Goal: Task Accomplishment & Management: Use online tool/utility

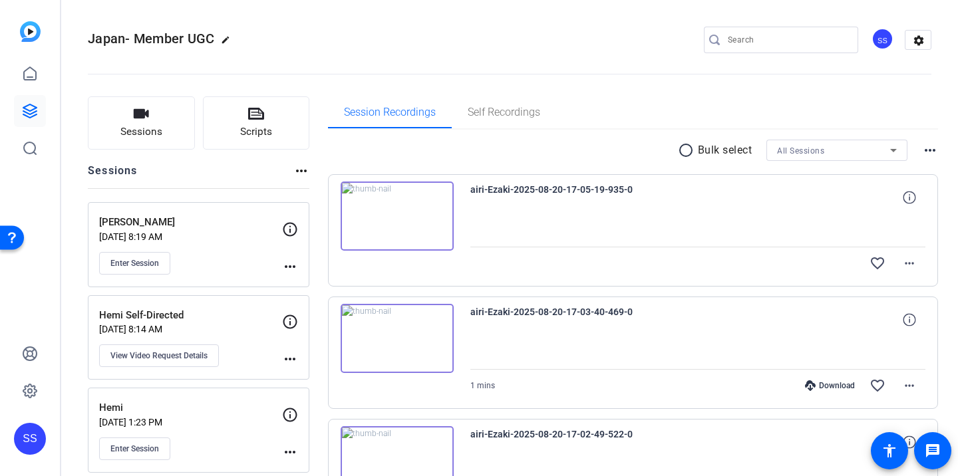
click at [49, 83] on div "SS" at bounding box center [30, 238] width 60 height 476
click at [27, 77] on icon at bounding box center [30, 73] width 12 height 13
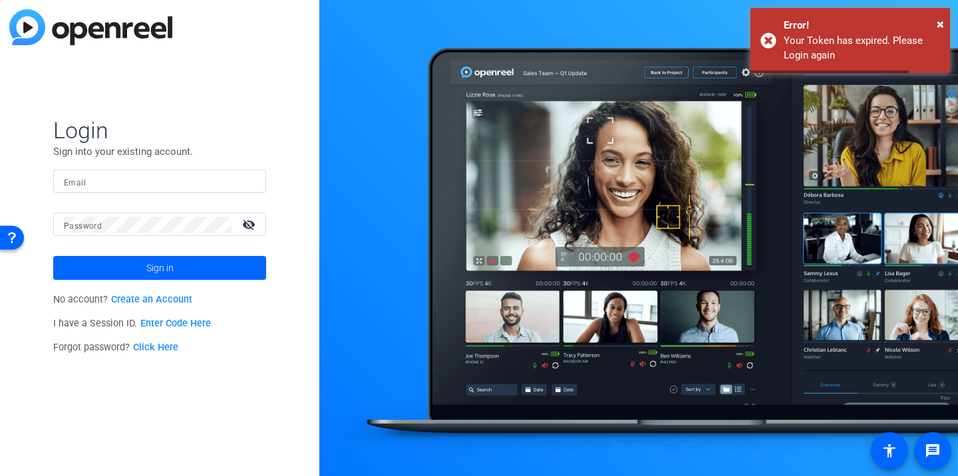
type input "[EMAIL_ADDRESS][DOMAIN_NAME]"
click at [132, 181] on input "[EMAIL_ADDRESS][DOMAIN_NAME]" at bounding box center [160, 182] width 192 height 16
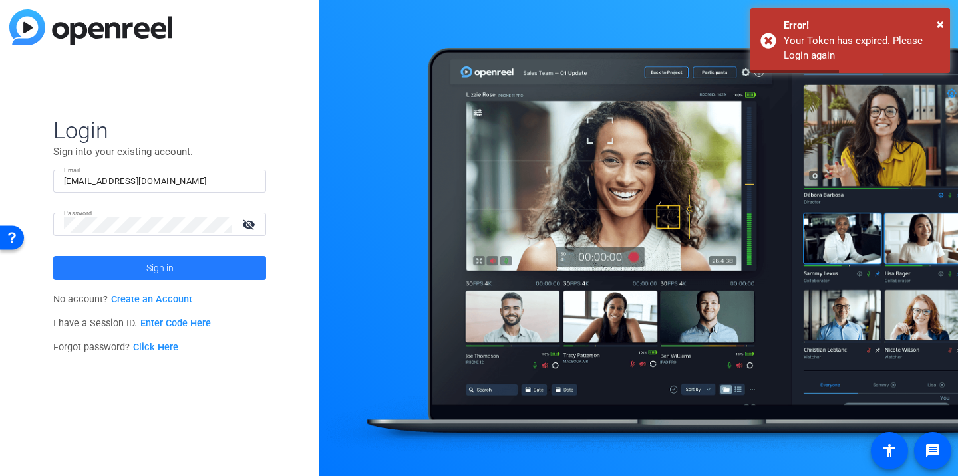
click at [80, 271] on span at bounding box center [159, 268] width 213 height 32
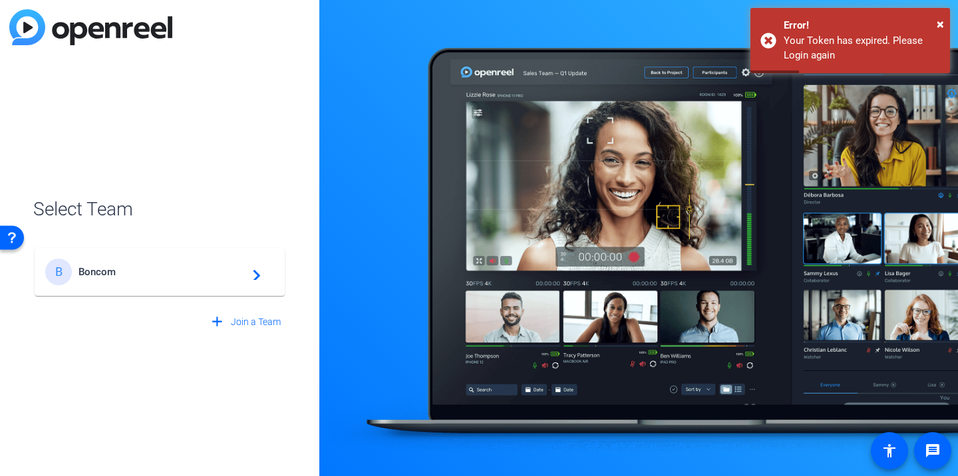
click at [80, 271] on span "Boncom" at bounding box center [161, 272] width 166 height 12
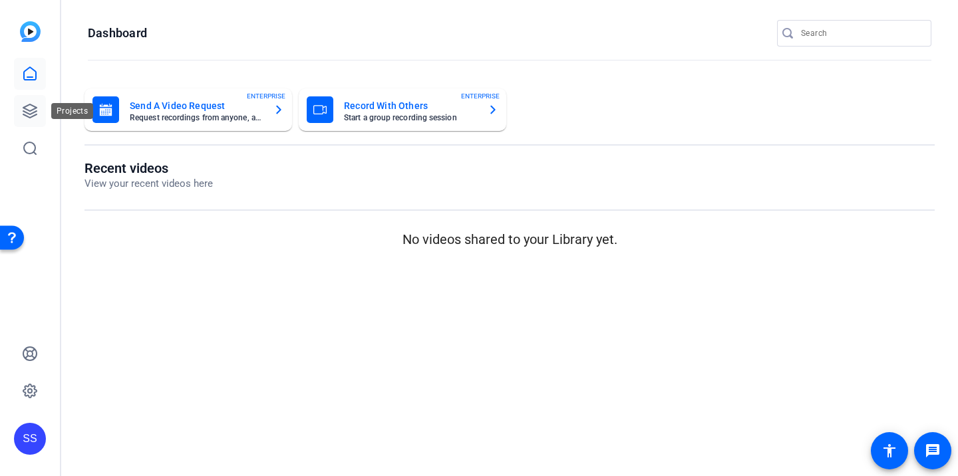
click at [28, 102] on link at bounding box center [30, 111] width 32 height 32
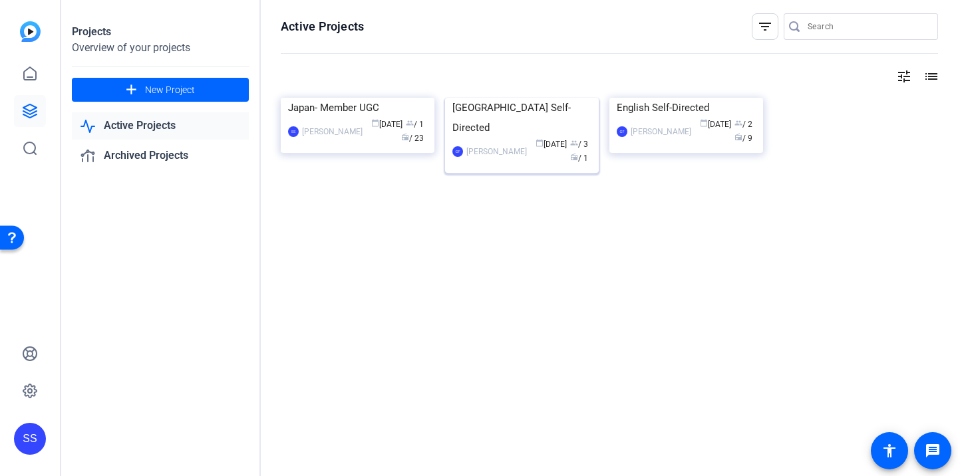
click at [480, 98] on img at bounding box center [522, 98] width 154 height 0
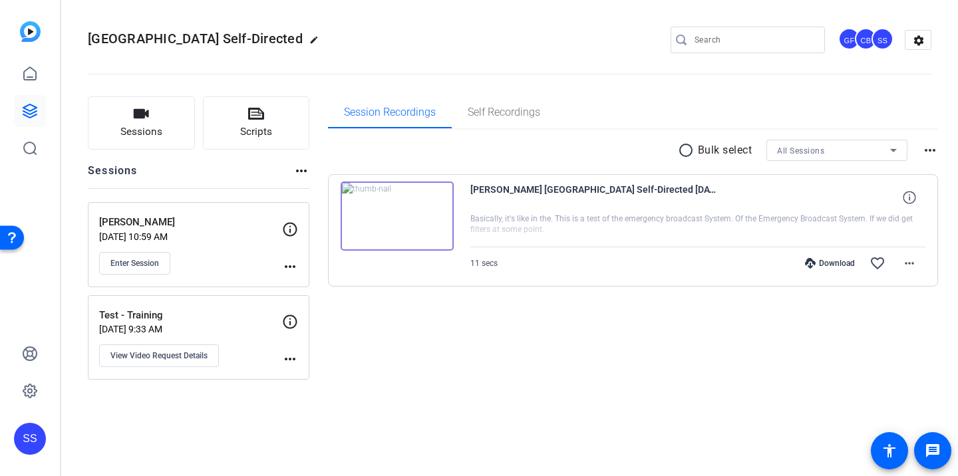
click at [165, 232] on p "[DATE] 10:59 AM" at bounding box center [190, 236] width 183 height 11
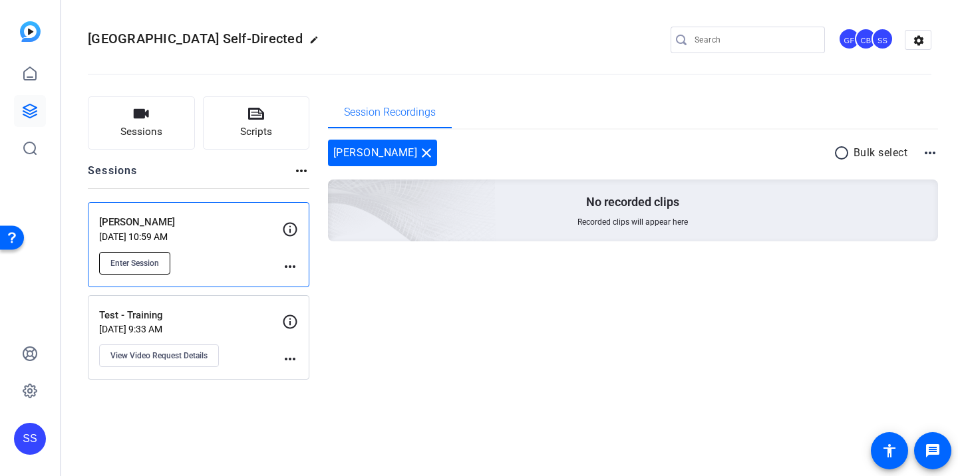
click at [143, 262] on span "Enter Session" at bounding box center [134, 263] width 49 height 11
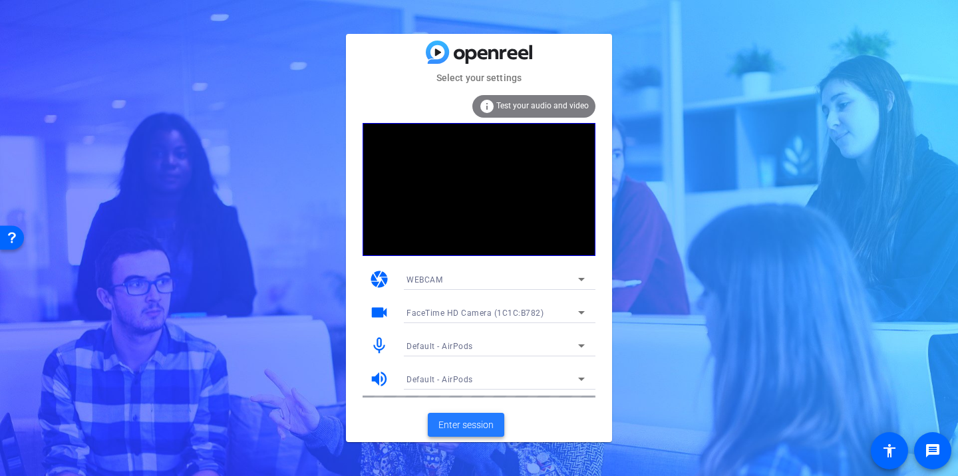
click at [448, 426] on span "Enter session" at bounding box center [465, 425] width 55 height 14
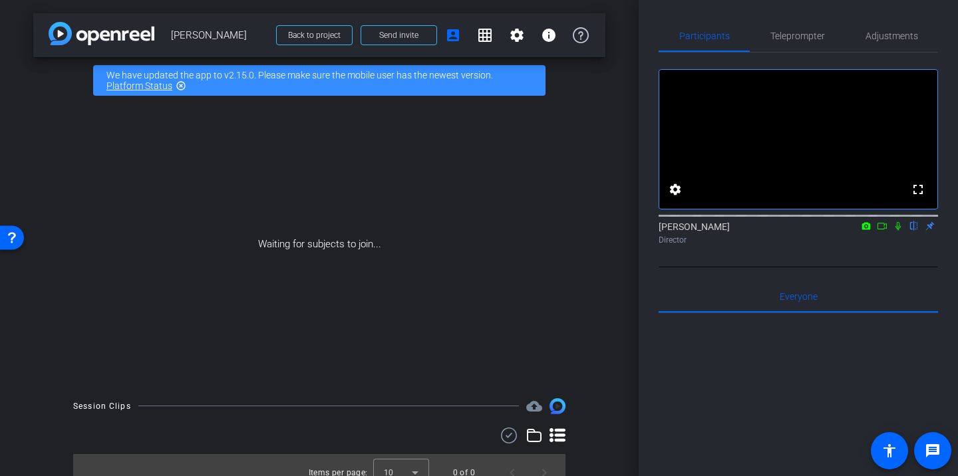
click at [896, 231] on icon at bounding box center [897, 225] width 11 height 9
click at [884, 231] on icon at bounding box center [881, 225] width 11 height 9
click at [817, 35] on span "Teleprompter" at bounding box center [797, 35] width 55 height 9
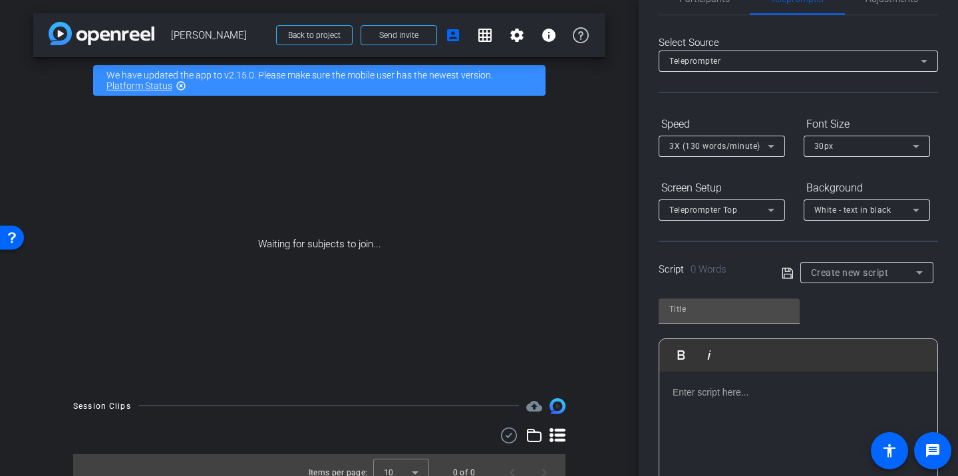
scroll to position [52, 0]
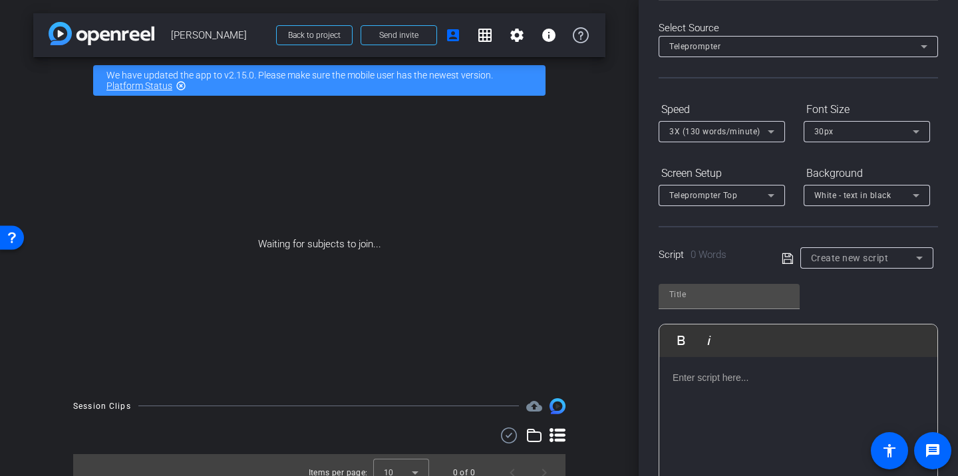
click at [720, 373] on p at bounding box center [797, 377] width 251 height 15
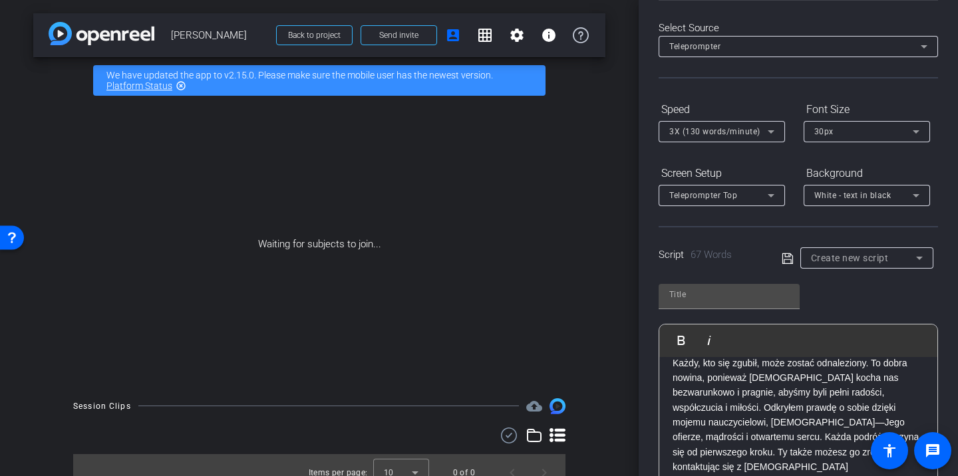
scroll to position [27, 0]
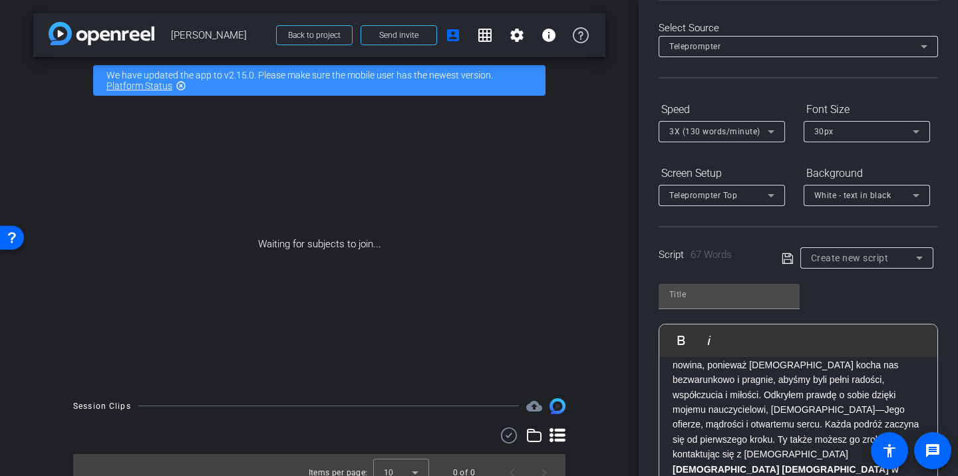
click at [789, 260] on icon at bounding box center [787, 259] width 12 height 16
type input "Default title 4621"
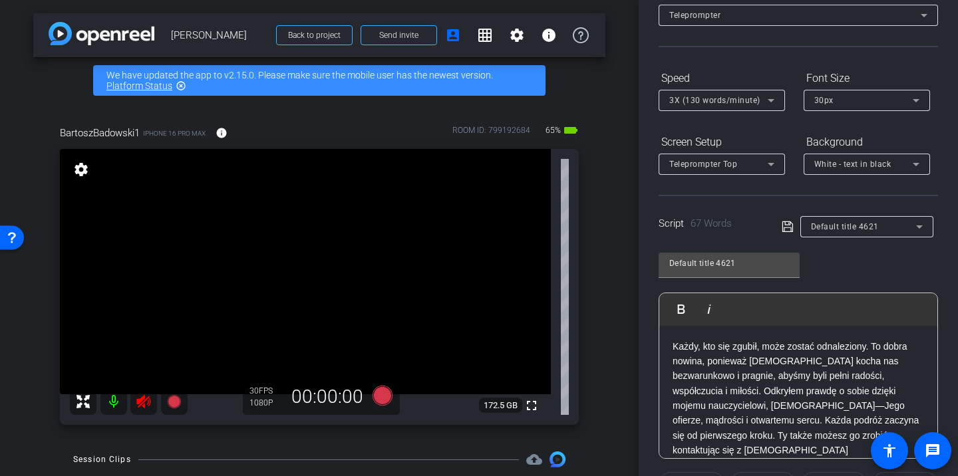
scroll to position [0, 0]
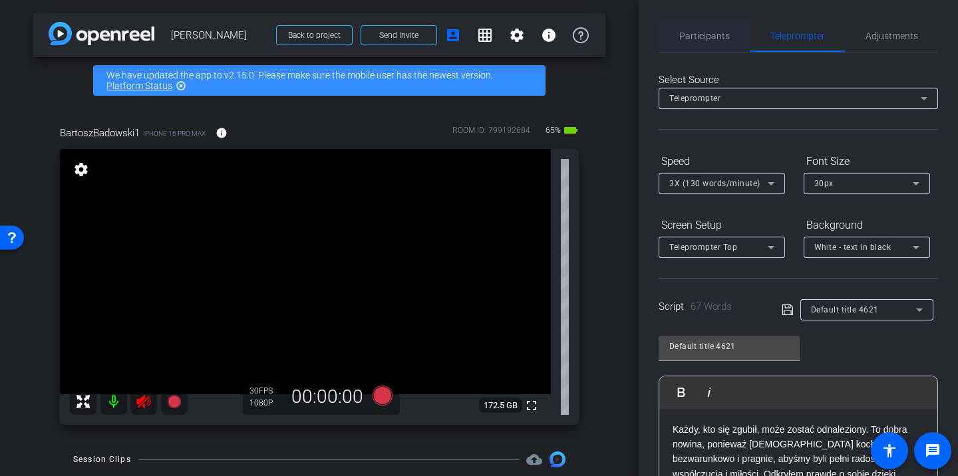
click at [684, 40] on span "Participants" at bounding box center [704, 35] width 51 height 9
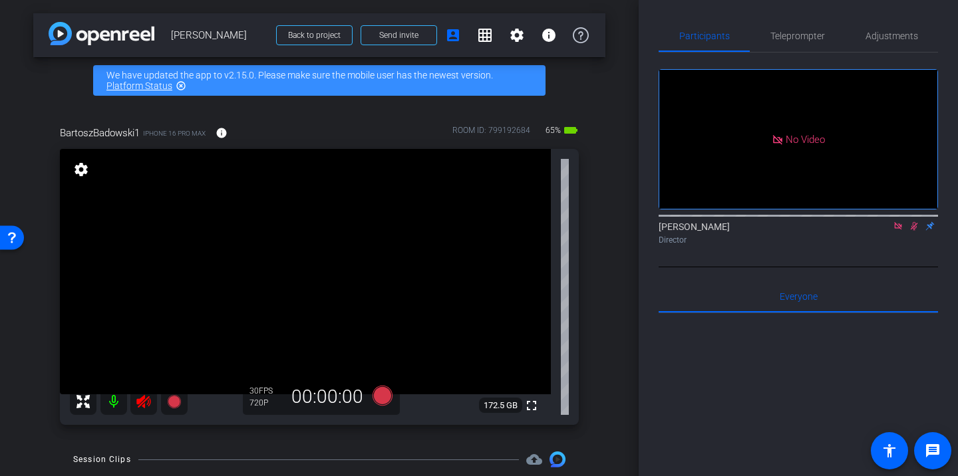
click at [910, 226] on icon at bounding box center [913, 225] width 11 height 9
click at [899, 227] on icon at bounding box center [897, 225] width 11 height 9
click at [142, 400] on icon at bounding box center [143, 401] width 14 height 13
click at [882, 44] on span "Adjustments" at bounding box center [891, 36] width 53 height 32
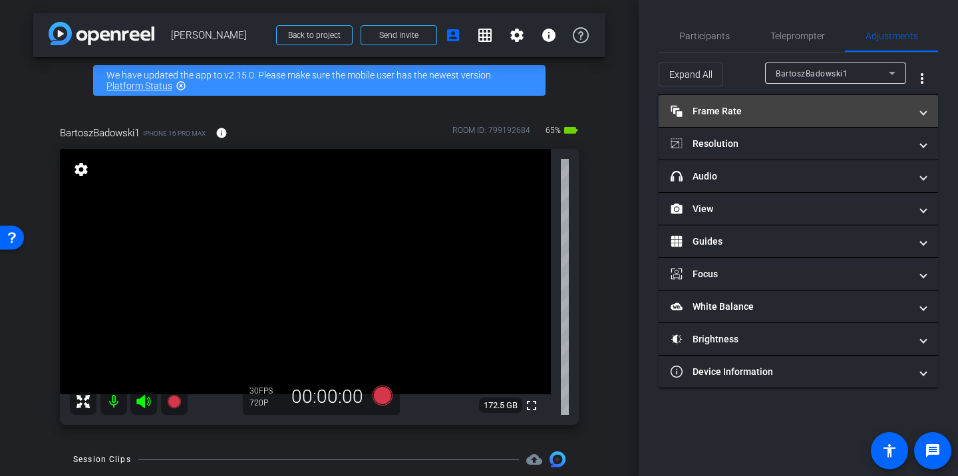
click at [773, 115] on mat-panel-title "Frame Rate Frame Rate" at bounding box center [789, 111] width 239 height 14
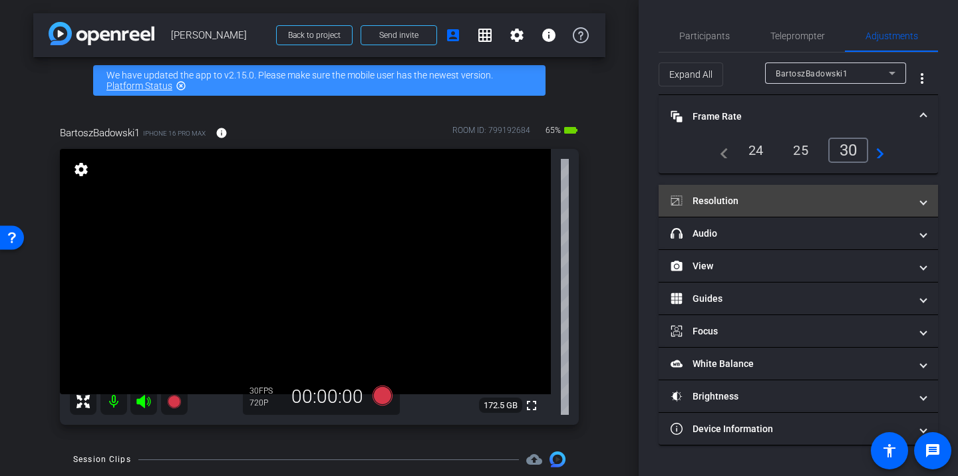
click at [769, 202] on mat-panel-title "Resolution" at bounding box center [789, 201] width 239 height 14
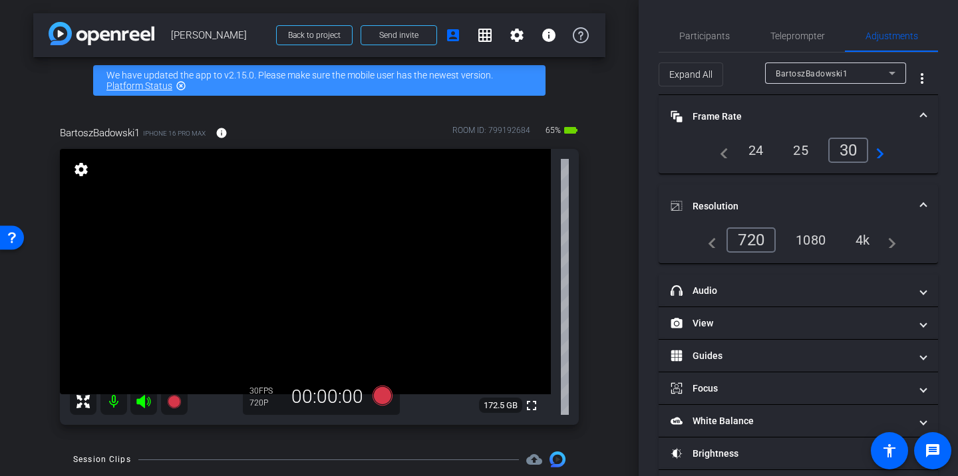
click at [807, 243] on div "1080" at bounding box center [810, 240] width 50 height 23
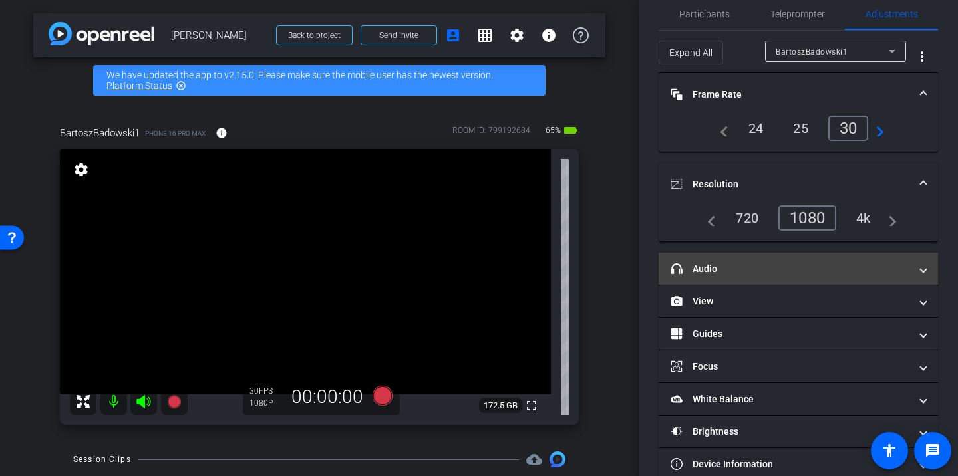
scroll to position [39, 0]
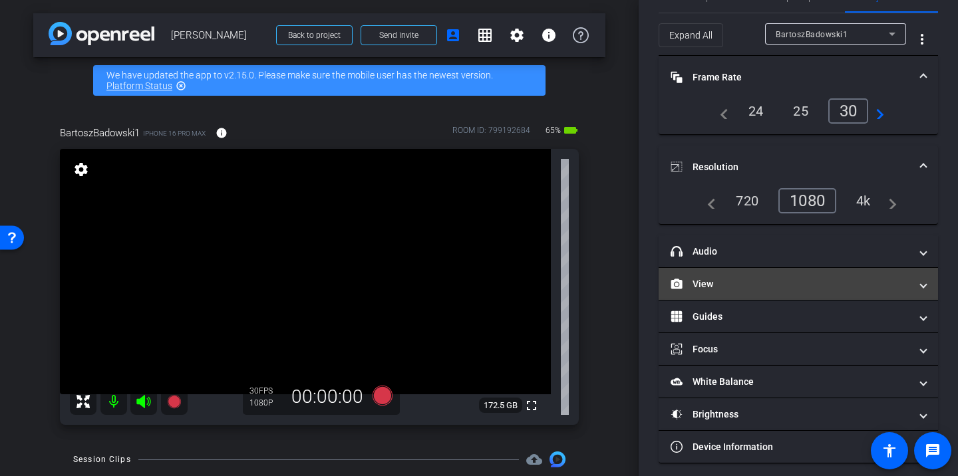
click at [773, 289] on mat-panel-title "View" at bounding box center [789, 284] width 239 height 14
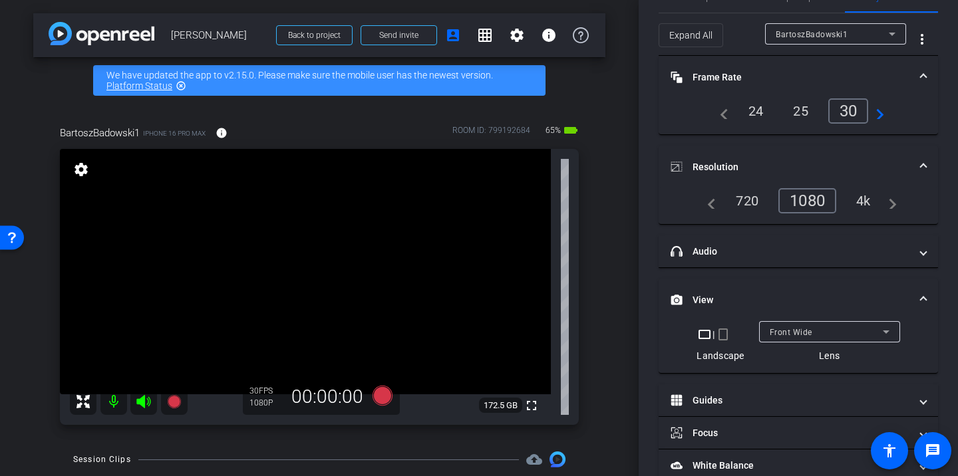
click at [724, 333] on mat-icon "crop_portrait" at bounding box center [723, 335] width 16 height 16
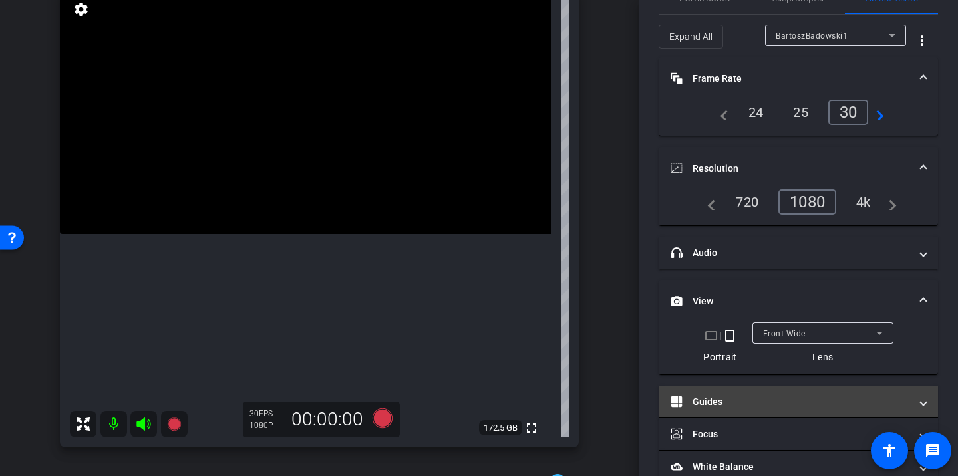
scroll to position [0, 0]
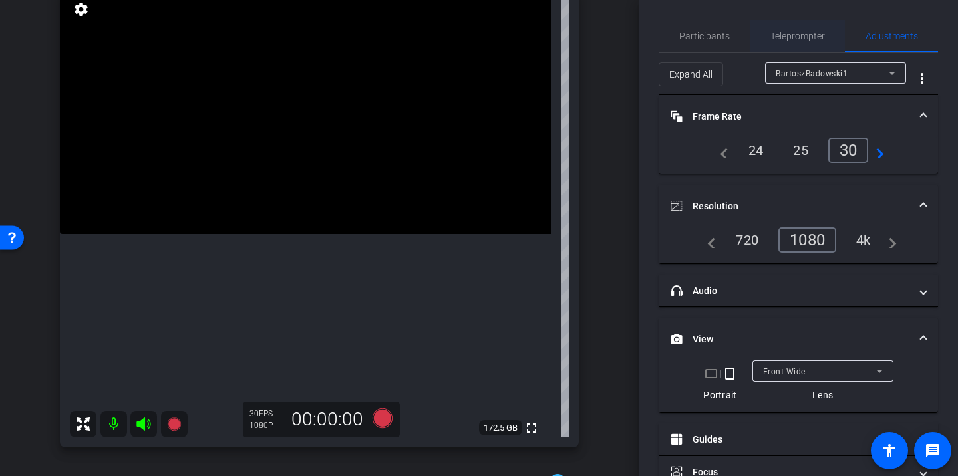
click at [779, 28] on span "Teleprompter" at bounding box center [797, 36] width 55 height 32
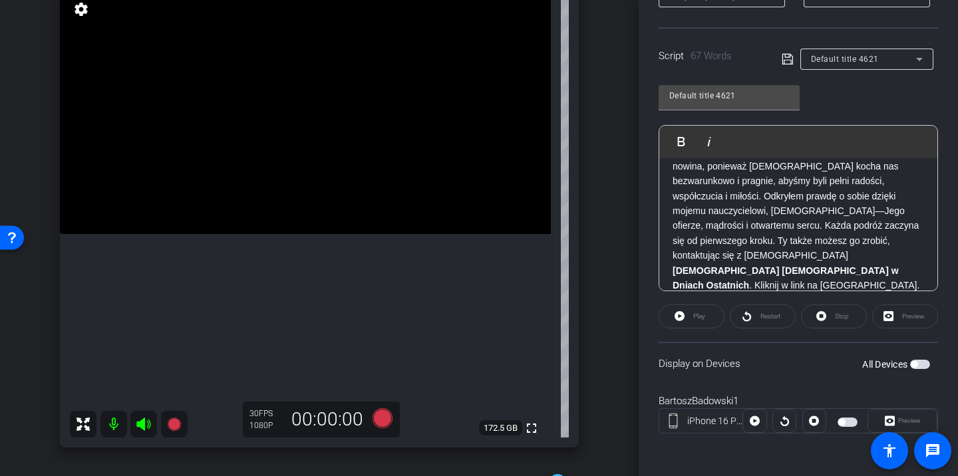
scroll to position [250, 0]
click at [843, 421] on span "button" at bounding box center [841, 423] width 7 height 7
click at [709, 320] on span at bounding box center [691, 317] width 65 height 32
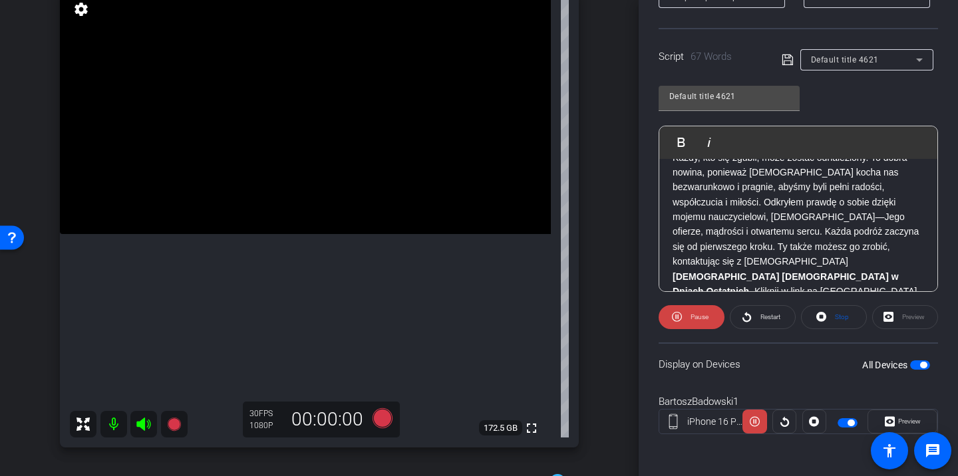
scroll to position [23, 0]
click at [707, 321] on span "Pause" at bounding box center [697, 317] width 21 height 19
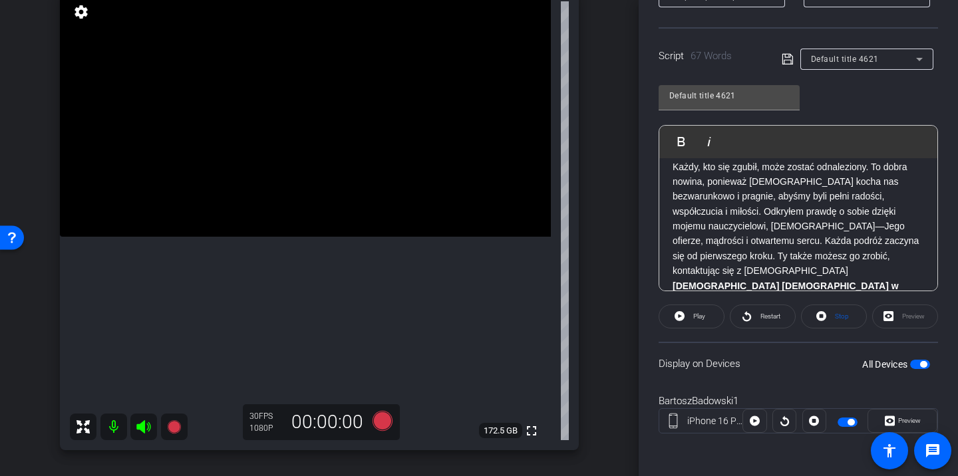
scroll to position [11, 0]
click at [380, 422] on icon at bounding box center [382, 421] width 20 height 20
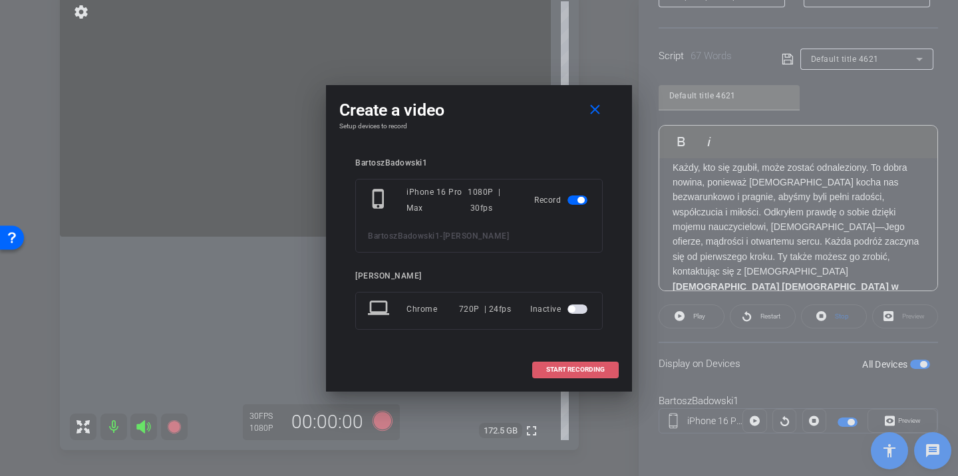
click at [547, 360] on span at bounding box center [575, 370] width 85 height 32
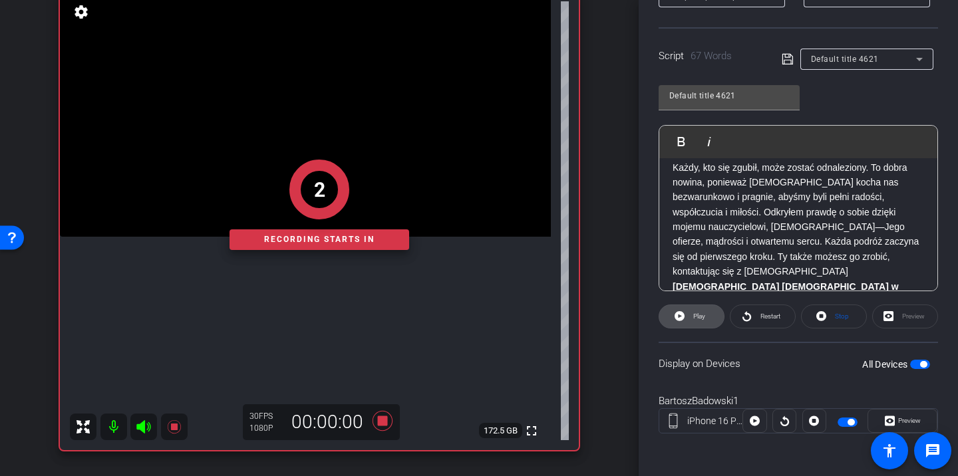
click at [690, 316] on span "Play" at bounding box center [697, 316] width 15 height 19
click at [742, 314] on icon at bounding box center [746, 316] width 10 height 17
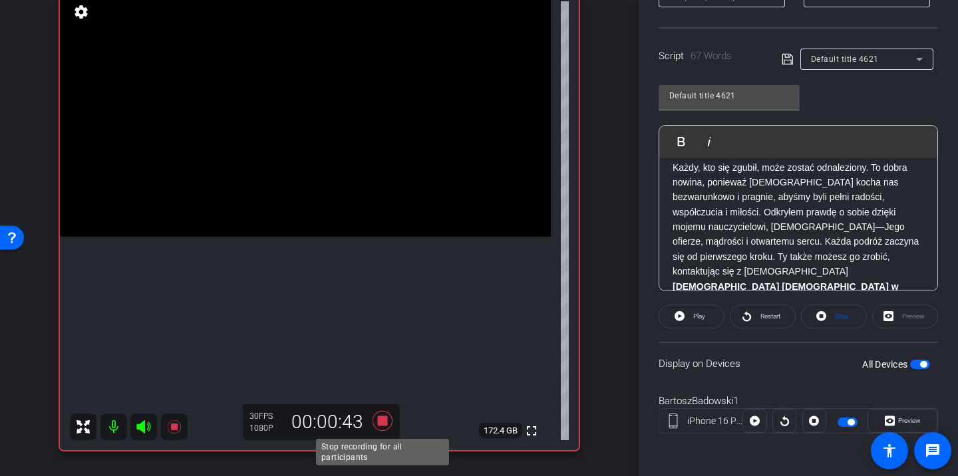
click at [380, 422] on icon at bounding box center [382, 421] width 20 height 20
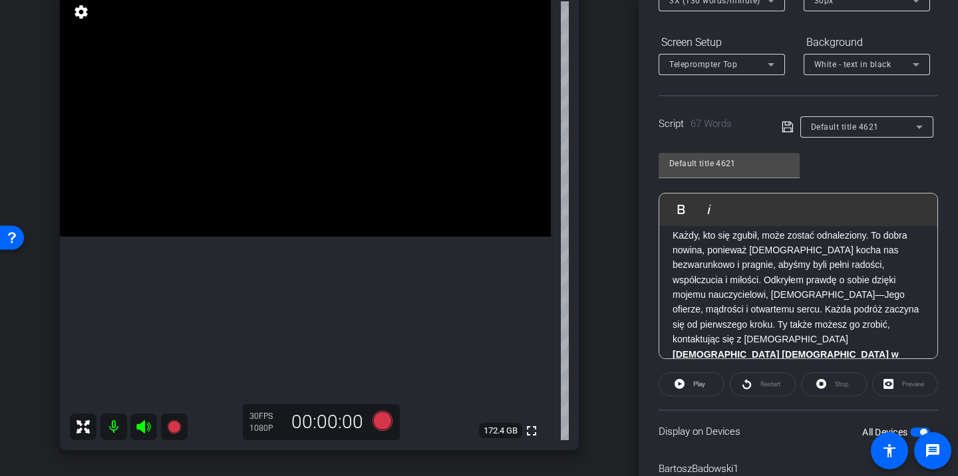
scroll to position [182, 0]
click at [384, 418] on icon at bounding box center [382, 421] width 20 height 20
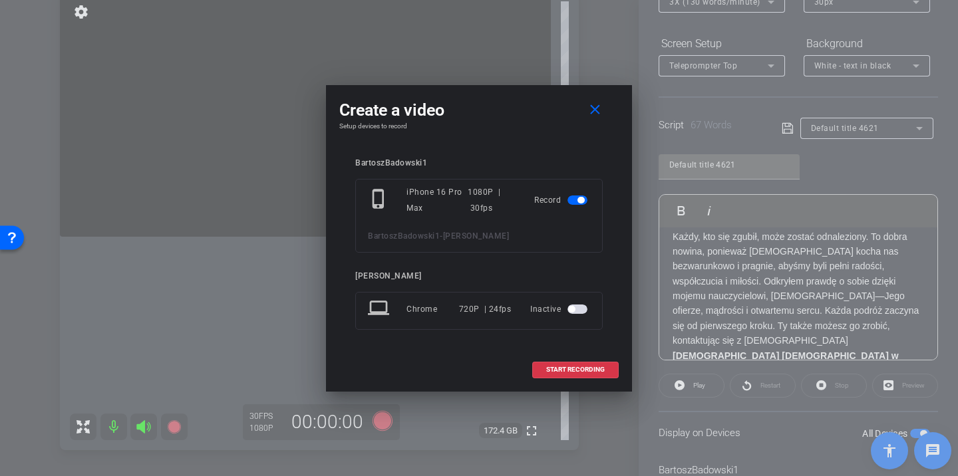
click at [464, 243] on div "BartoszBadowski1 - Bartosz" at bounding box center [479, 236] width 222 height 16
click at [503, 215] on div "1080P | 30fps" at bounding box center [490, 200] width 47 height 32
click at [560, 364] on span at bounding box center [575, 370] width 85 height 32
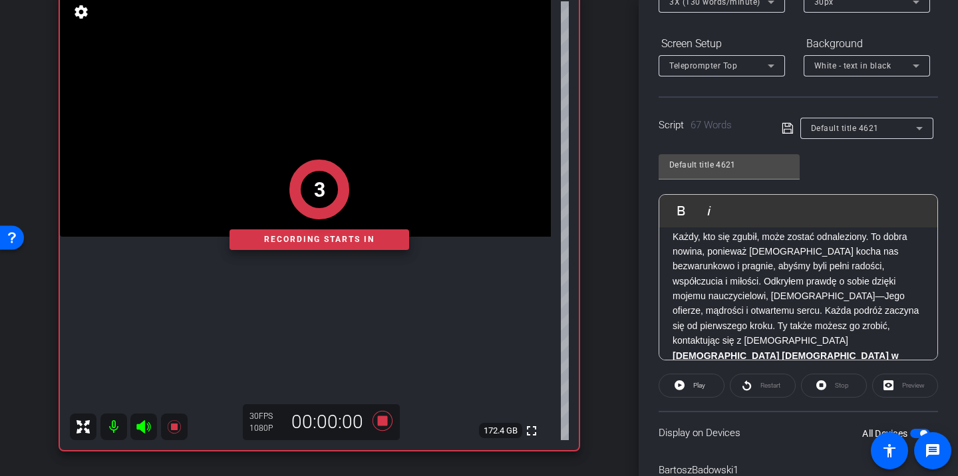
click at [746, 388] on div "Restart" at bounding box center [762, 386] width 66 height 24
click at [708, 388] on span at bounding box center [691, 386] width 65 height 32
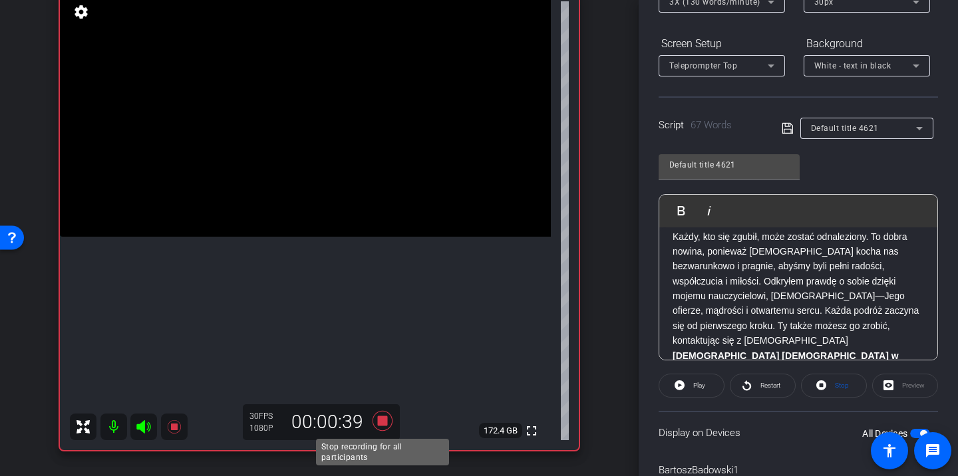
click at [378, 418] on icon at bounding box center [382, 421] width 20 height 20
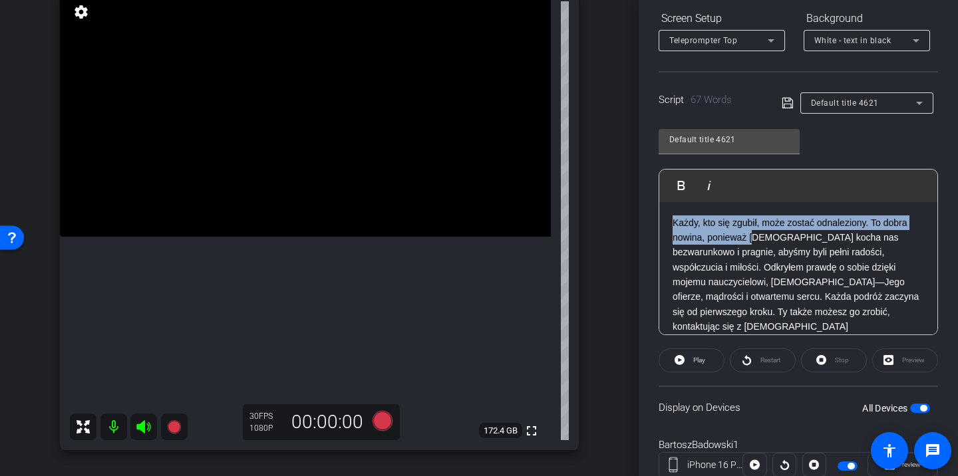
scroll to position [27, 0]
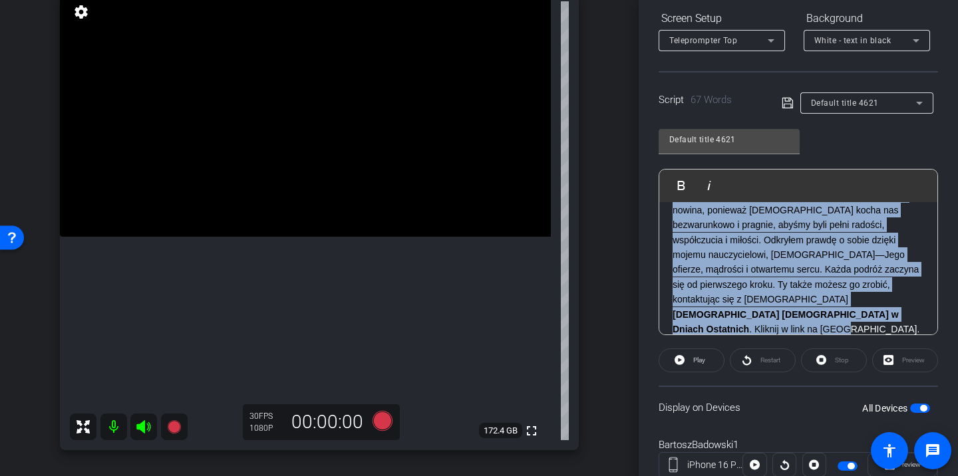
drag, startPoint x: 672, startPoint y: 224, endPoint x: 728, endPoint y: 317, distance: 108.0
click at [728, 317] on p "Każdy, kto się zgubił, może zostać odnaleziony. To dobra nowina, ponieważ Bóg k…" at bounding box center [797, 262] width 251 height 149
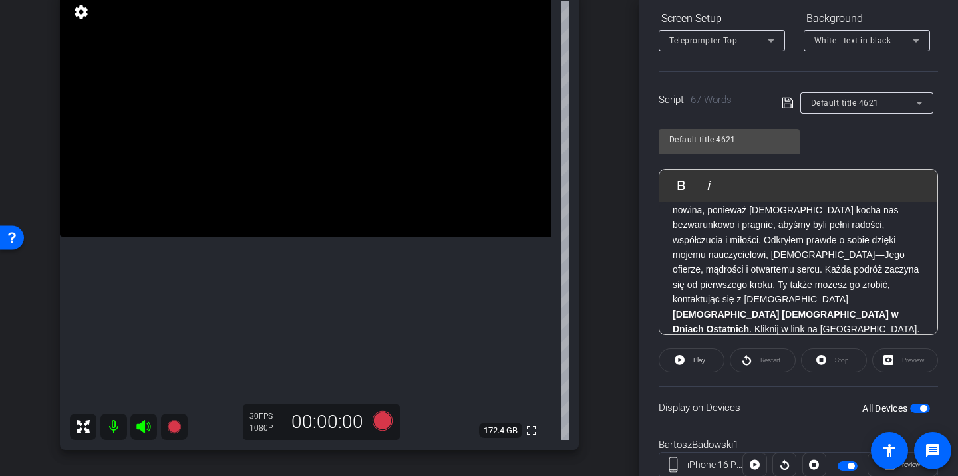
click at [729, 311] on p "Każdy, kto się zgubił, może zostać odnaleziony. To dobra nowina, ponieważ Bóg k…" at bounding box center [797, 262] width 251 height 149
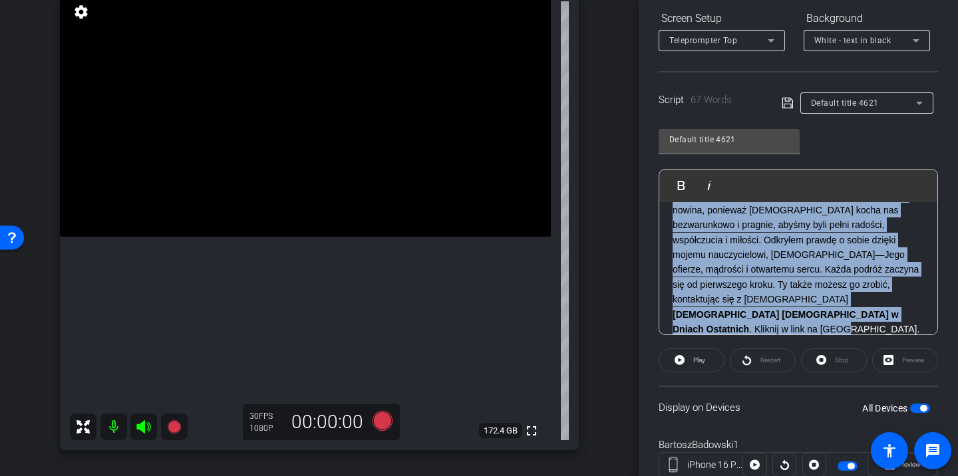
drag, startPoint x: 669, startPoint y: 220, endPoint x: 724, endPoint y: 315, distance: 110.0
click at [724, 315] on div "Każdy, kto się zgubił, może zostać odnaleziony. To dobra nowina, ponieważ Bóg k…" at bounding box center [798, 263] width 278 height 176
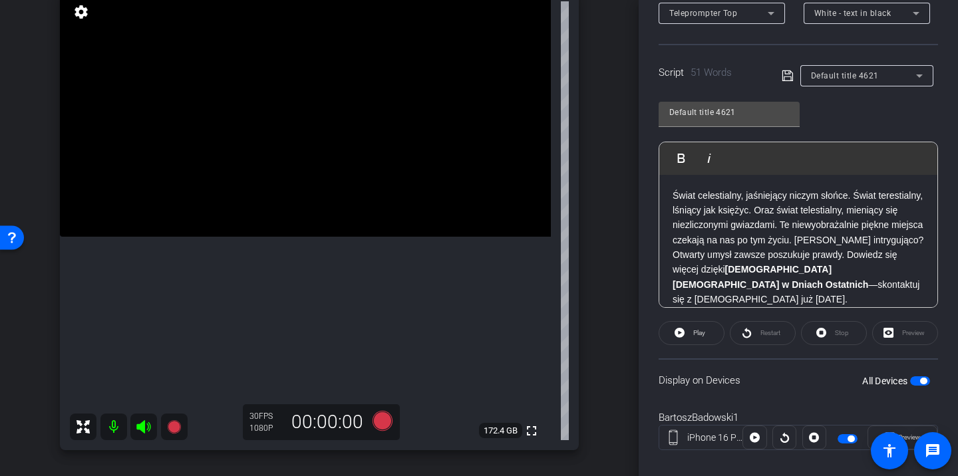
scroll to position [210, 0]
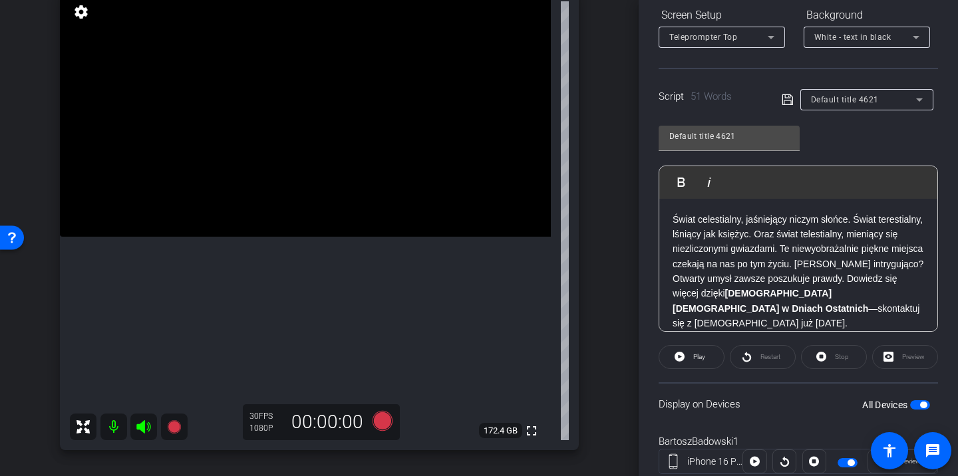
click at [785, 98] on icon at bounding box center [787, 100] width 12 height 16
click at [789, 95] on icon at bounding box center [786, 99] width 11 height 11
click at [711, 360] on span at bounding box center [691, 357] width 65 height 32
click at [711, 360] on span at bounding box center [691, 357] width 66 height 32
click at [763, 356] on span "Restart" at bounding box center [770, 356] width 20 height 7
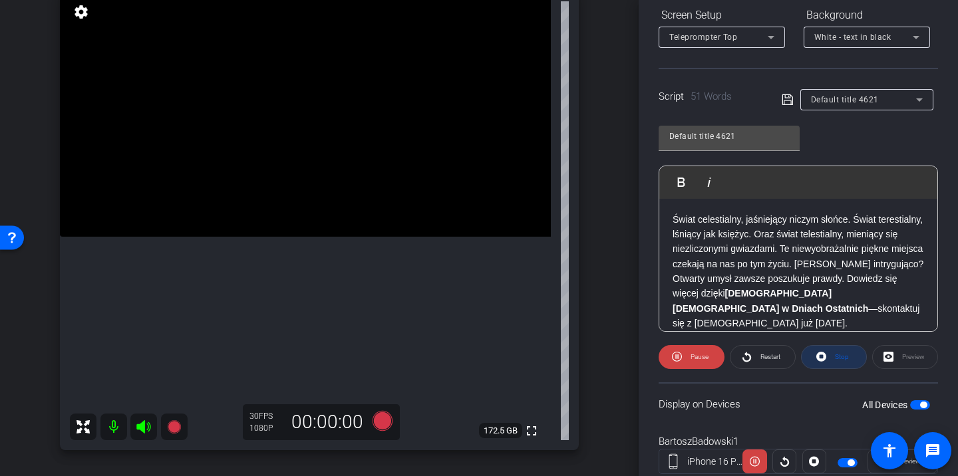
click at [823, 352] on icon at bounding box center [821, 357] width 10 height 10
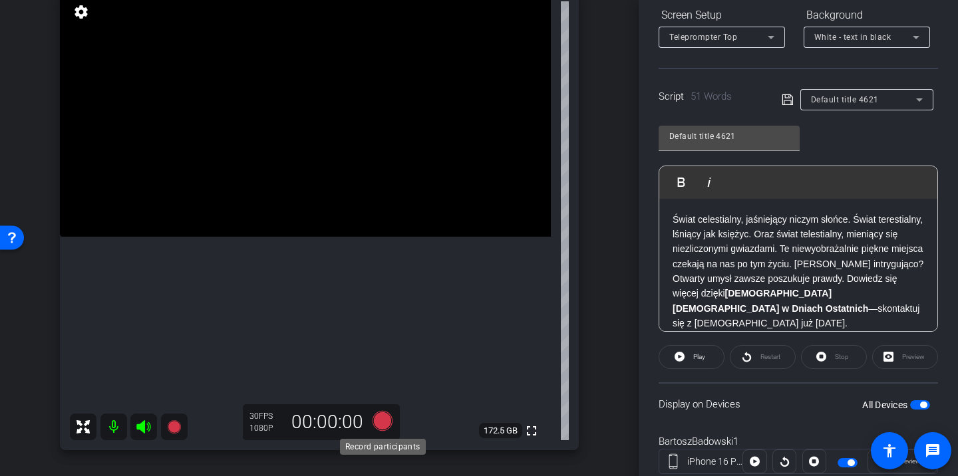
click at [377, 427] on icon at bounding box center [382, 421] width 20 height 20
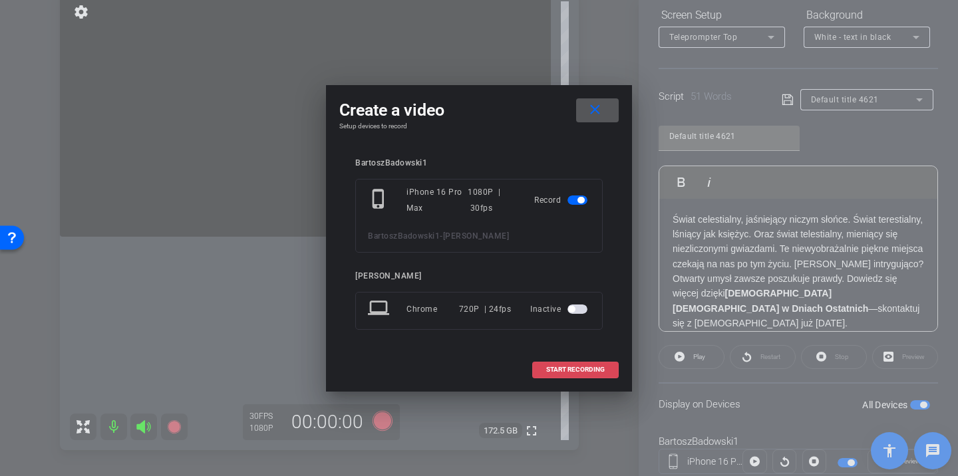
click at [576, 372] on span "START RECORDING" at bounding box center [575, 369] width 59 height 7
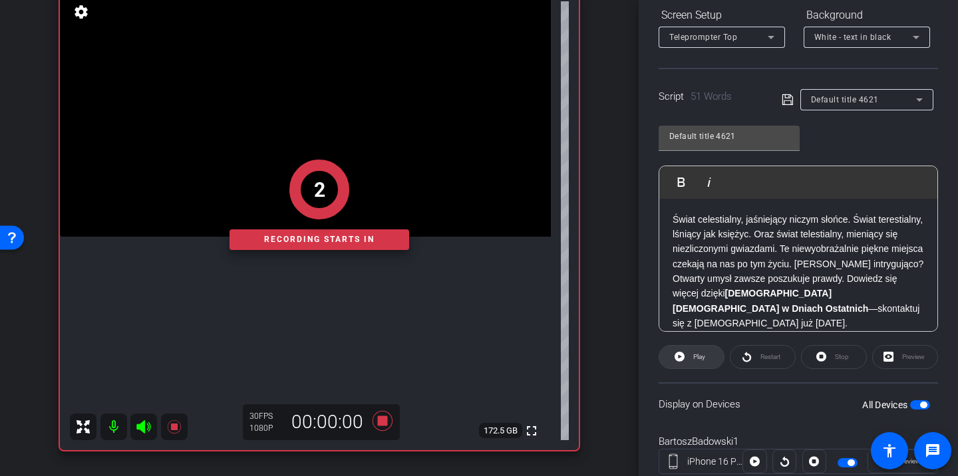
click at [702, 359] on span "Play" at bounding box center [699, 356] width 12 height 7
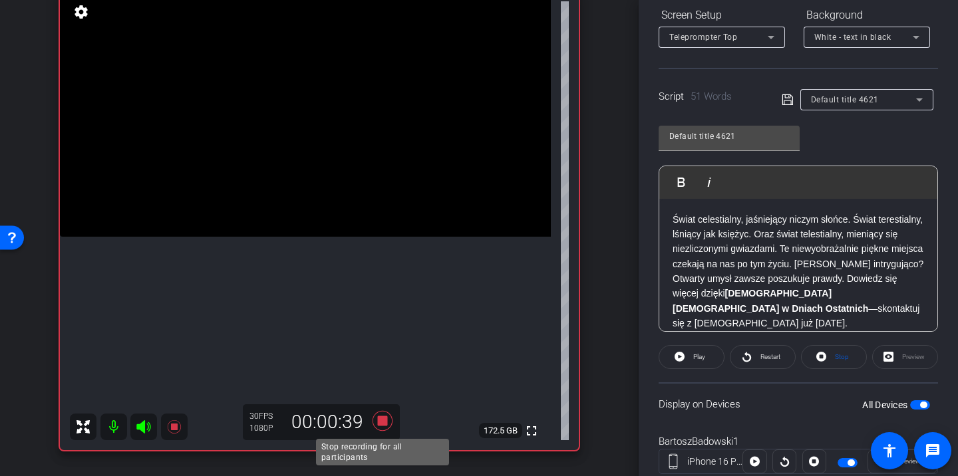
click at [384, 419] on icon at bounding box center [382, 421] width 20 height 20
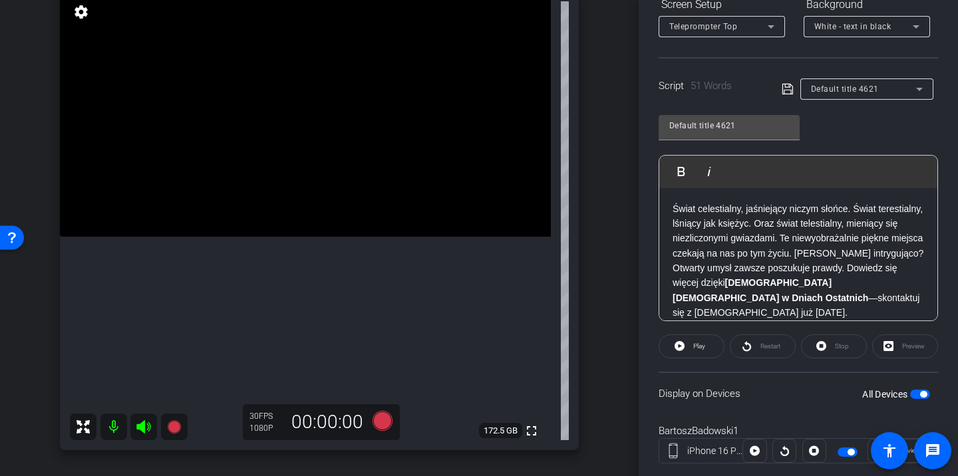
scroll to position [244, 0]
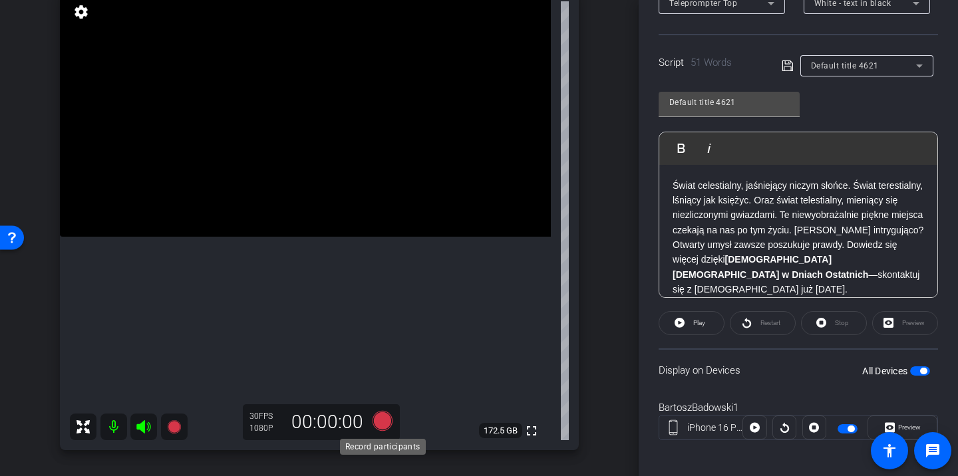
click at [384, 419] on icon at bounding box center [382, 421] width 20 height 20
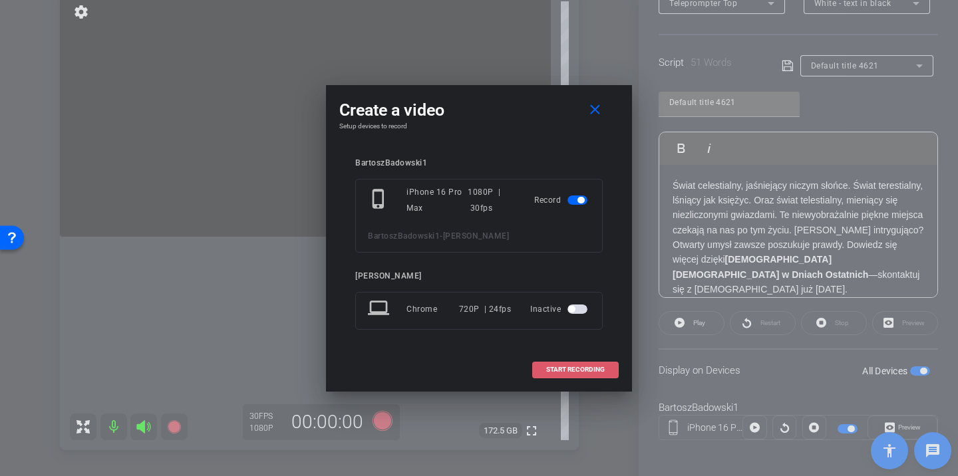
click at [574, 372] on span "START RECORDING" at bounding box center [575, 369] width 59 height 7
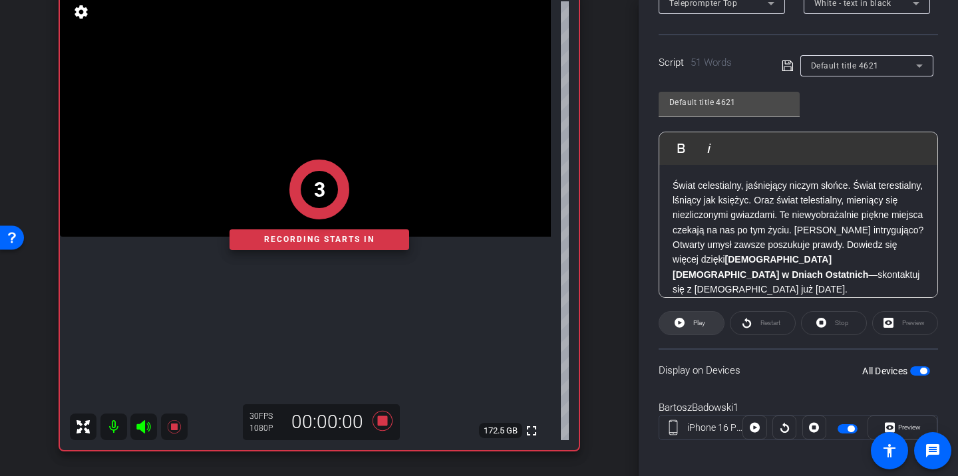
click at [690, 320] on span "Play" at bounding box center [697, 323] width 15 height 19
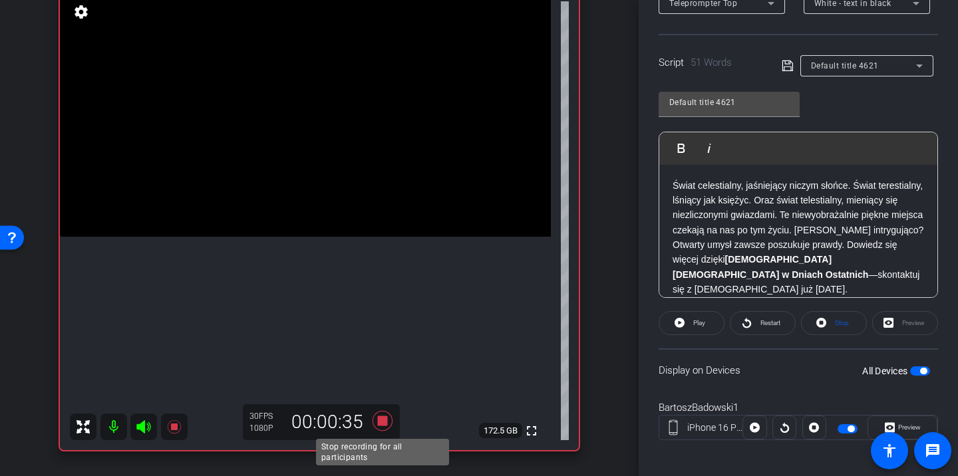
click at [382, 418] on icon at bounding box center [382, 421] width 20 height 20
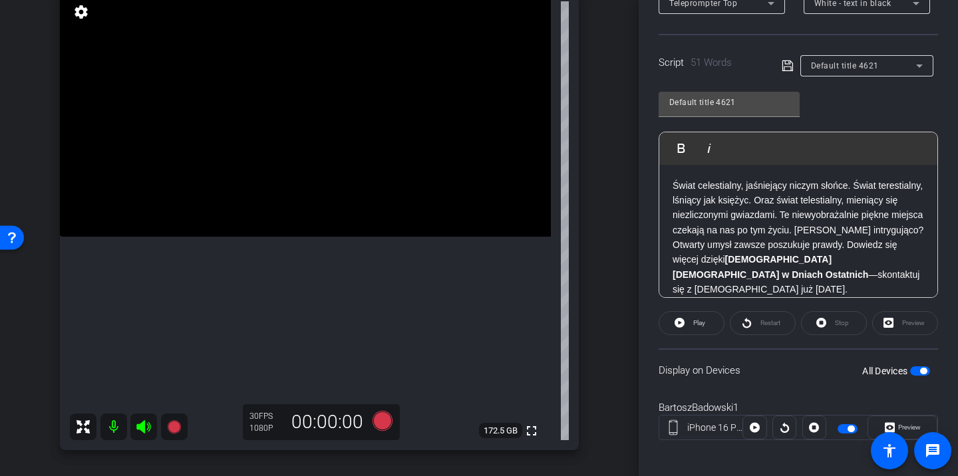
scroll to position [251, 0]
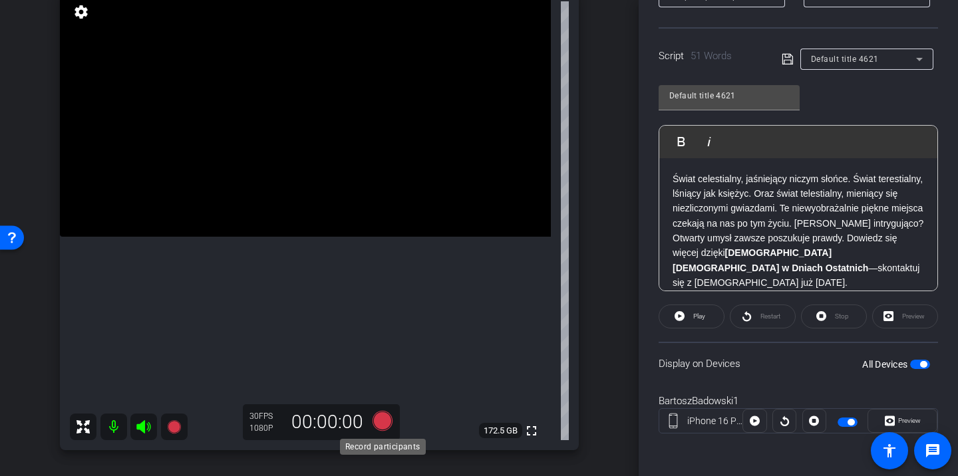
click at [383, 420] on icon at bounding box center [382, 421] width 20 height 20
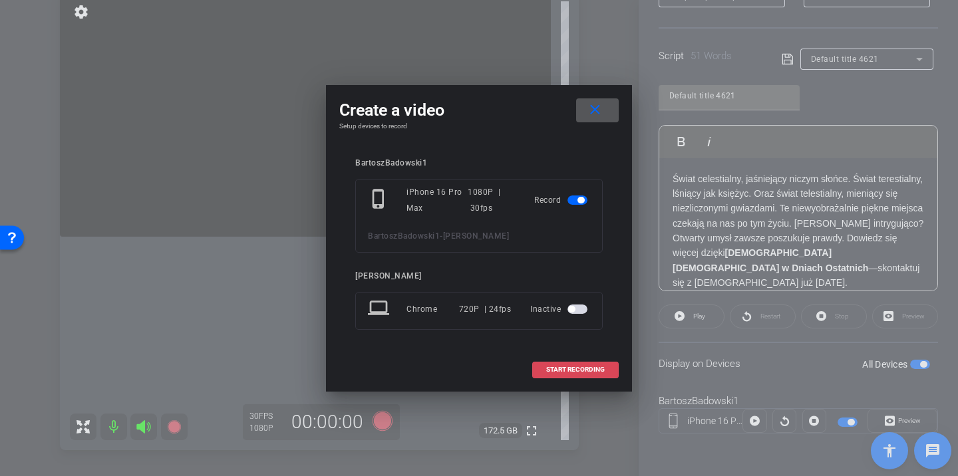
click at [587, 372] on span "START RECORDING" at bounding box center [575, 369] width 59 height 7
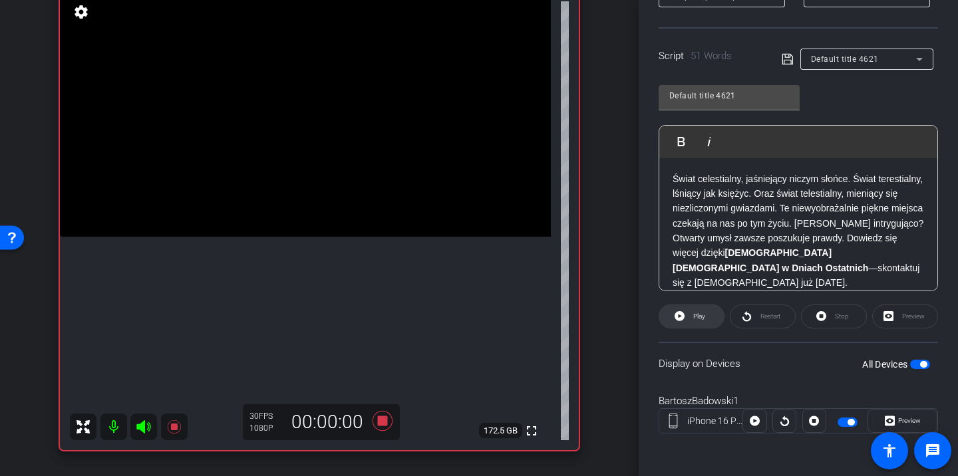
click at [718, 318] on span at bounding box center [691, 317] width 65 height 32
click at [387, 417] on icon at bounding box center [382, 421] width 20 height 20
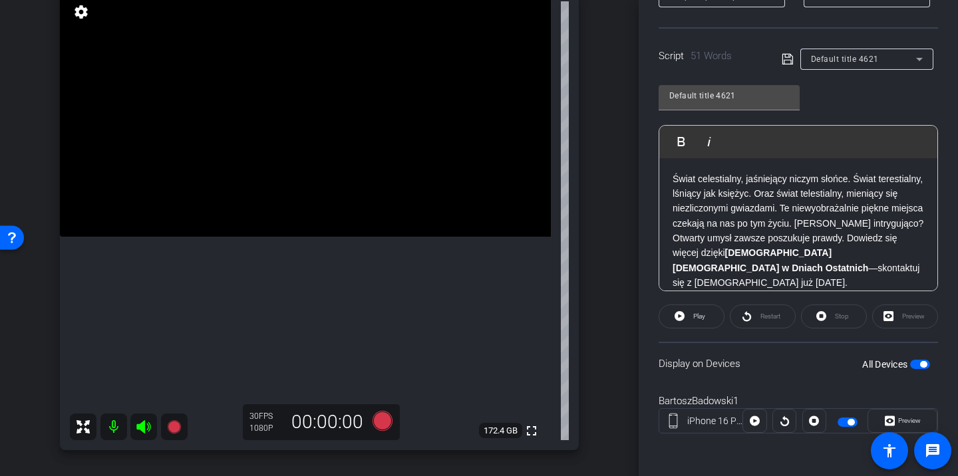
click at [763, 193] on p "Świat celestialny, jaśniejący niczym słońce. Świat terestialny, lśniący jak ksi…" at bounding box center [797, 231] width 251 height 119
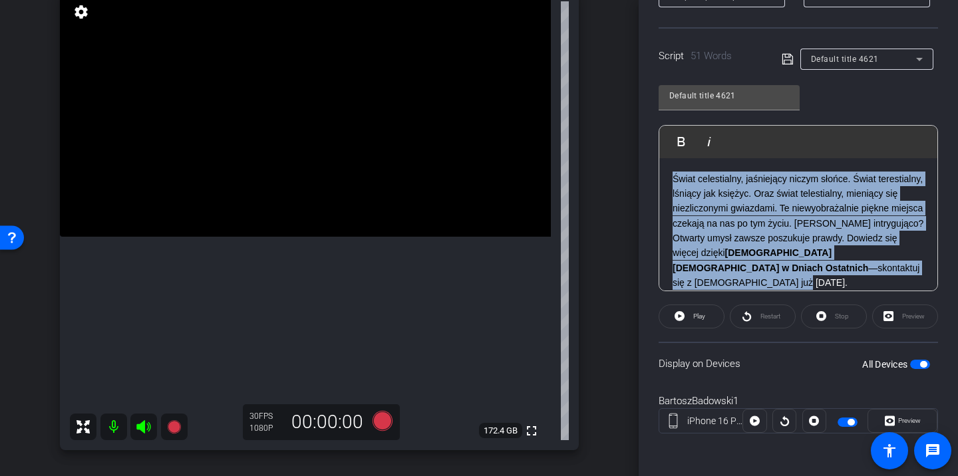
click at [763, 193] on p "Świat celestialny, jaśniejący niczym słońce. Świat terestialny, lśniący jak ksi…" at bounding box center [797, 231] width 251 height 119
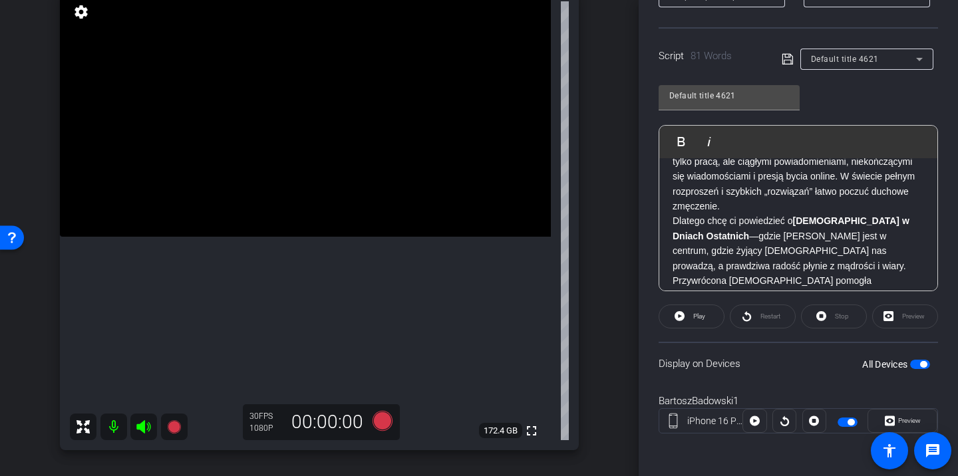
scroll to position [27, 0]
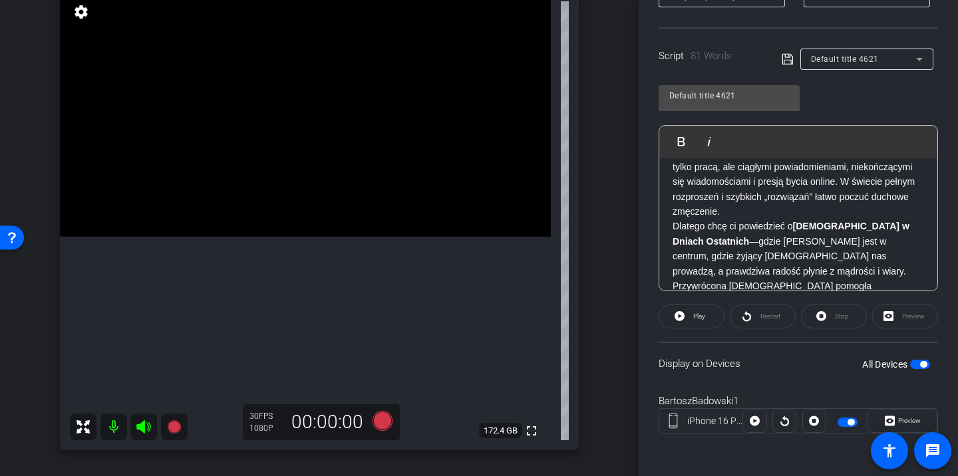
click at [784, 61] on icon at bounding box center [787, 59] width 12 height 16
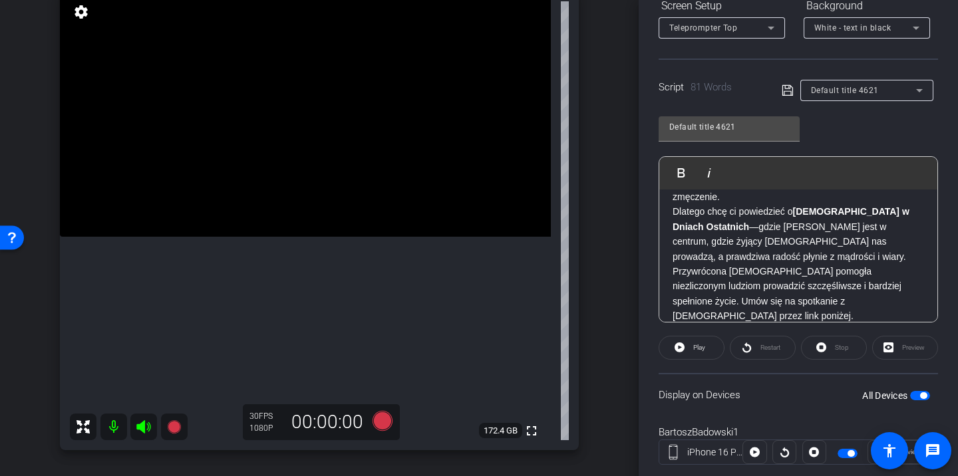
scroll to position [235, 0]
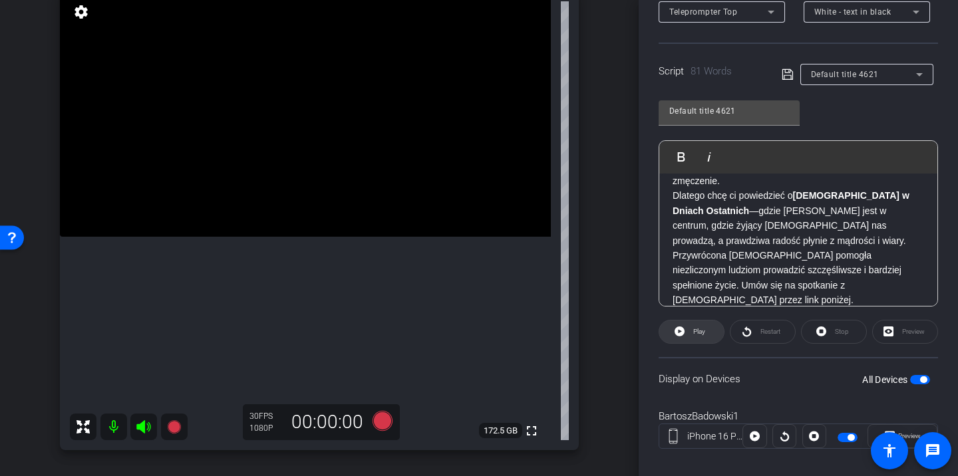
click at [714, 333] on span at bounding box center [691, 332] width 65 height 32
click at [686, 324] on span at bounding box center [691, 332] width 66 height 32
click at [761, 325] on span "Restart" at bounding box center [768, 332] width 23 height 19
click at [710, 336] on span at bounding box center [691, 332] width 66 height 32
click at [388, 426] on icon at bounding box center [382, 421] width 20 height 20
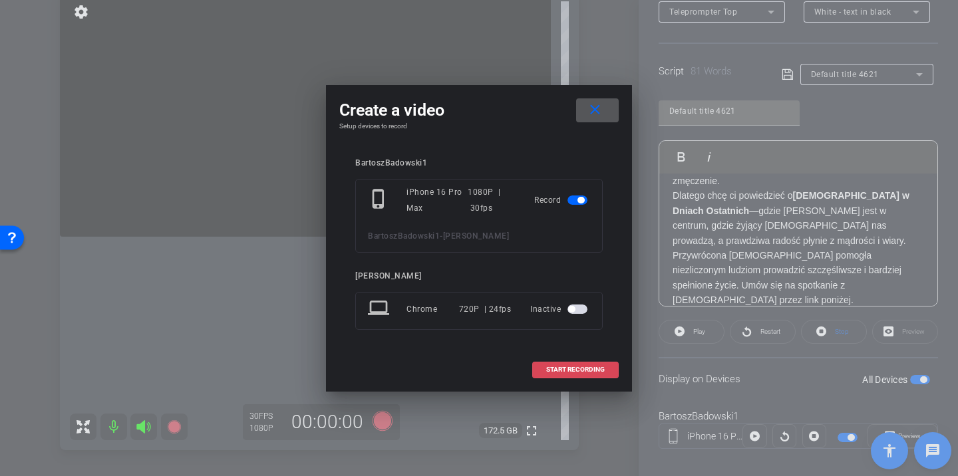
click at [535, 370] on span at bounding box center [575, 370] width 85 height 32
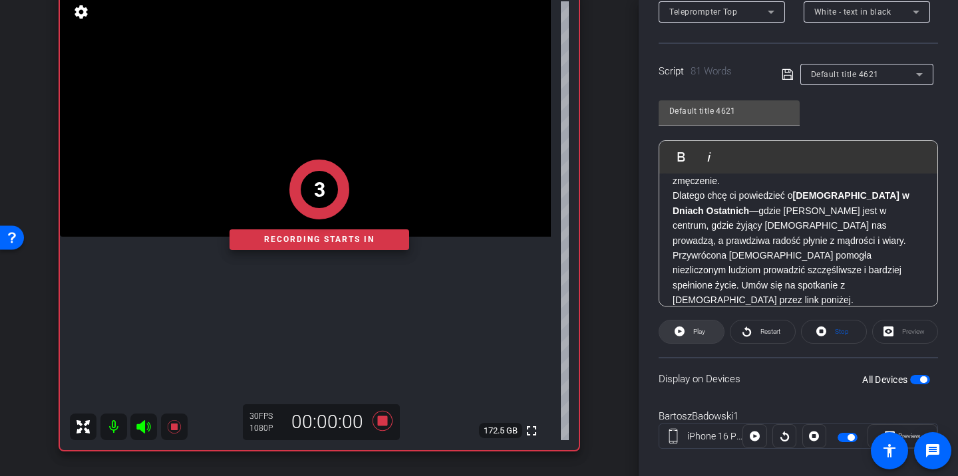
click at [704, 332] on span "Play" at bounding box center [699, 331] width 12 height 7
click at [769, 332] on span "Restart" at bounding box center [770, 331] width 20 height 7
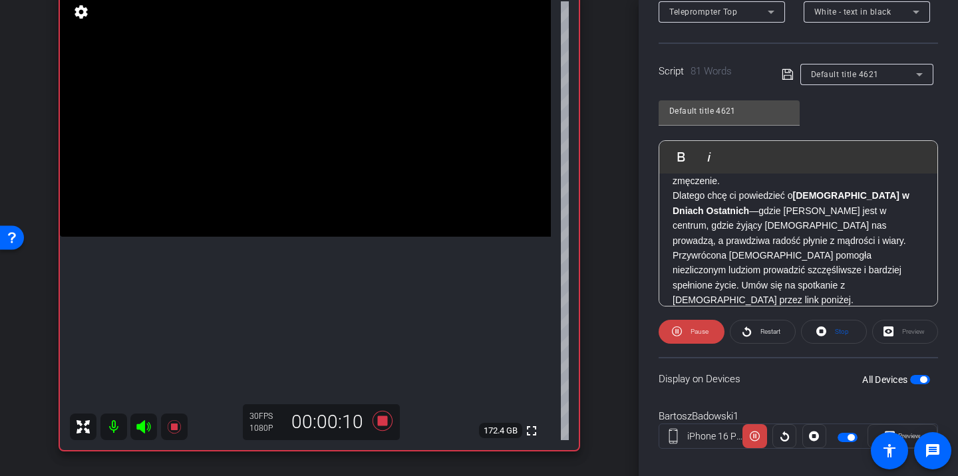
scroll to position [0, 0]
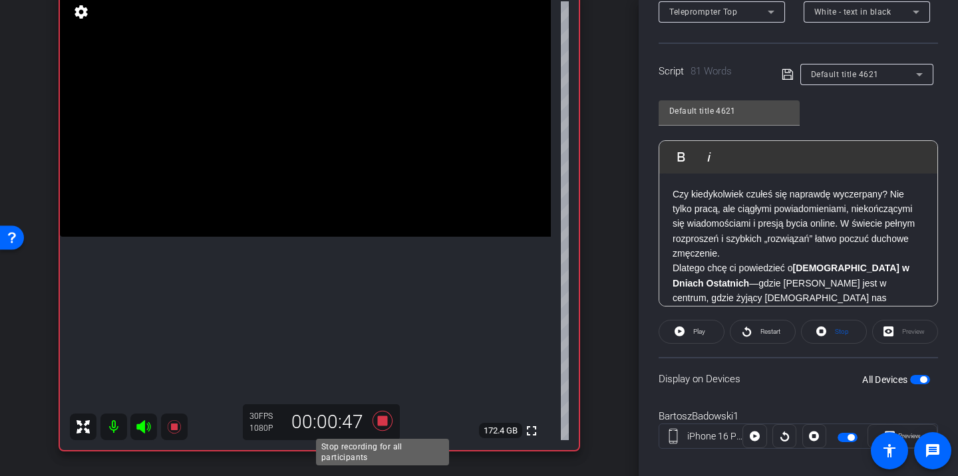
click at [380, 419] on icon at bounding box center [382, 421] width 20 height 20
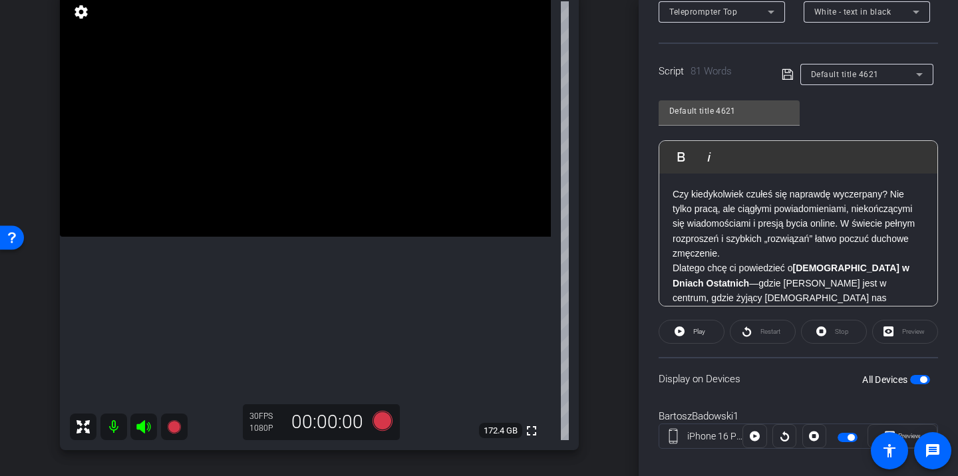
click at [738, 237] on p "Czy kiedykolwiek czułeś się naprawdę wyczerpany? Nie tylko pracą, ale ciągłymi …" at bounding box center [797, 284] width 251 height 194
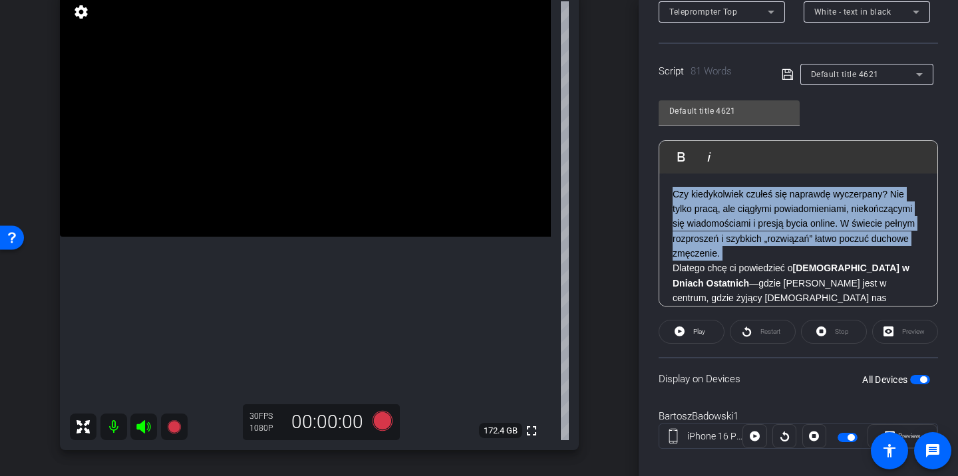
click at [738, 237] on p "Czy kiedykolwiek czułeś się naprawdę wyczerpany? Nie tylko pracą, ale ciągłymi …" at bounding box center [797, 284] width 251 height 194
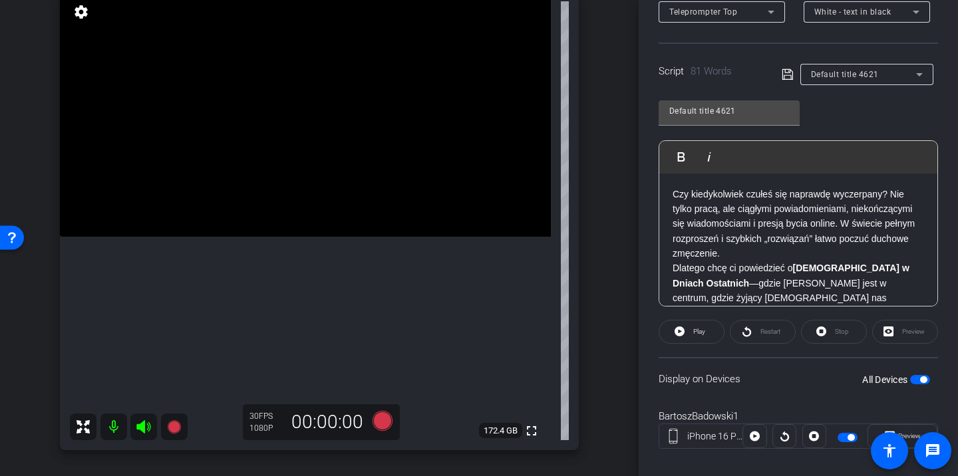
click at [738, 237] on p "Czy kiedykolwiek czułeś się naprawdę wyczerpany? Nie tylko pracą, ale ciągłymi …" at bounding box center [797, 284] width 251 height 194
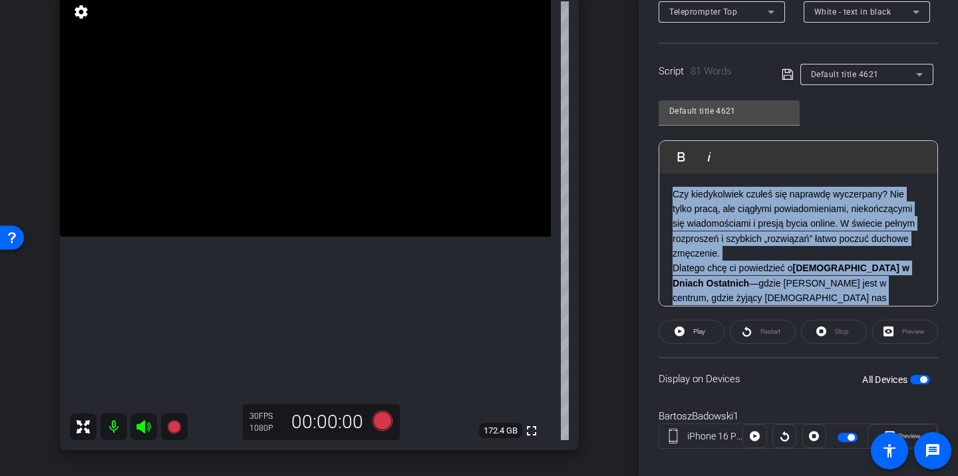
scroll to position [72, 0]
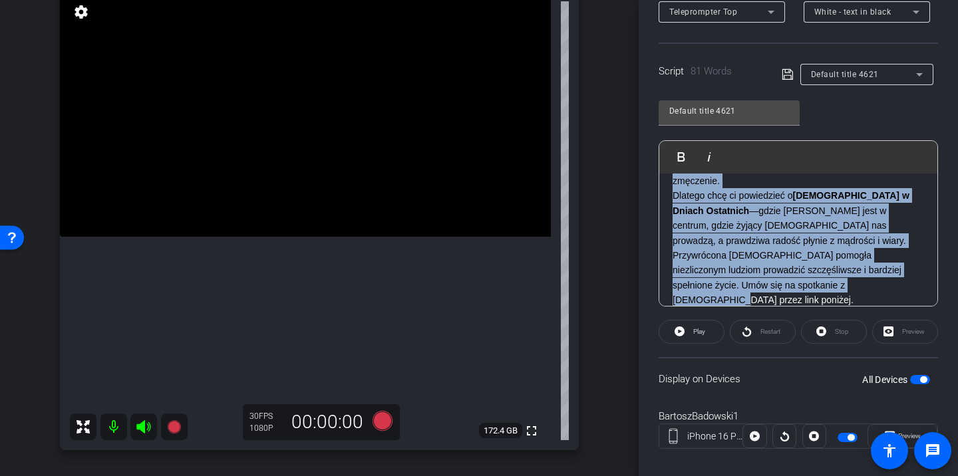
drag, startPoint x: 673, startPoint y: 192, endPoint x: 864, endPoint y: 292, distance: 215.3
click at [864, 292] on p "Czy kiedykolwiek czułeś się naprawdę wyczerpany? Nie tylko pracą, ale ciągłymi …" at bounding box center [797, 211] width 251 height 194
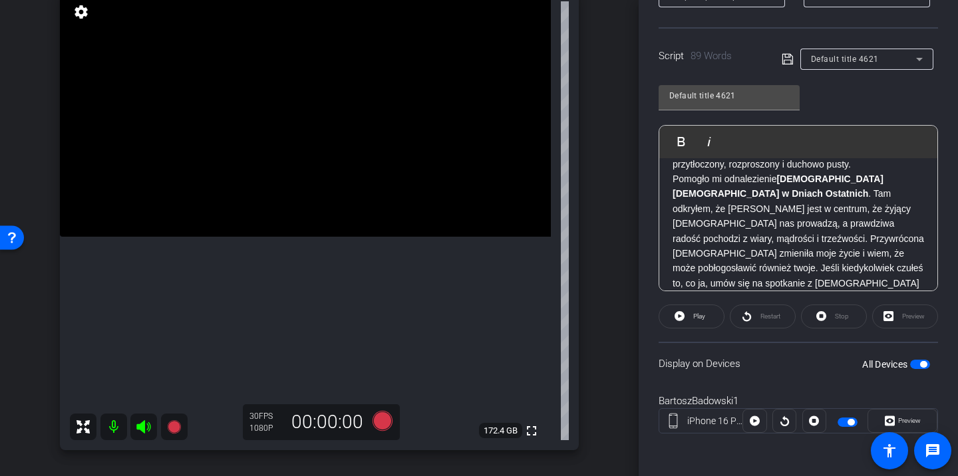
scroll to position [0, 0]
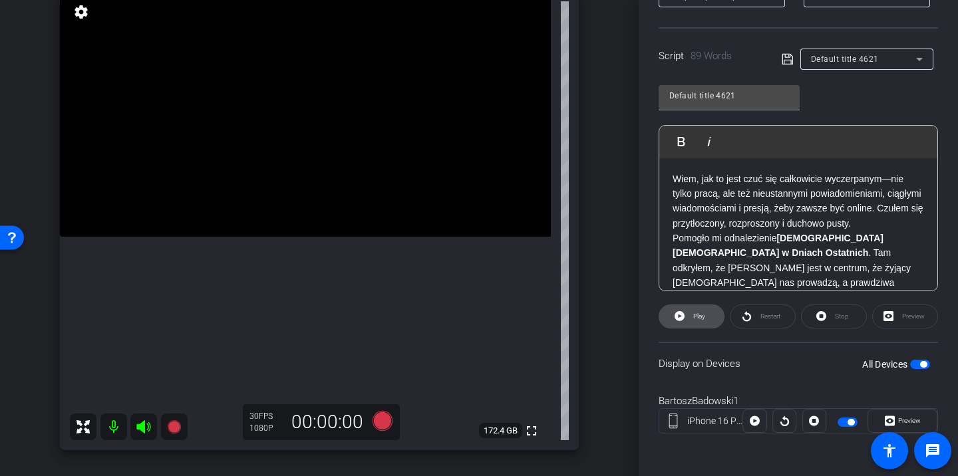
click at [713, 324] on span at bounding box center [691, 317] width 65 height 32
click at [758, 315] on span "Restart" at bounding box center [768, 316] width 23 height 19
click at [706, 321] on span "Pause" at bounding box center [697, 316] width 21 height 19
click at [379, 425] on icon at bounding box center [382, 421] width 20 height 20
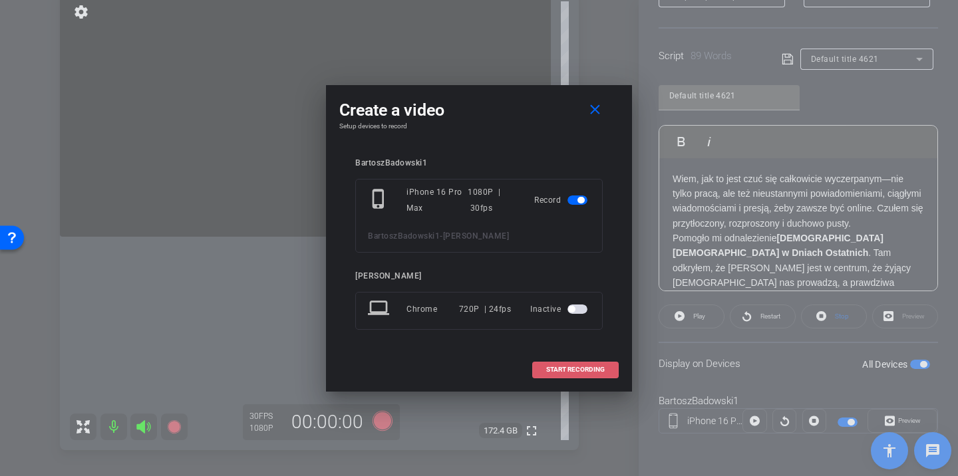
click at [581, 371] on span "START RECORDING" at bounding box center [575, 369] width 59 height 7
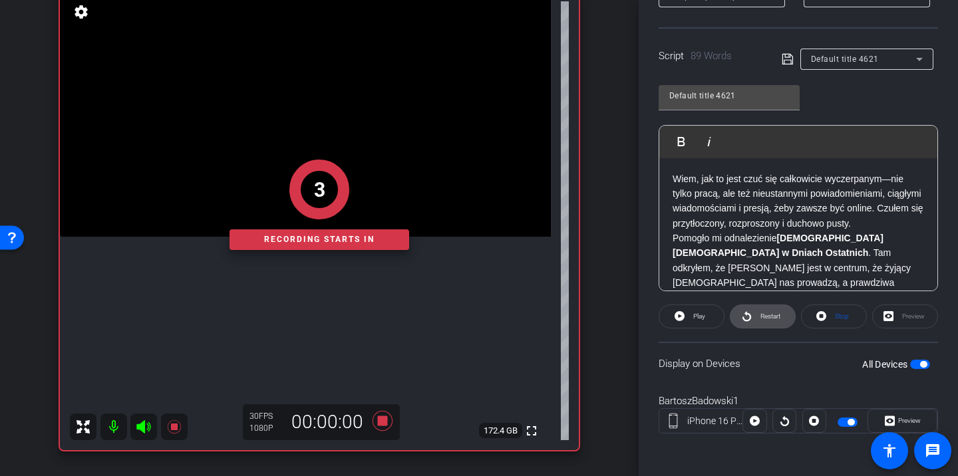
click at [752, 321] on span at bounding box center [762, 317] width 65 height 32
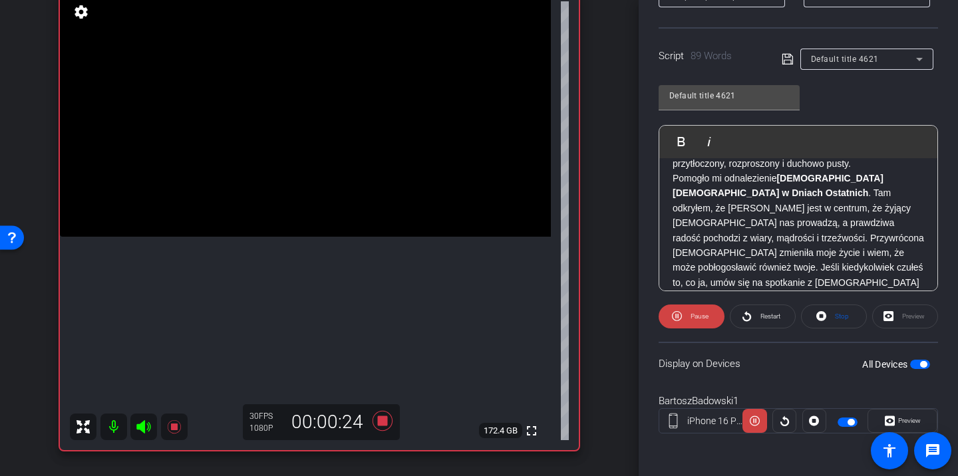
scroll to position [63, 0]
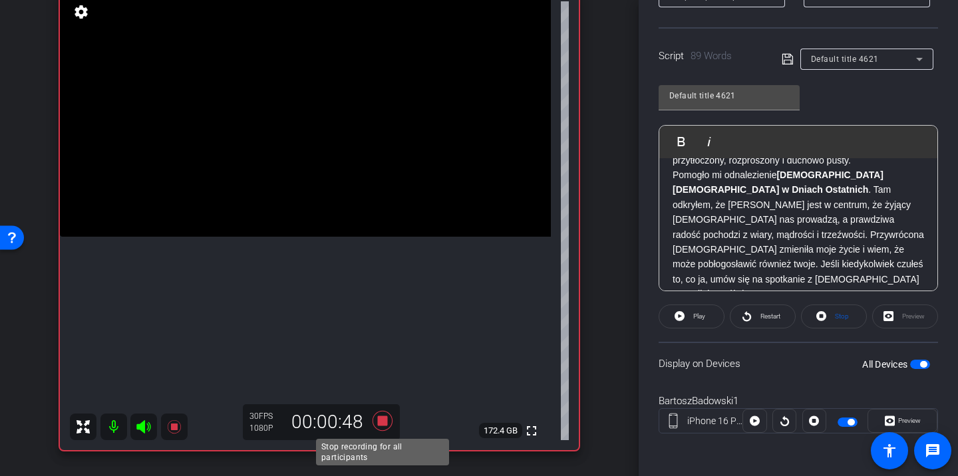
click at [380, 425] on icon at bounding box center [382, 421] width 20 height 20
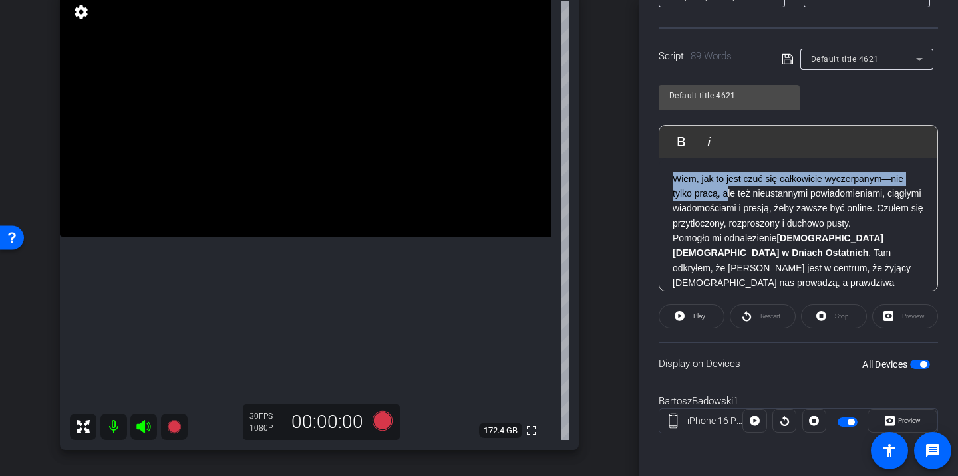
scroll to position [72, 0]
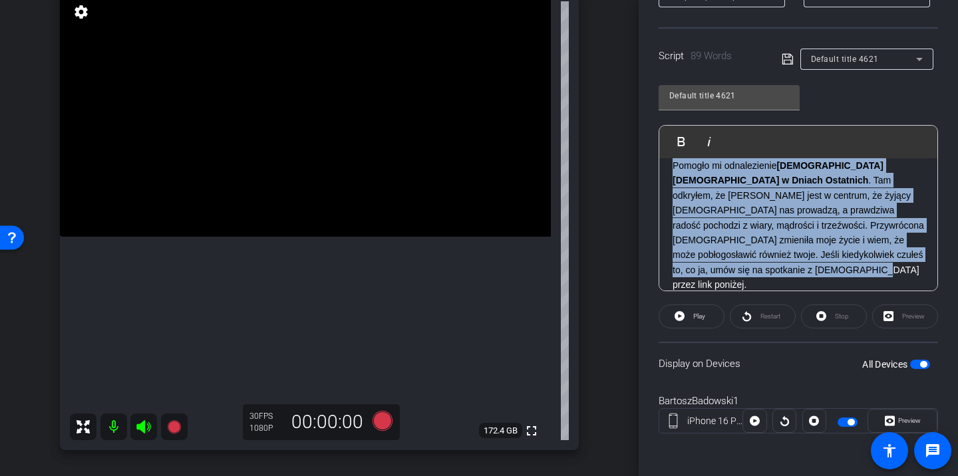
drag, startPoint x: 672, startPoint y: 178, endPoint x: 736, endPoint y: 321, distance: 157.2
click at [736, 321] on openreel-capture-teleprompter "Speed 3X (130 words/minute) Font Size 30px Screen Setup Teleprompter Top Backgr…" at bounding box center [797, 178] width 279 height 557
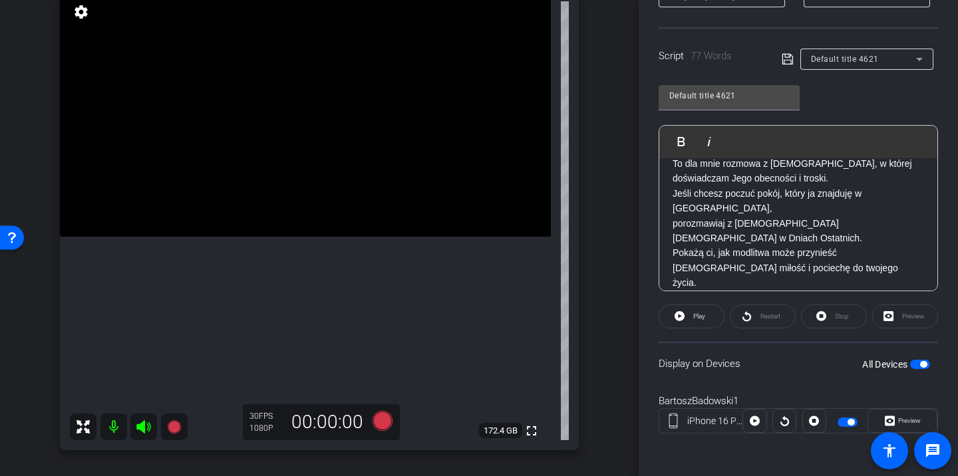
scroll to position [0, 0]
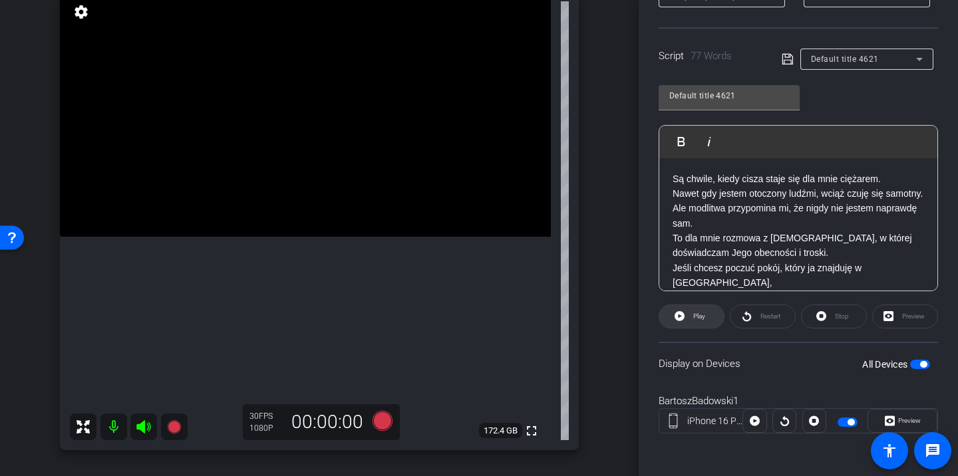
click at [714, 316] on span at bounding box center [691, 317] width 65 height 32
click at [701, 313] on span "Pause" at bounding box center [699, 316] width 18 height 7
click at [772, 315] on span "Restart" at bounding box center [770, 316] width 20 height 7
click at [706, 324] on span "Pause" at bounding box center [697, 316] width 21 height 19
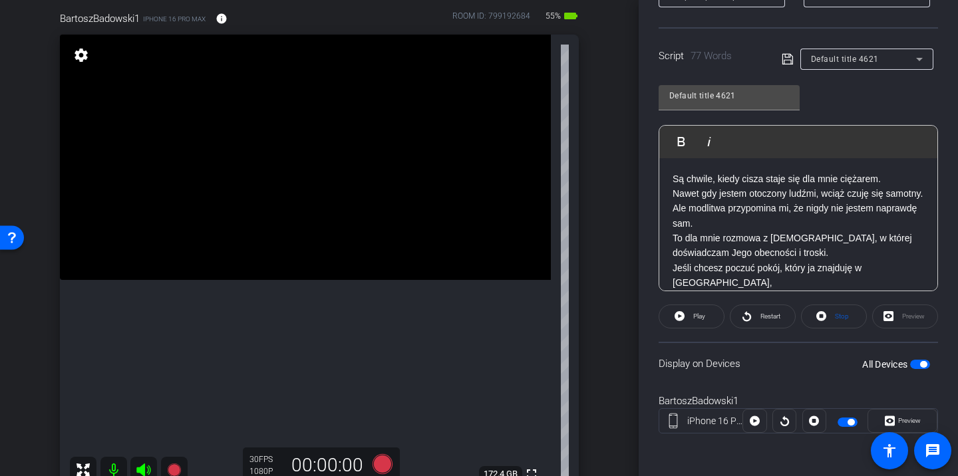
scroll to position [129, 0]
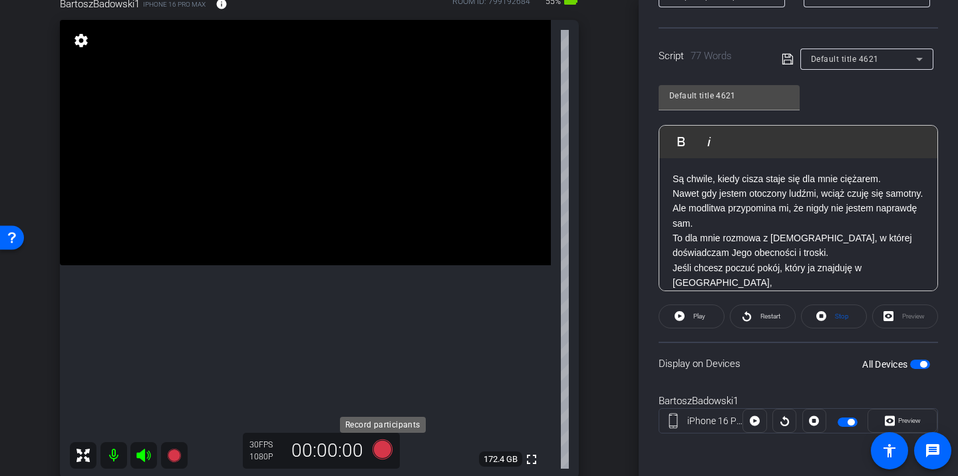
click at [388, 450] on icon at bounding box center [382, 450] width 20 height 20
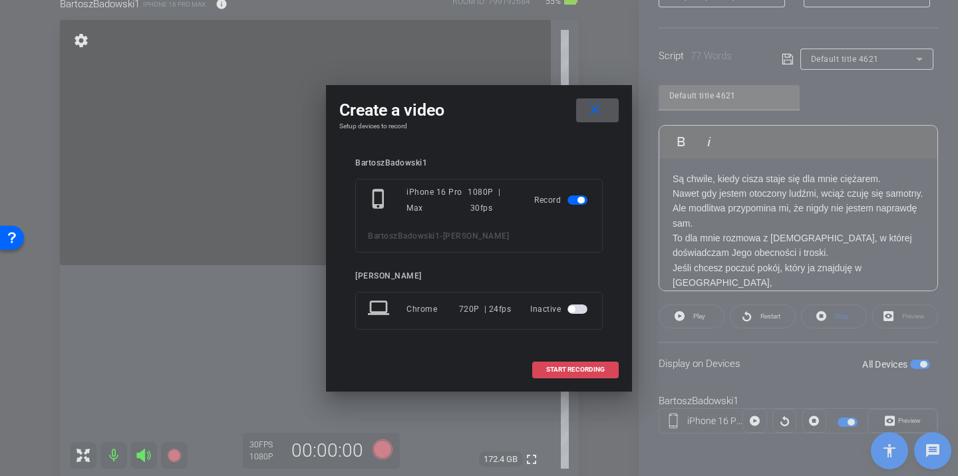
click at [562, 379] on span at bounding box center [575, 370] width 85 height 32
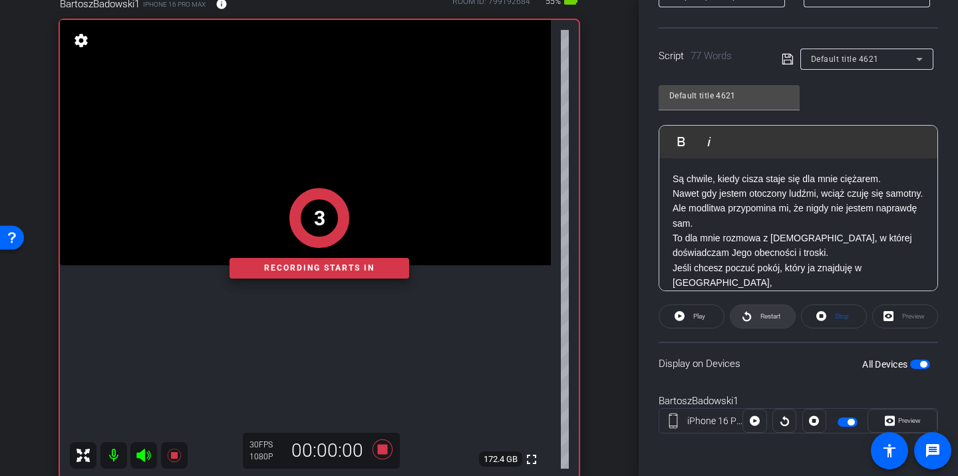
click at [767, 318] on span "Restart" at bounding box center [770, 316] width 20 height 7
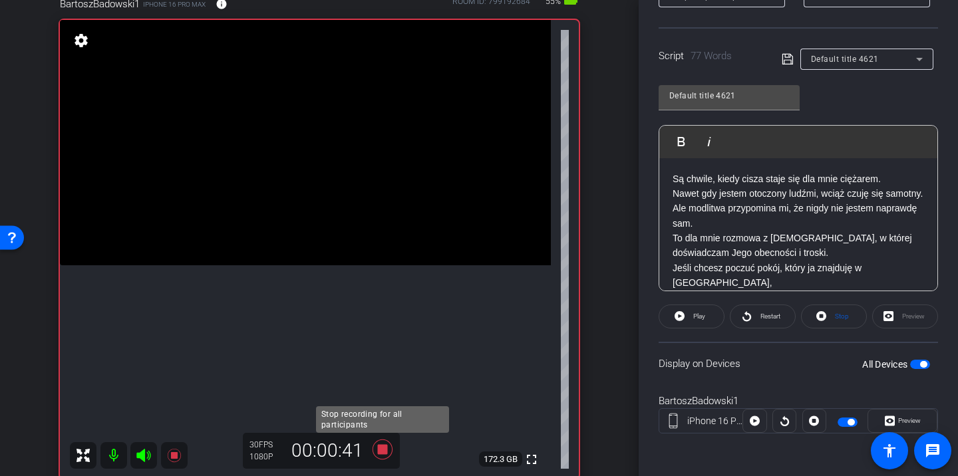
click at [388, 446] on icon at bounding box center [382, 450] width 32 height 24
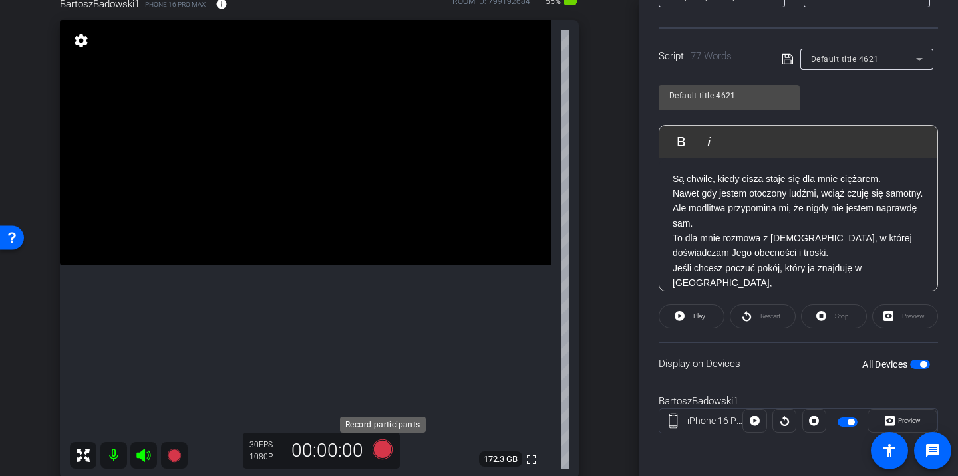
click at [386, 450] on icon at bounding box center [382, 450] width 20 height 20
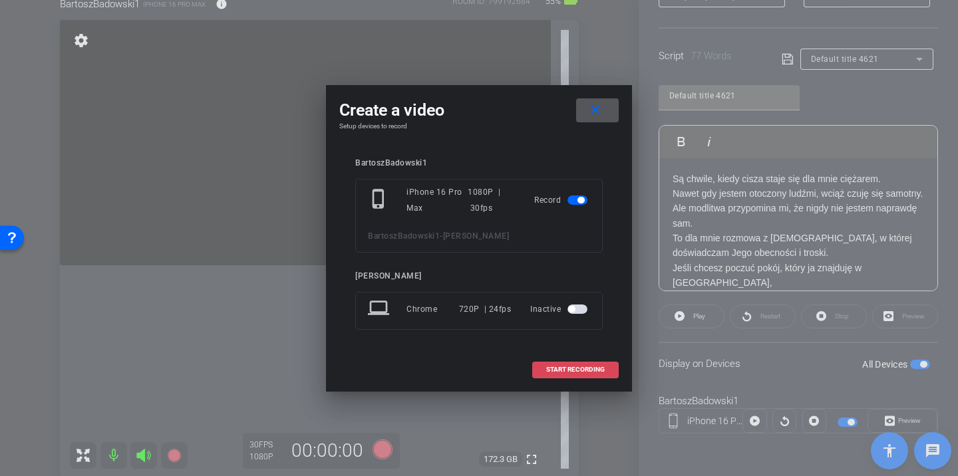
click at [591, 368] on span "START RECORDING" at bounding box center [575, 369] width 59 height 7
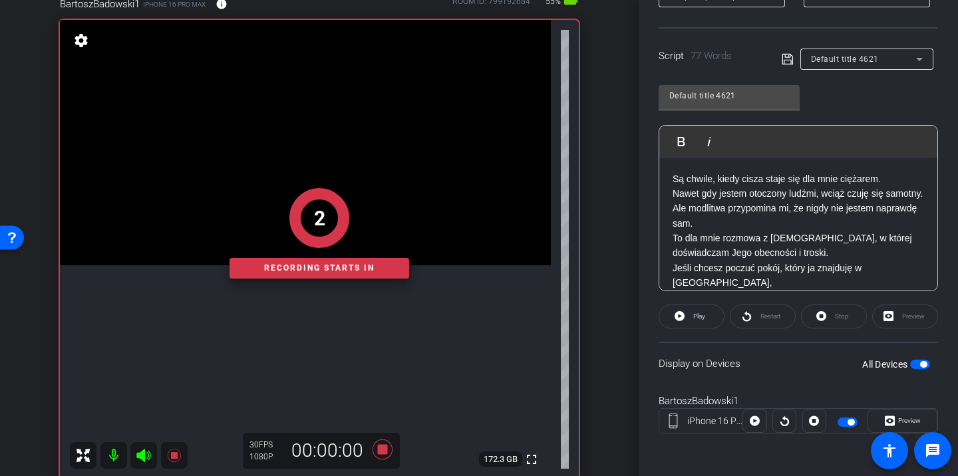
drag, startPoint x: 763, startPoint y: 311, endPoint x: 739, endPoint y: 311, distance: 24.6
click at [760, 311] on div "Restart" at bounding box center [762, 317] width 66 height 24
click at [701, 317] on span "Play" at bounding box center [699, 316] width 12 height 7
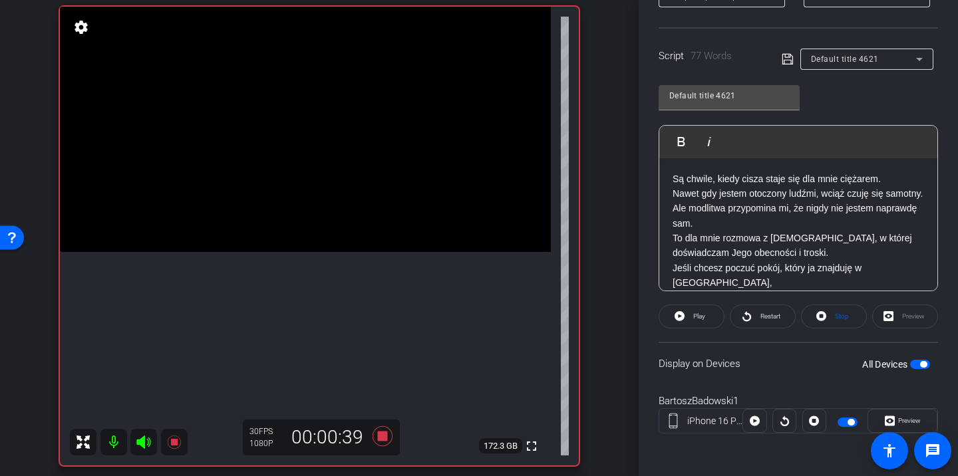
scroll to position [144, 0]
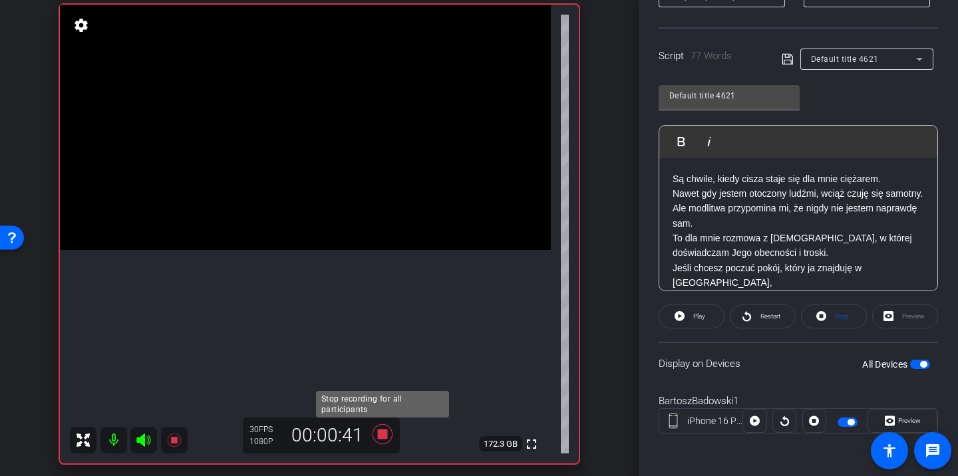
click at [386, 439] on icon at bounding box center [382, 434] width 32 height 24
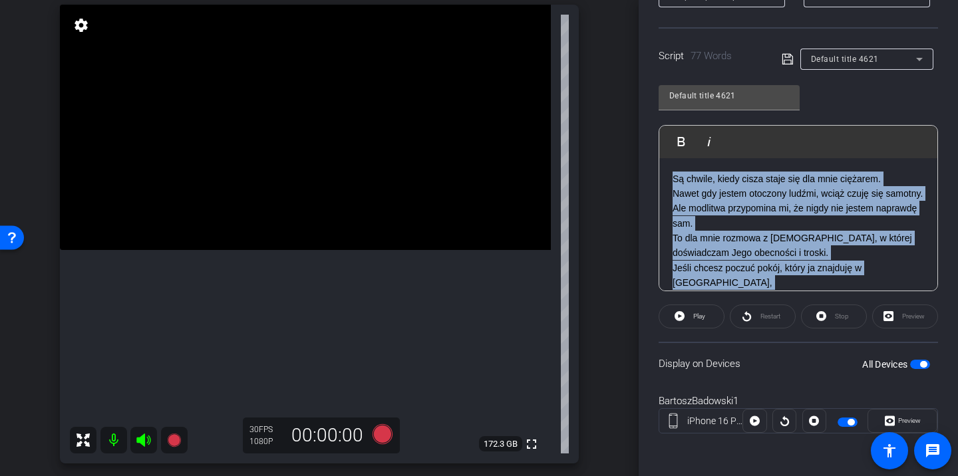
scroll to position [87, 0]
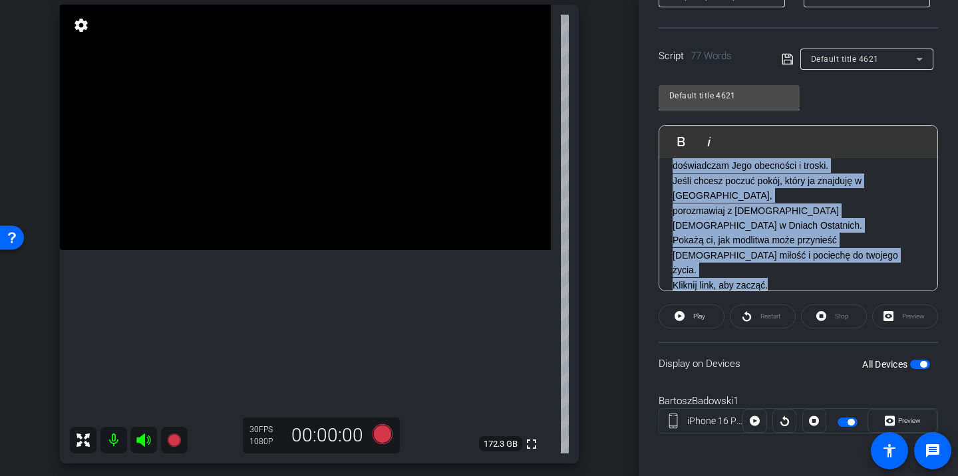
drag, startPoint x: 674, startPoint y: 176, endPoint x: 785, endPoint y: 265, distance: 142.4
click at [785, 265] on div "Są chwile, kiedy cisza staje się dla mnie ciężarem. Nawet gdy jestem otoczony l…" at bounding box center [798, 188] width 278 height 235
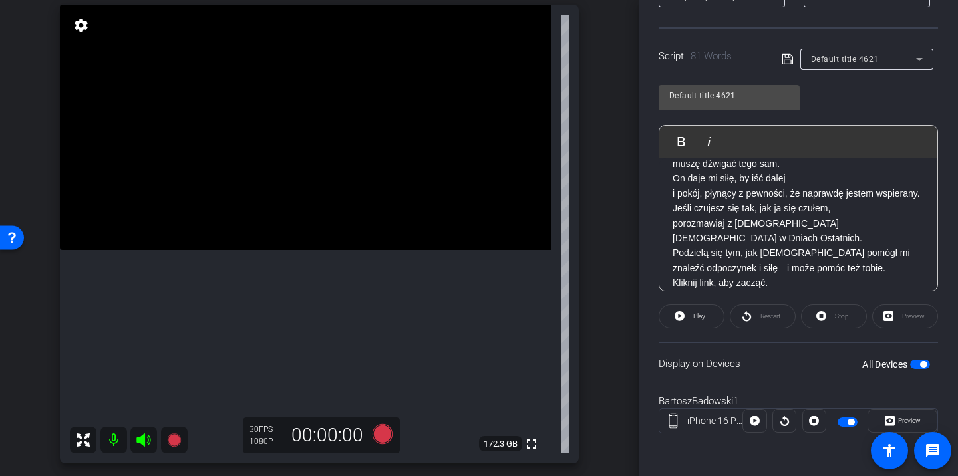
scroll to position [0, 0]
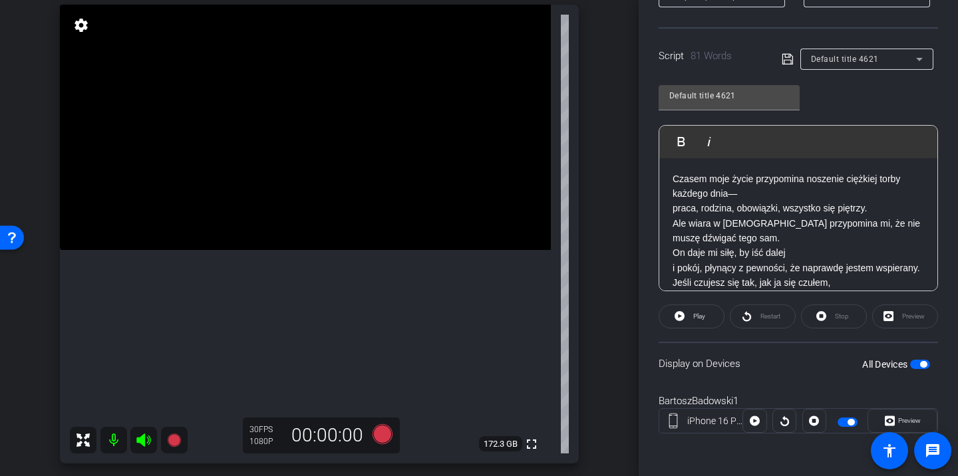
click at [783, 66] on icon at bounding box center [787, 59] width 12 height 16
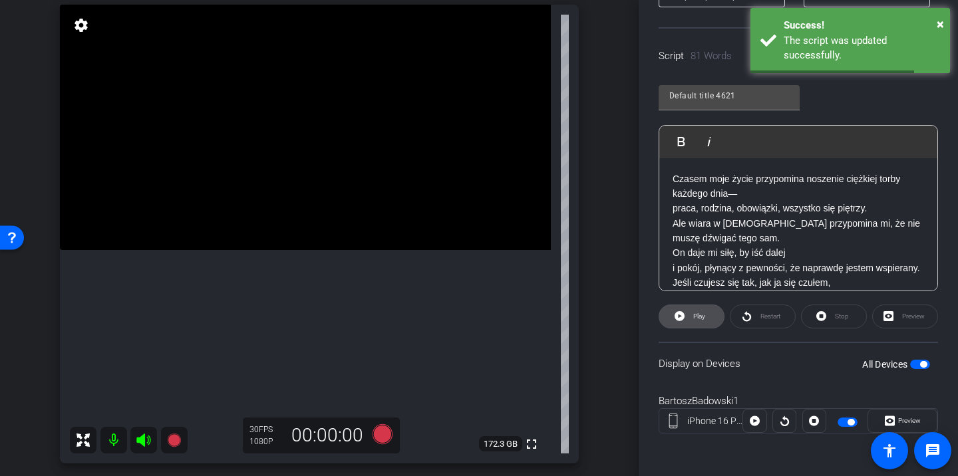
click at [691, 323] on span "Play" at bounding box center [697, 316] width 15 height 19
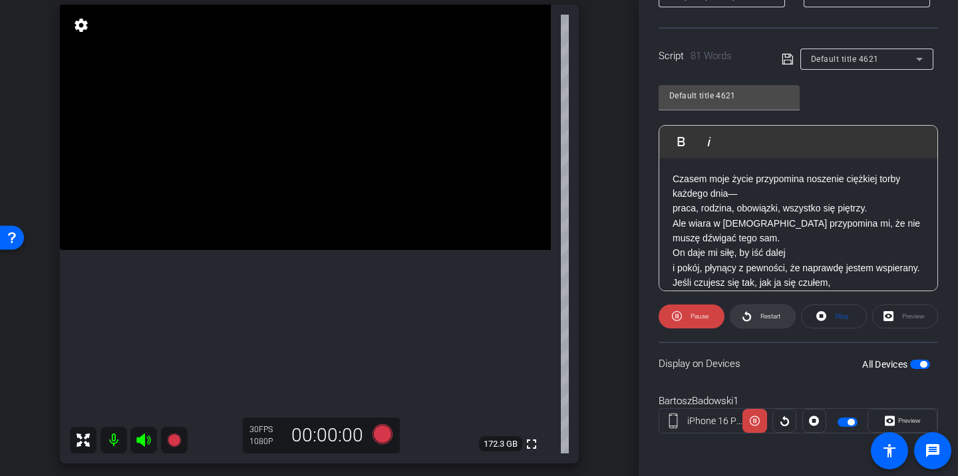
click at [762, 321] on span "Restart" at bounding box center [768, 316] width 23 height 19
click at [697, 315] on span "Pause" at bounding box center [699, 316] width 18 height 7
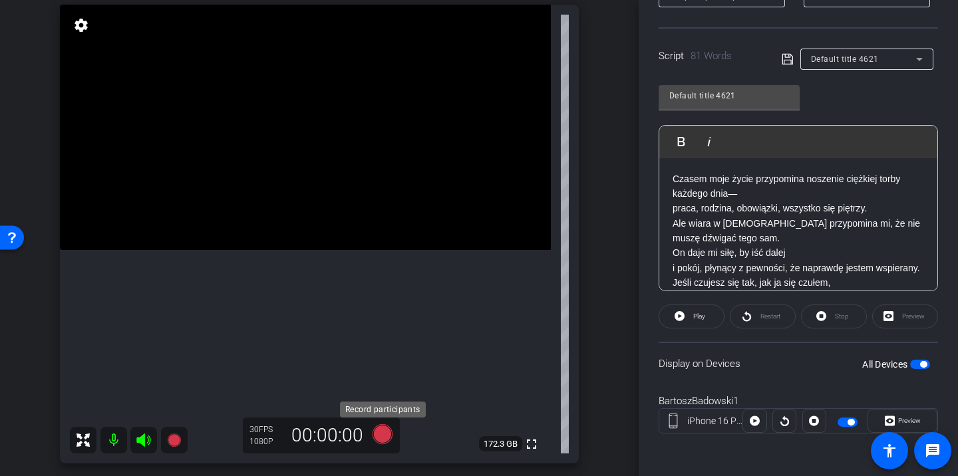
click at [375, 436] on icon at bounding box center [382, 434] width 20 height 20
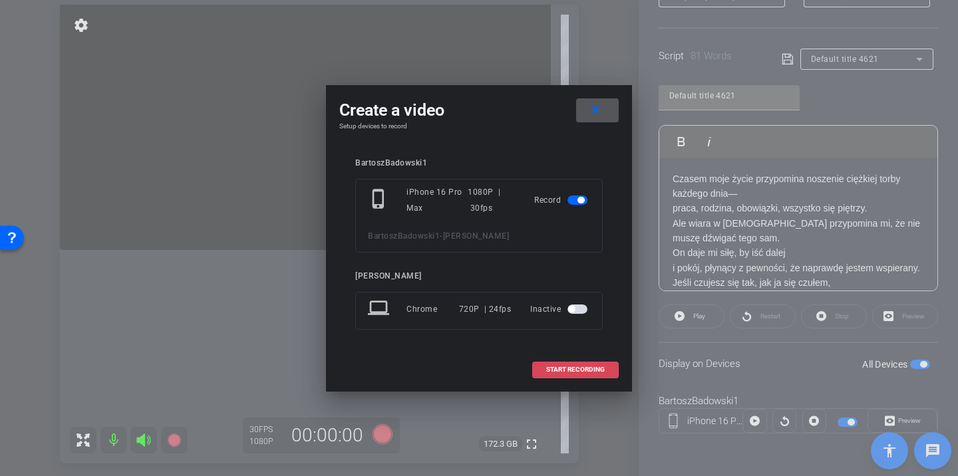
click at [577, 370] on span "START RECORDING" at bounding box center [575, 369] width 59 height 7
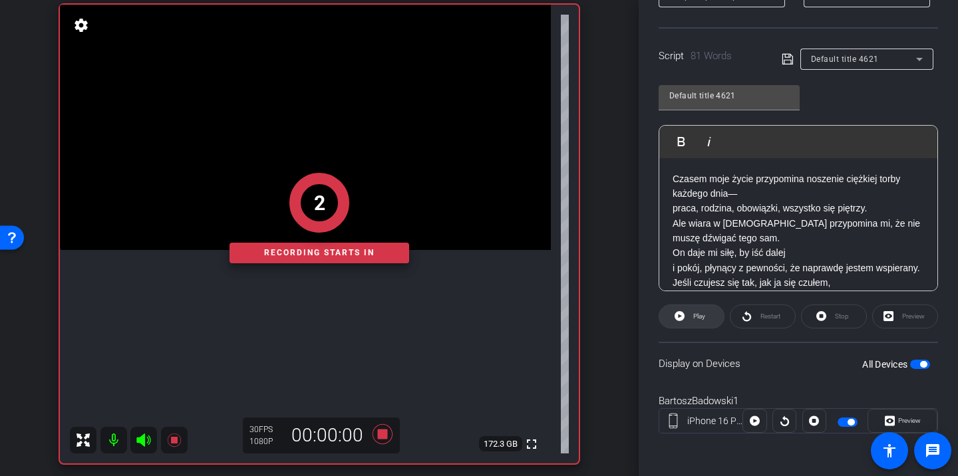
click at [708, 319] on span at bounding box center [691, 317] width 65 height 32
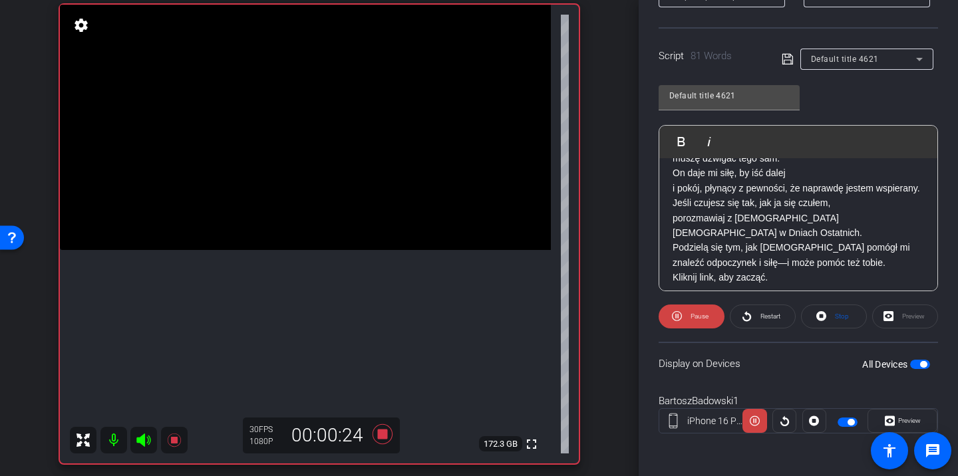
scroll to position [87, 0]
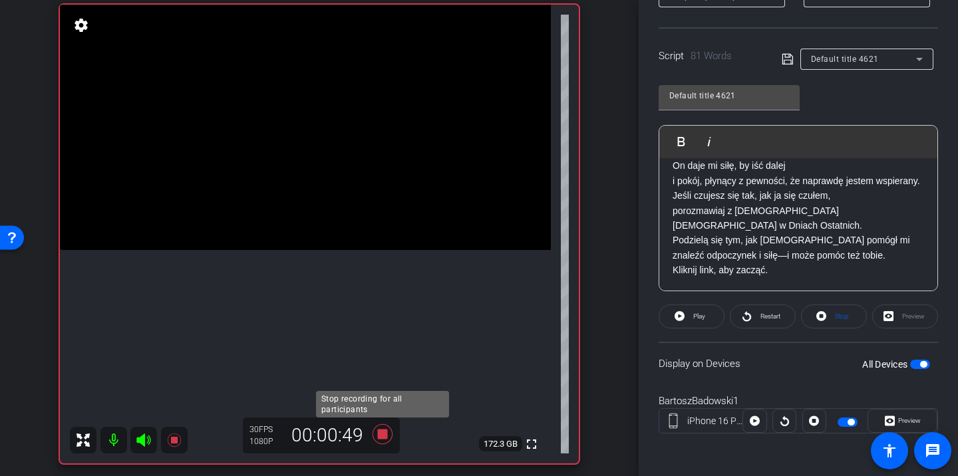
click at [379, 437] on icon at bounding box center [382, 434] width 20 height 20
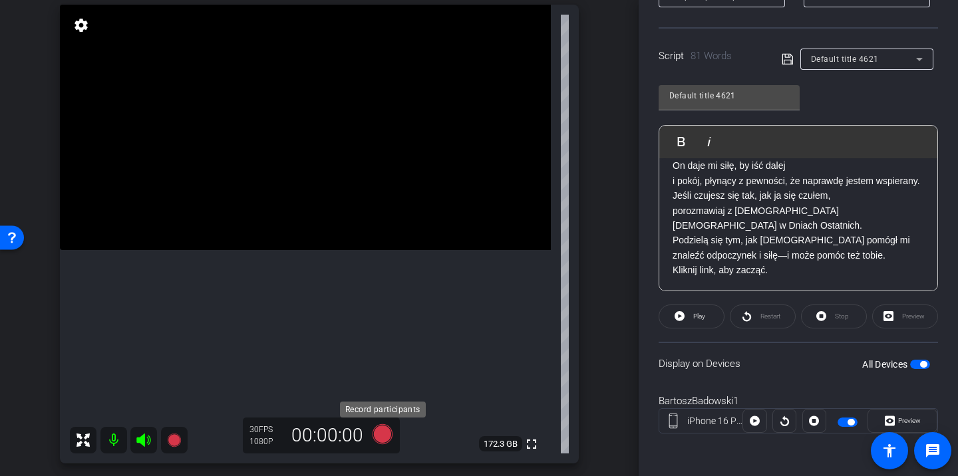
click at [386, 437] on icon at bounding box center [382, 434] width 20 height 20
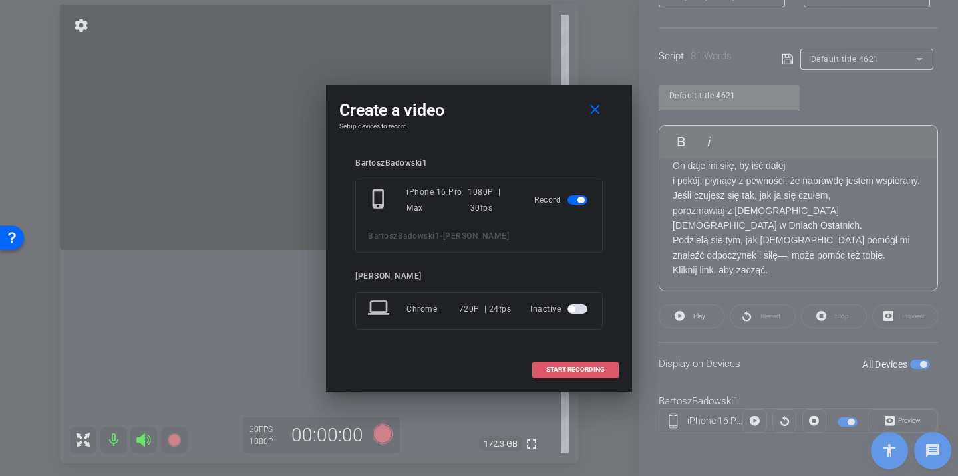
click at [594, 374] on span at bounding box center [575, 370] width 85 height 32
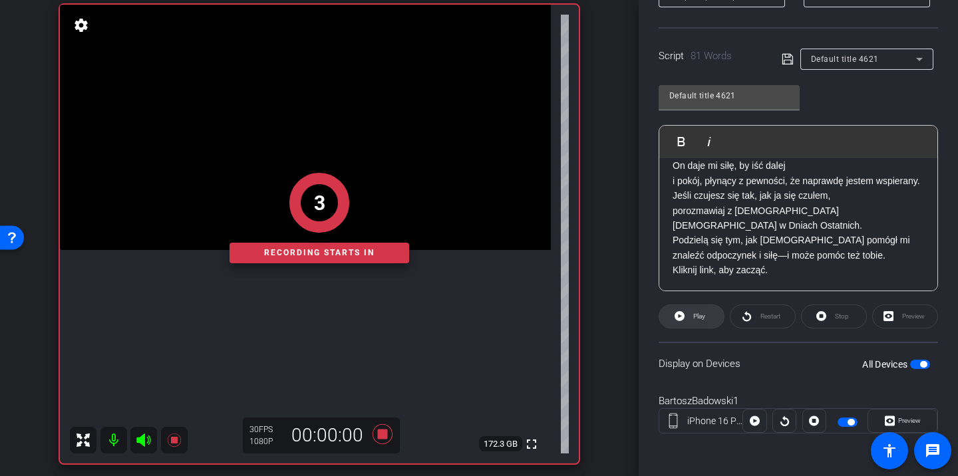
click at [704, 318] on span "Play" at bounding box center [699, 316] width 12 height 7
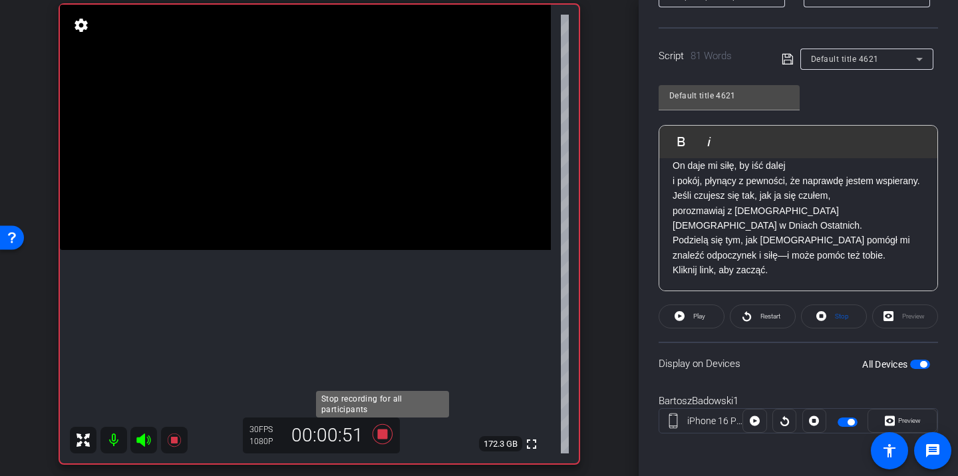
click at [385, 440] on icon at bounding box center [382, 434] width 32 height 24
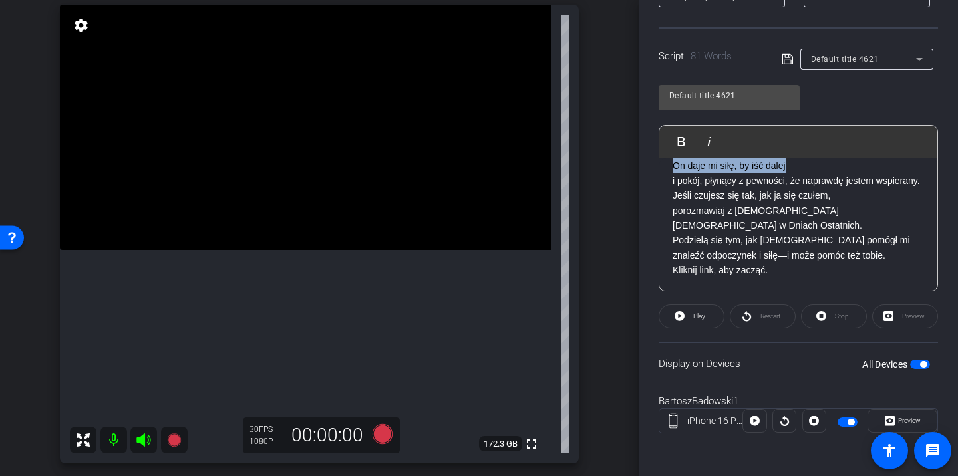
drag, startPoint x: 672, startPoint y: 182, endPoint x: 799, endPoint y: 300, distance: 173.6
click at [799, 300] on openreel-capture-teleprompter "Speed 3X (130 words/minute) Font Size 30px Screen Setup Teleprompter Top Backgr…" at bounding box center [797, 178] width 279 height 557
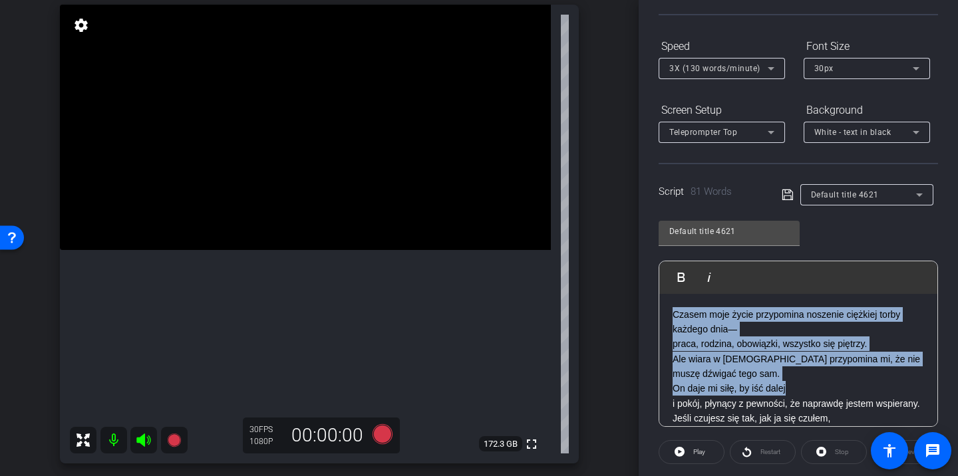
scroll to position [136, 0]
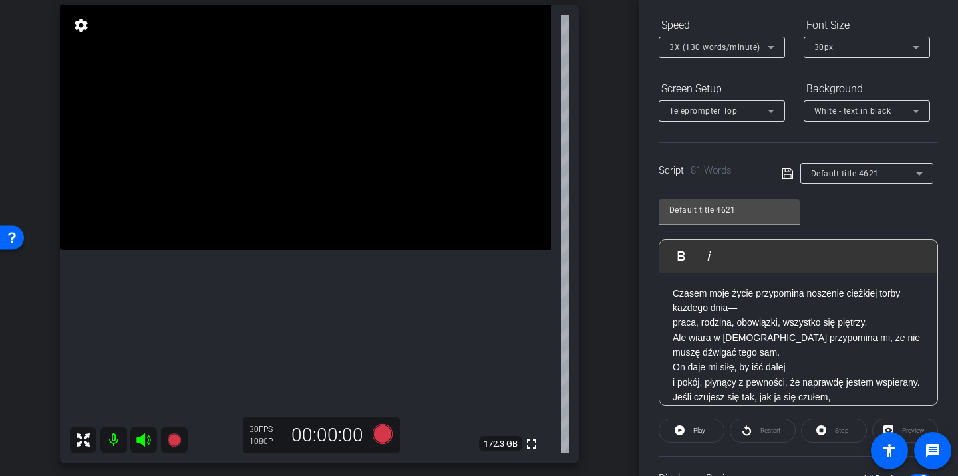
click at [706, 303] on p "Czasem moje życie przypomina noszenie ciężkiej torby każdego dnia— praca, rodzi…" at bounding box center [797, 338] width 251 height 104
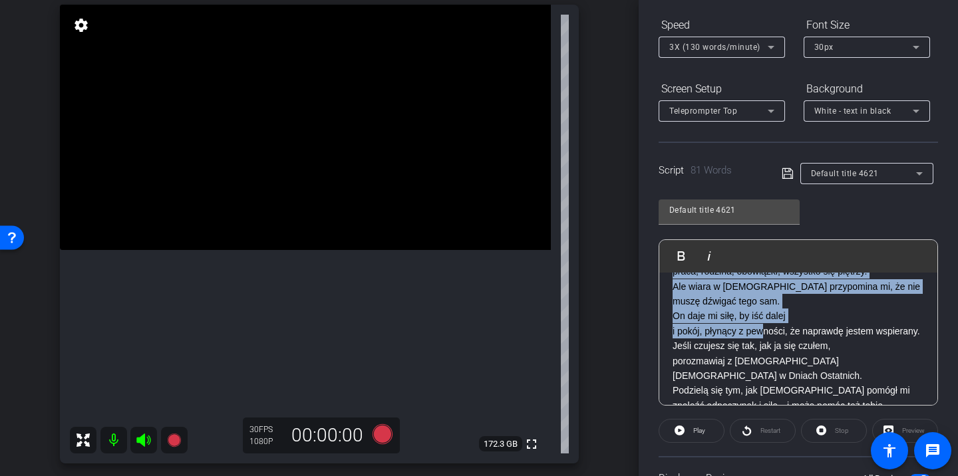
scroll to position [87, 0]
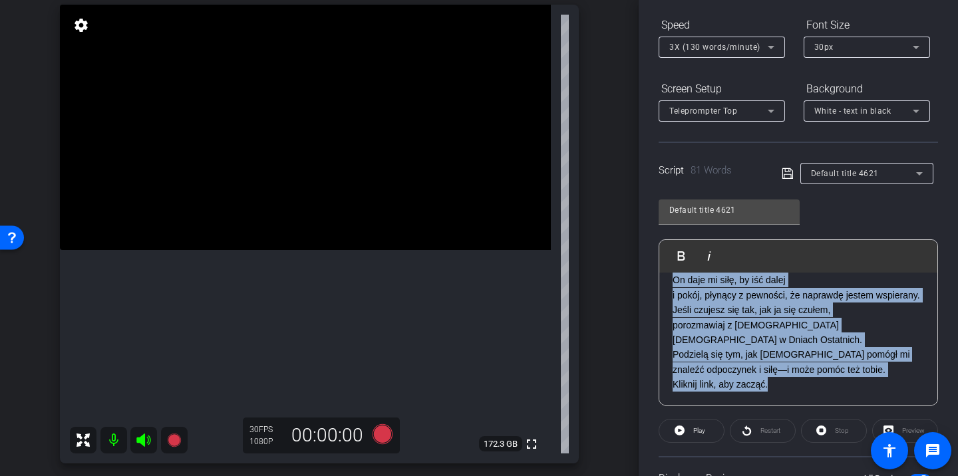
drag, startPoint x: 672, startPoint y: 293, endPoint x: 778, endPoint y: 392, distance: 145.4
click at [778, 392] on div "Czasem moje życie przypomina noszenie ciężkiej torby każdego dnia— praca, rodzi…" at bounding box center [798, 296] width 278 height 220
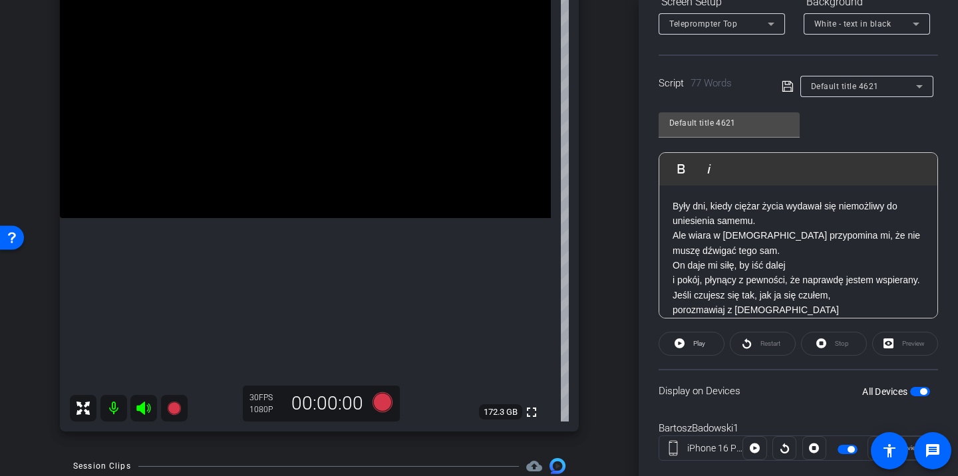
scroll to position [72, 0]
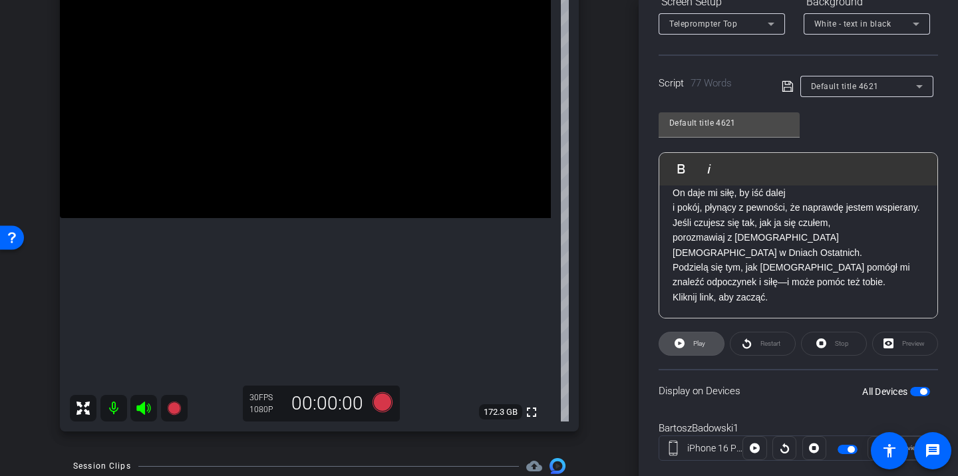
click at [698, 350] on span "Play" at bounding box center [697, 343] width 15 height 19
click at [751, 350] on span at bounding box center [762, 344] width 65 height 32
click at [710, 348] on span at bounding box center [691, 344] width 66 height 32
click at [382, 403] on icon at bounding box center [382, 402] width 20 height 20
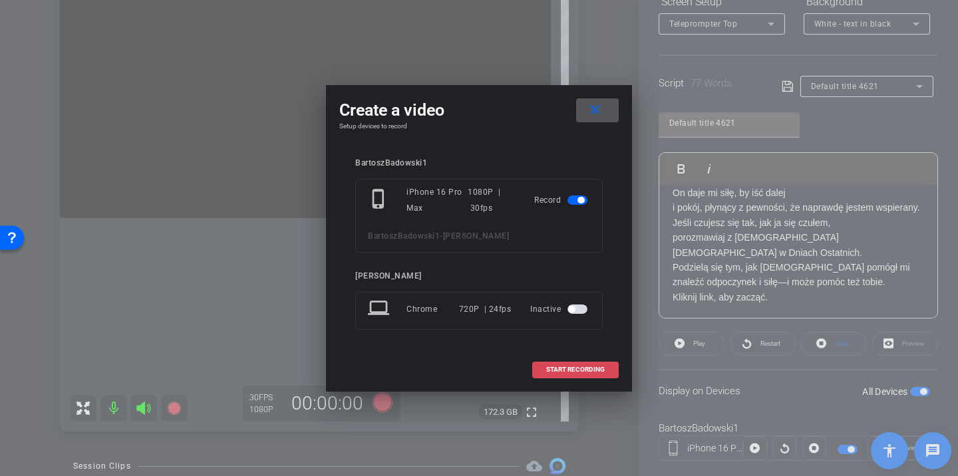
click at [585, 370] on span "START RECORDING" at bounding box center [575, 369] width 59 height 7
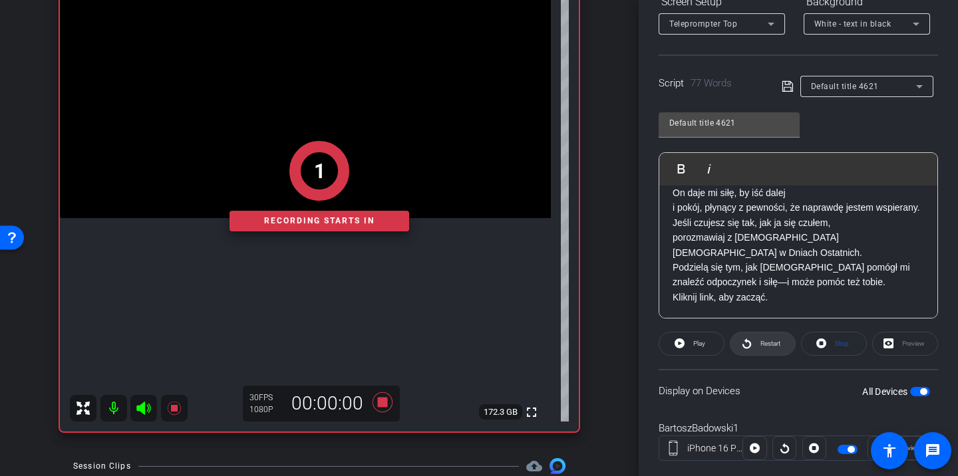
click at [739, 348] on span at bounding box center [762, 344] width 65 height 32
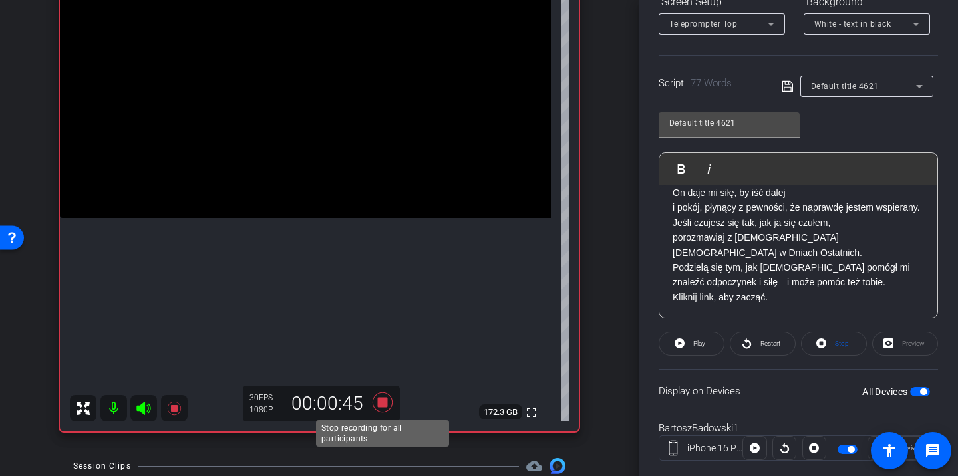
click at [389, 399] on icon at bounding box center [382, 402] width 32 height 24
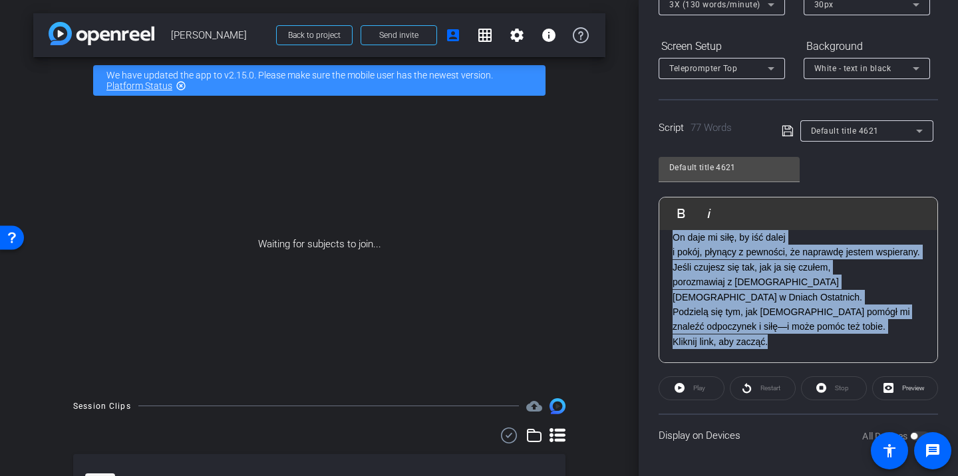
drag, startPoint x: 672, startPoint y: 251, endPoint x: 797, endPoint y: 439, distance: 225.4
click at [797, 440] on openreel-capture-teleprompter "Speed 3X (130 words/minute) Font Size 30px Screen Setup Teleprompter Top Backgr…" at bounding box center [797, 213] width 279 height 485
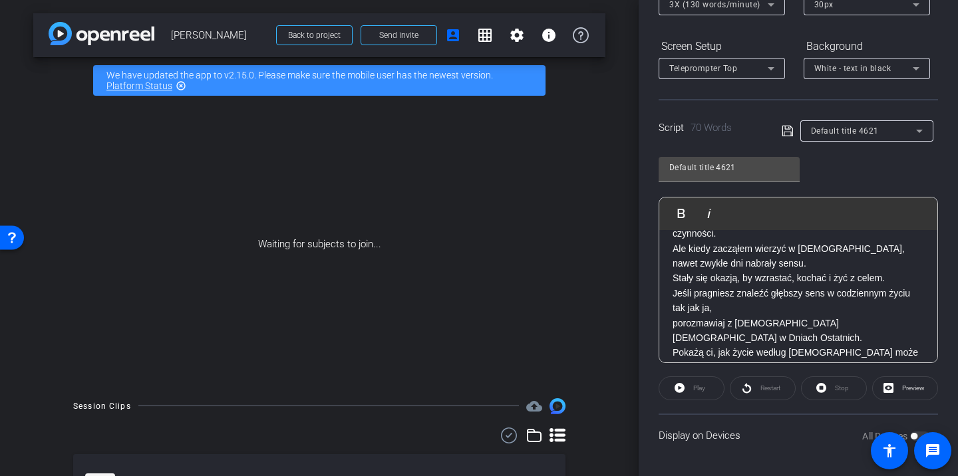
scroll to position [0, 0]
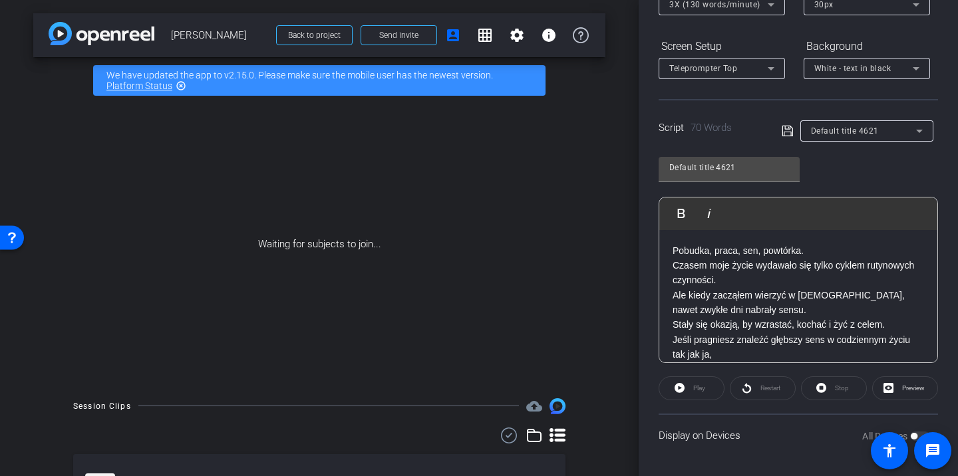
click at [791, 131] on icon at bounding box center [787, 131] width 12 height 16
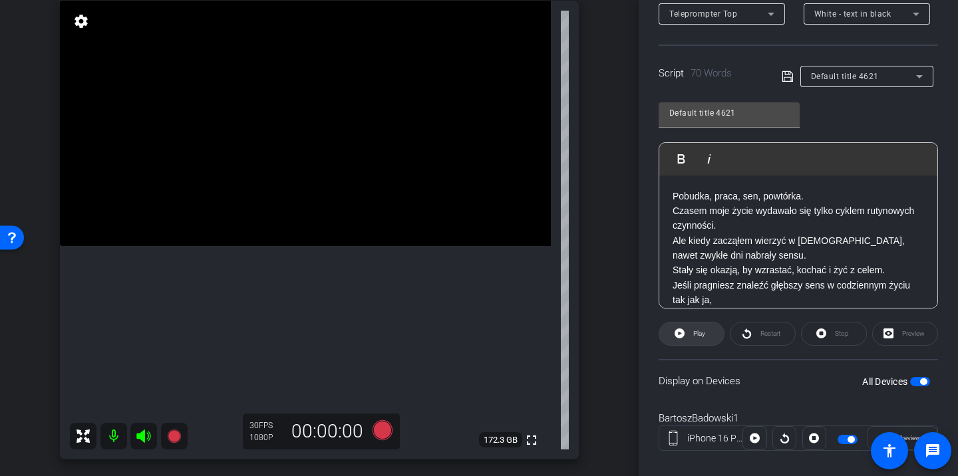
click at [703, 338] on span "Play" at bounding box center [697, 334] width 15 height 19
click at [767, 338] on span "Restart" at bounding box center [768, 334] width 23 height 19
click at [709, 338] on span at bounding box center [691, 334] width 66 height 32
click at [382, 431] on icon at bounding box center [382, 430] width 20 height 20
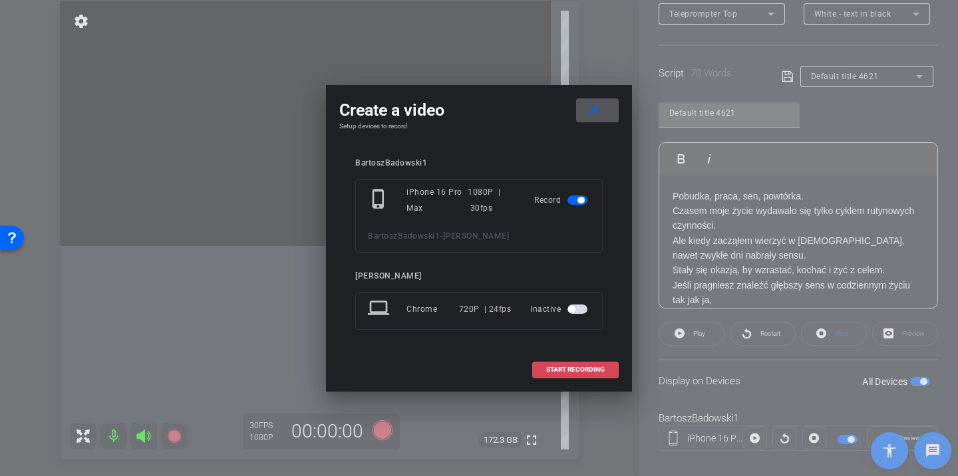
click at [544, 374] on span at bounding box center [575, 370] width 85 height 32
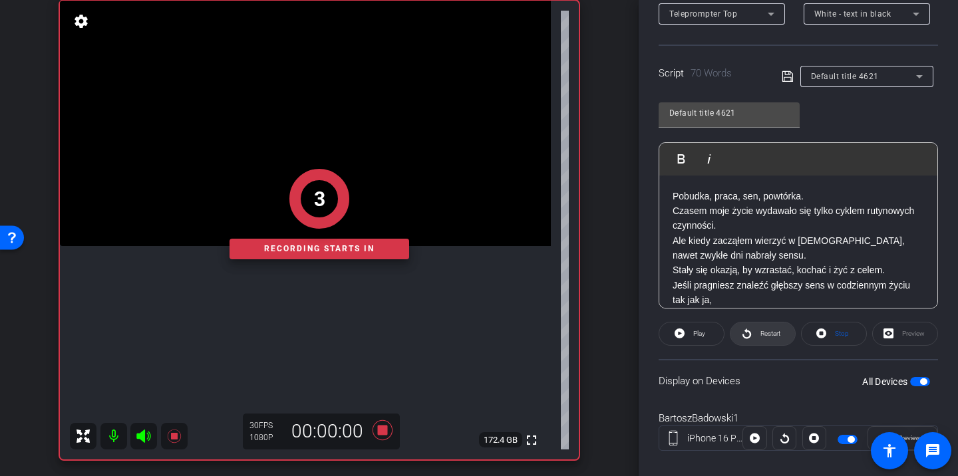
click at [749, 332] on icon at bounding box center [746, 333] width 10 height 17
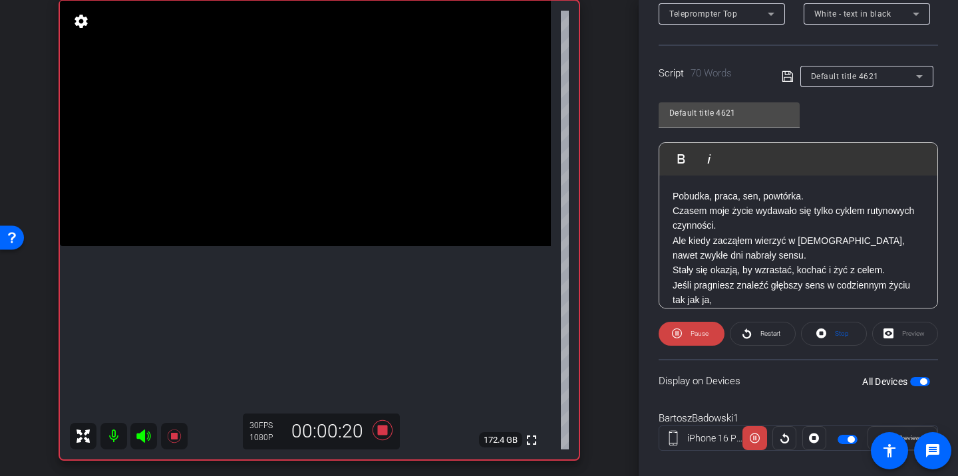
scroll to position [87, 0]
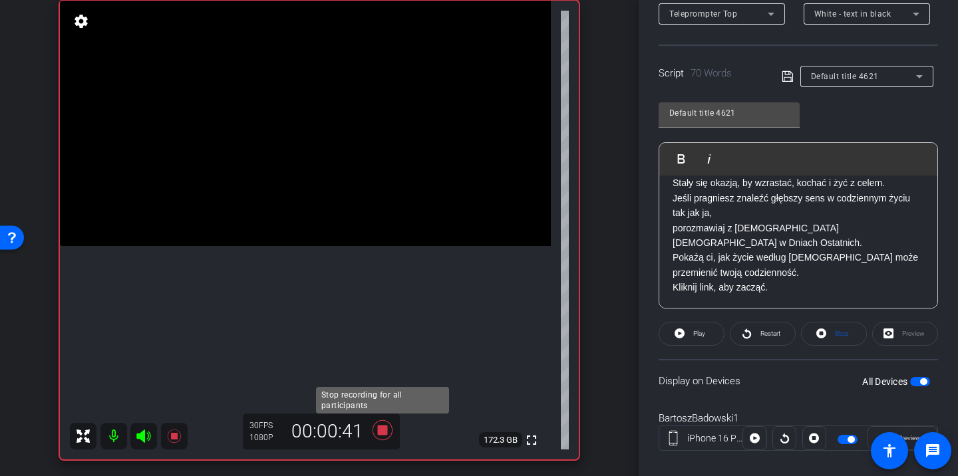
click at [382, 432] on icon at bounding box center [382, 430] width 20 height 20
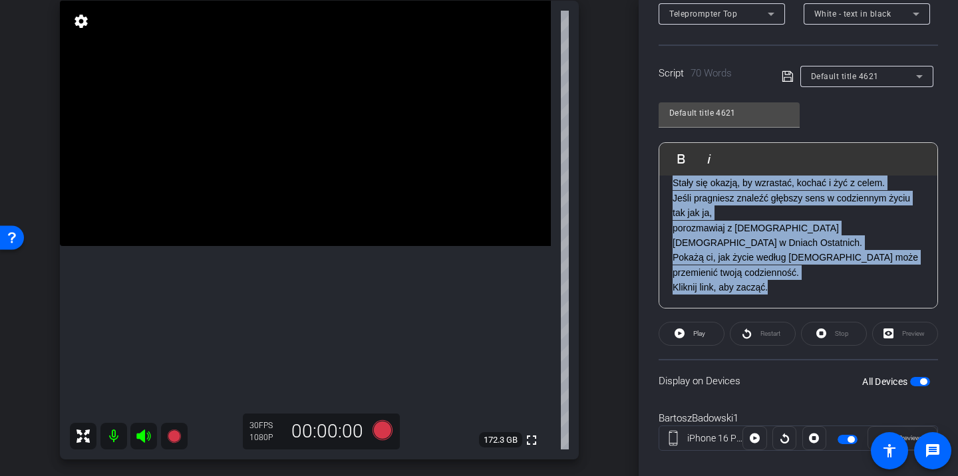
drag, startPoint x: 673, startPoint y: 195, endPoint x: 747, endPoint y: 324, distance: 148.6
click at [747, 324] on openreel-capture-teleprompter "Speed 3X (130 words/minute) Font Size 30px Screen Setup Teleprompter Top Backgr…" at bounding box center [797, 195] width 279 height 557
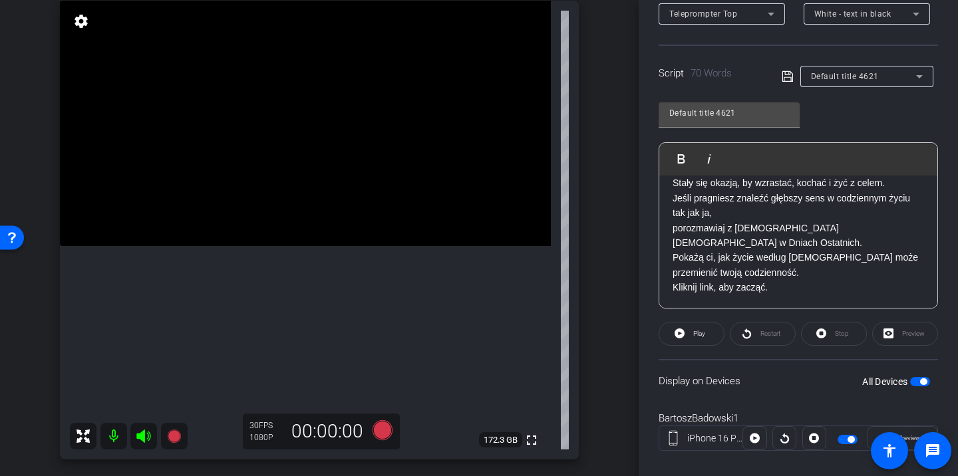
scroll to position [251, 0]
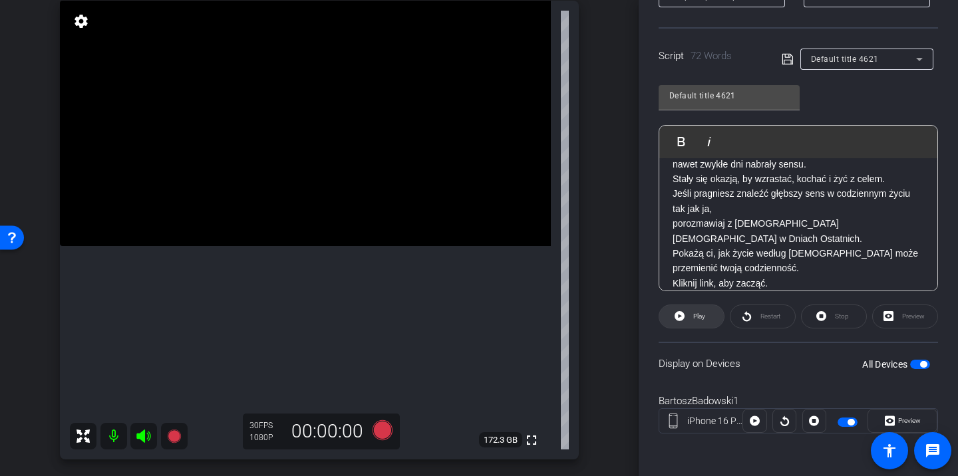
click at [695, 319] on span "Play" at bounding box center [699, 316] width 12 height 7
click at [753, 322] on span at bounding box center [762, 317] width 65 height 32
click at [696, 319] on span "Pause" at bounding box center [699, 316] width 18 height 7
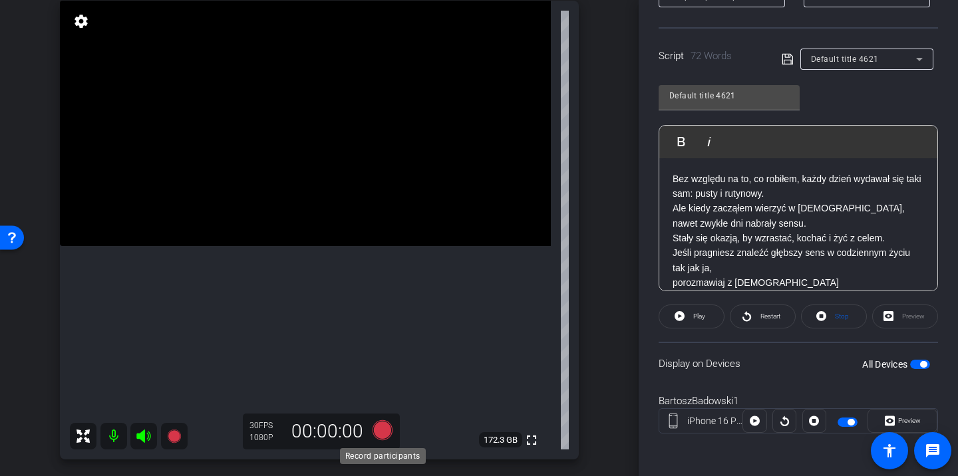
click at [381, 434] on icon at bounding box center [382, 430] width 20 height 20
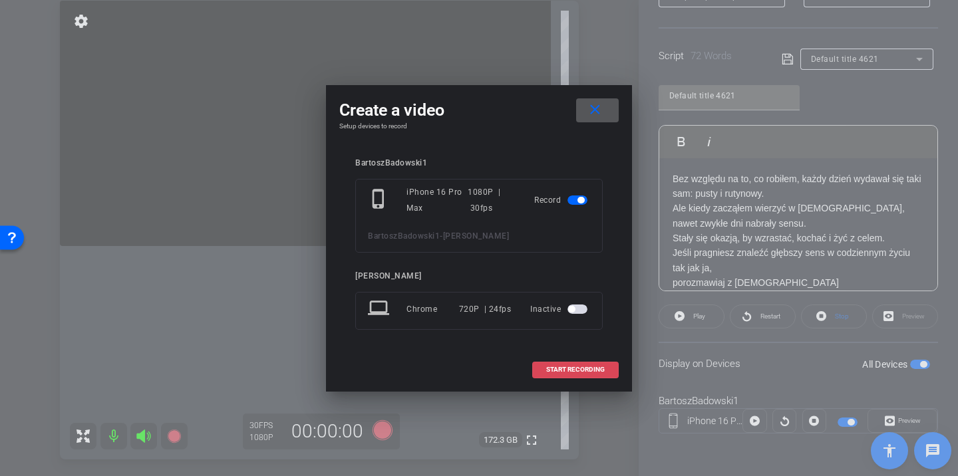
click at [549, 366] on span "START RECORDING" at bounding box center [575, 369] width 59 height 7
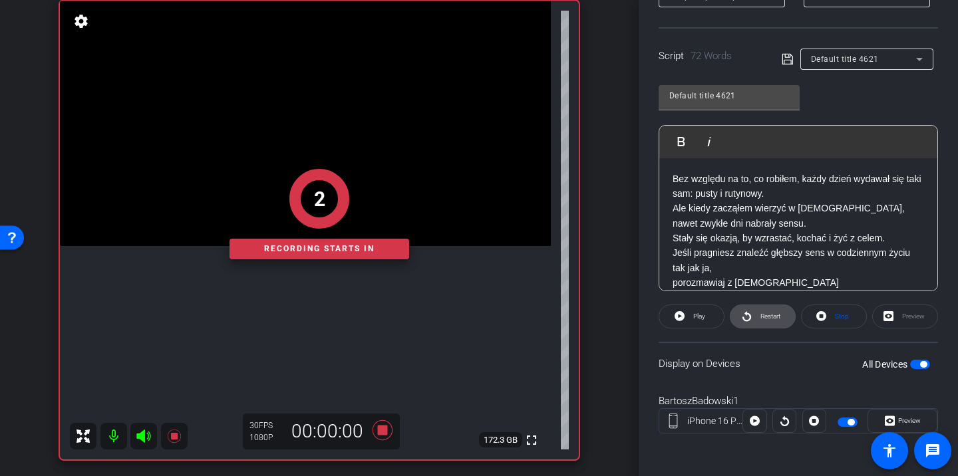
click at [765, 316] on span "Restart" at bounding box center [770, 316] width 20 height 7
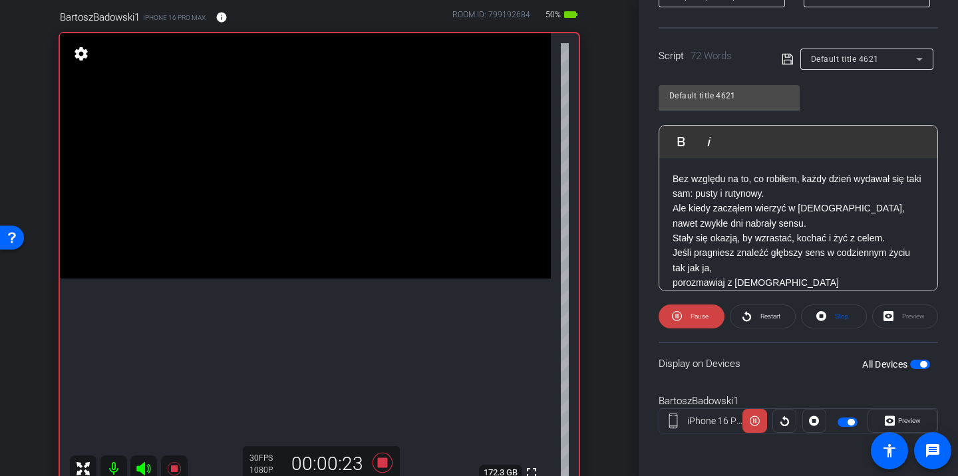
scroll to position [124, 0]
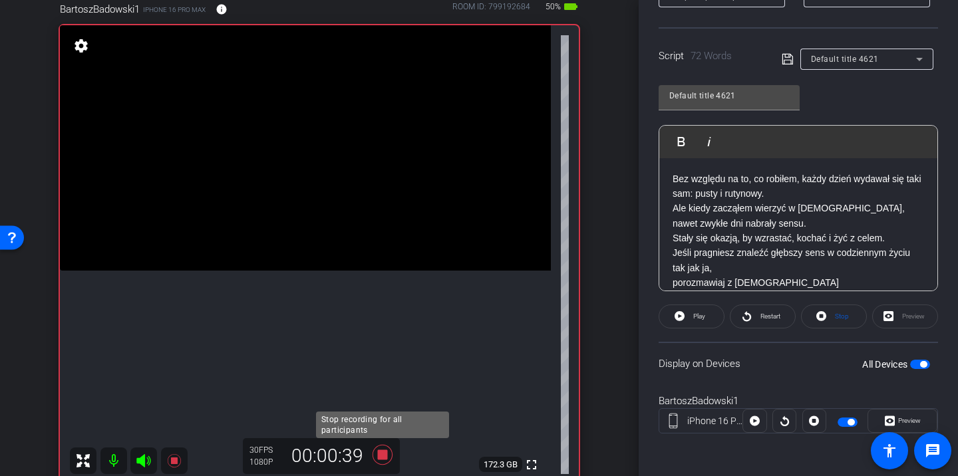
click at [384, 459] on icon at bounding box center [382, 455] width 20 height 20
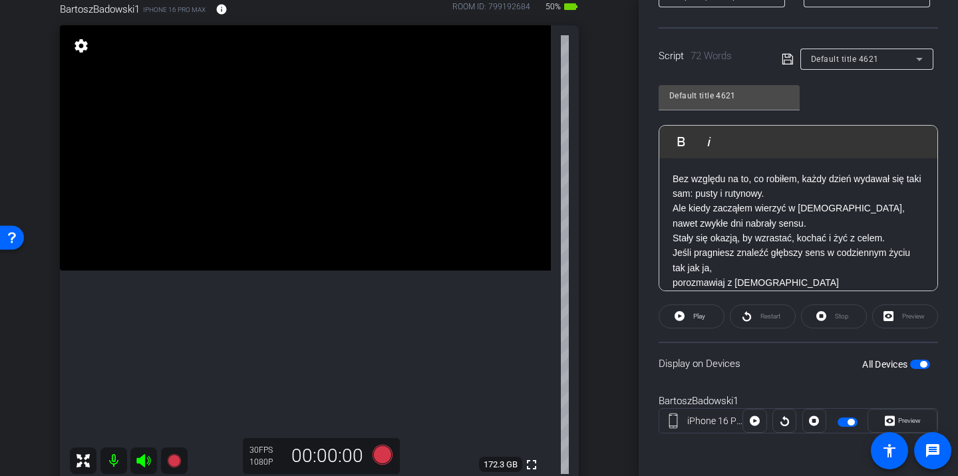
scroll to position [72, 0]
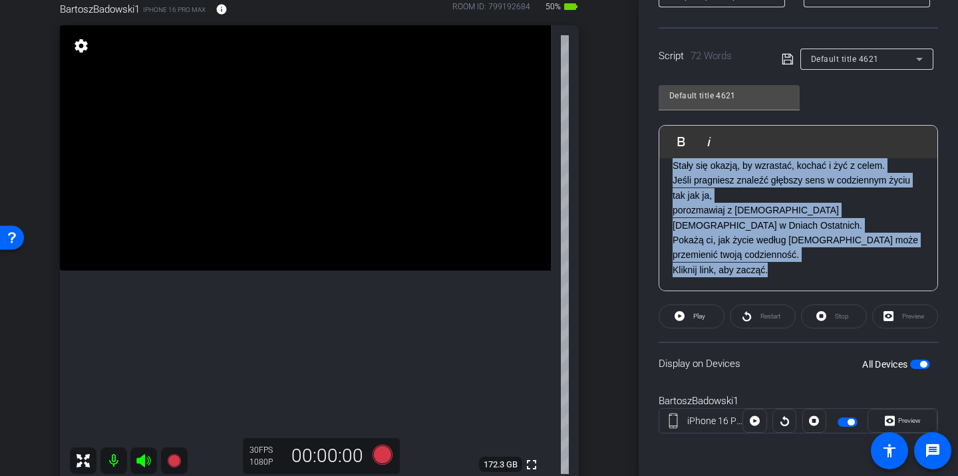
drag, startPoint x: 671, startPoint y: 179, endPoint x: 782, endPoint y: 311, distance: 172.8
click at [782, 311] on openreel-capture-teleprompter "Speed 3X (130 words/minute) Font Size 30px Screen Setup Teleprompter Top Backgr…" at bounding box center [797, 178] width 279 height 557
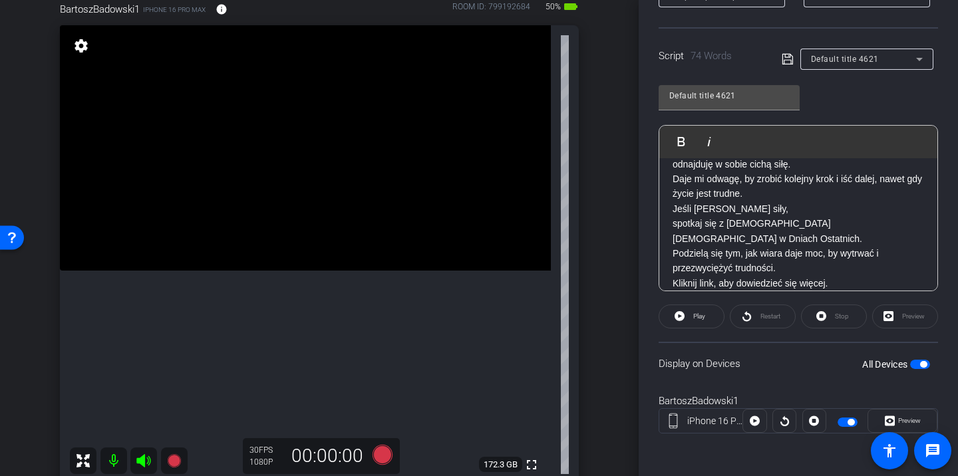
scroll to position [0, 0]
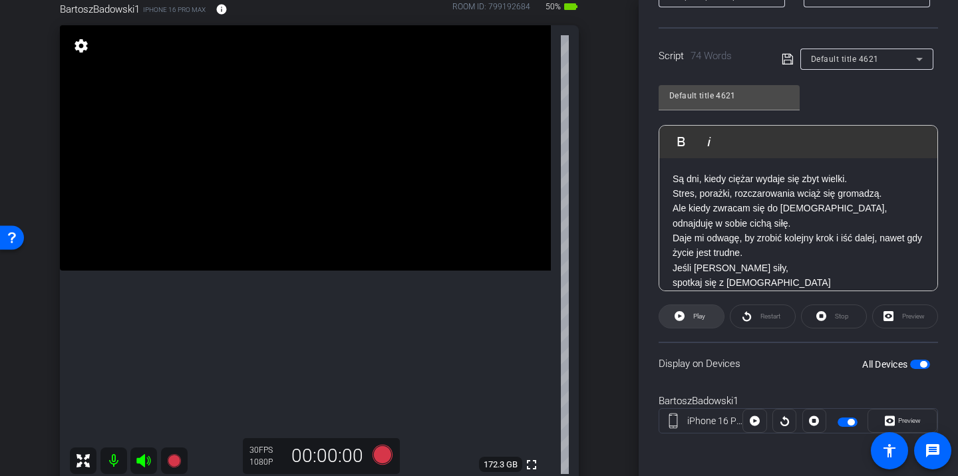
click at [702, 320] on span "Play" at bounding box center [699, 316] width 12 height 7
click at [752, 319] on span at bounding box center [762, 317] width 65 height 32
click at [716, 319] on span at bounding box center [691, 317] width 66 height 32
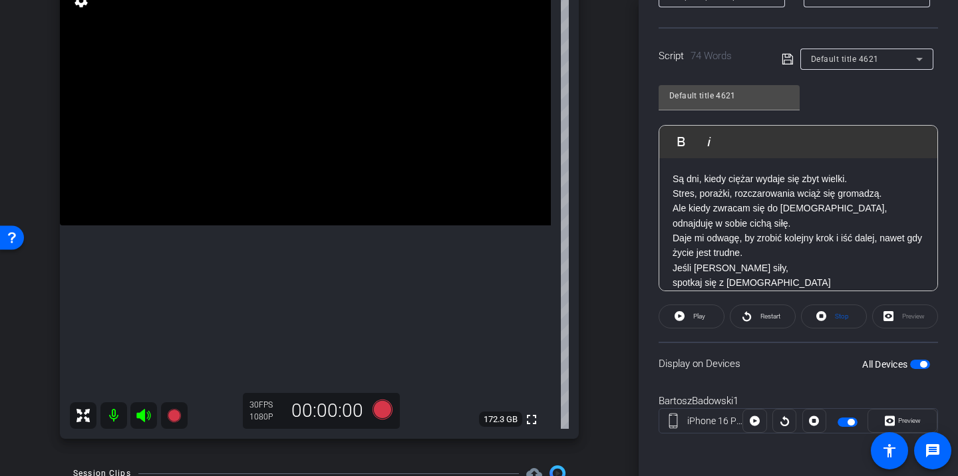
scroll to position [168, 0]
click at [378, 415] on icon at bounding box center [382, 411] width 20 height 20
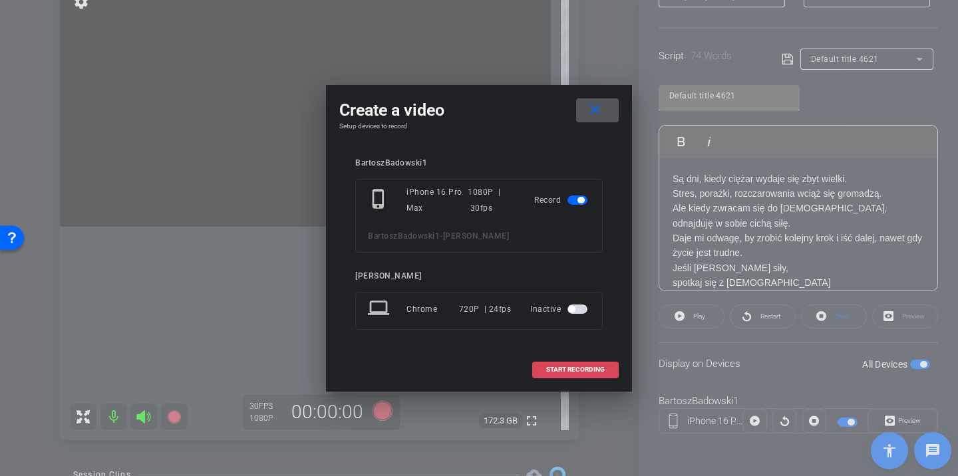
click at [560, 369] on span "START RECORDING" at bounding box center [575, 369] width 59 height 7
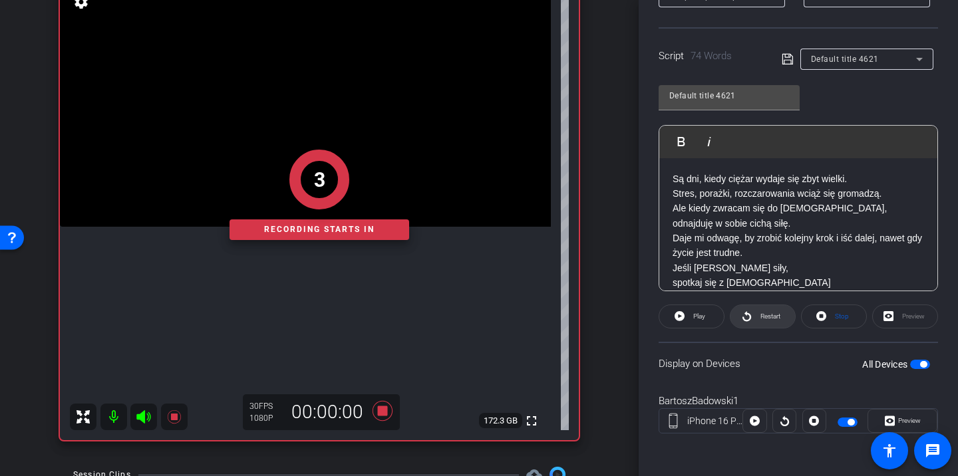
click at [767, 320] on span "Restart" at bounding box center [770, 316] width 20 height 7
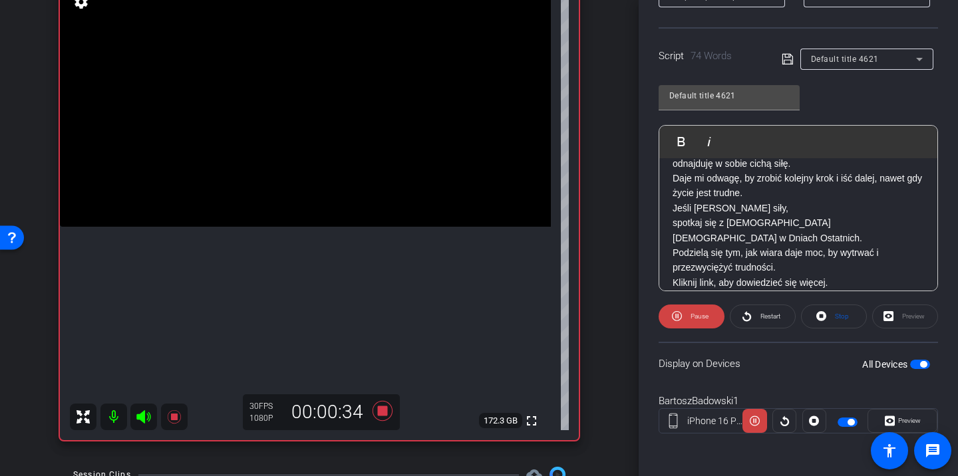
scroll to position [72, 0]
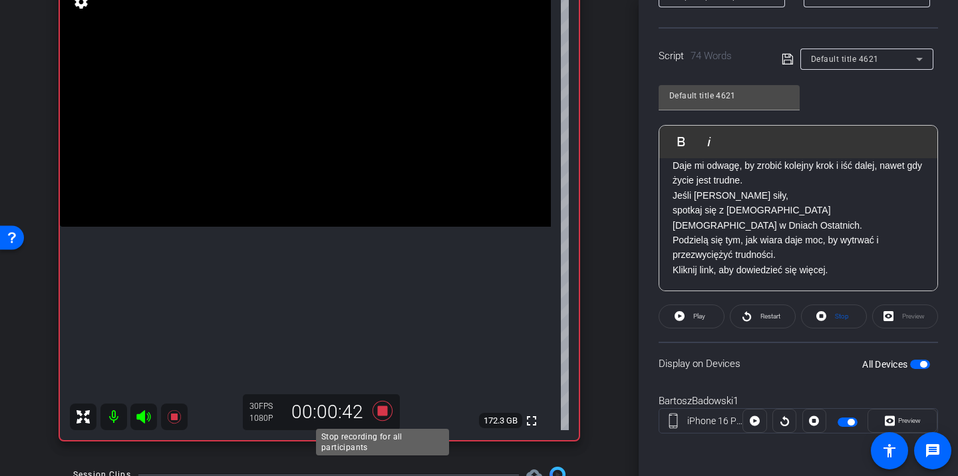
click at [381, 409] on icon at bounding box center [382, 411] width 20 height 20
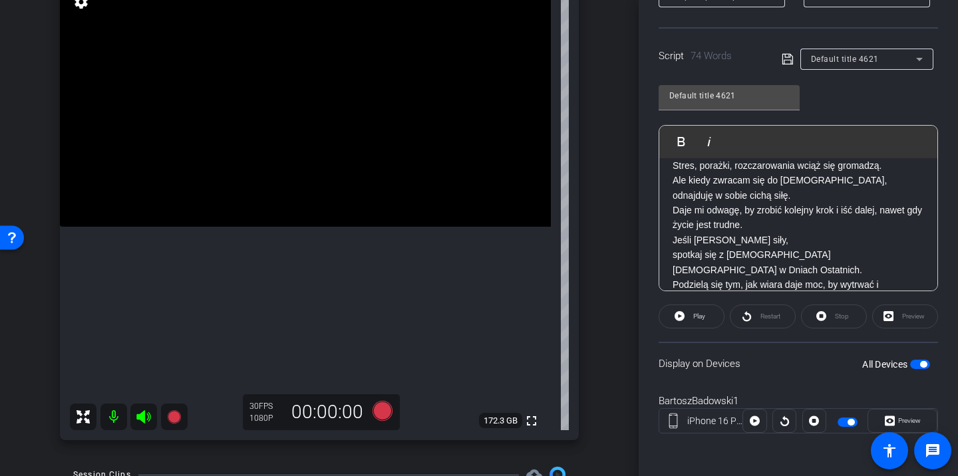
scroll to position [0, 0]
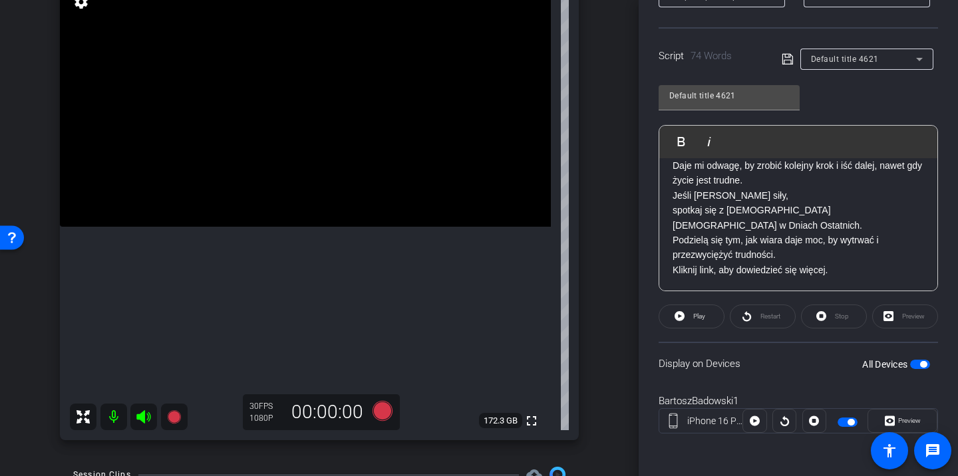
drag, startPoint x: 669, startPoint y: 178, endPoint x: 746, endPoint y: 321, distance: 161.9
click at [746, 321] on openreel-capture-teleprompter "Speed 3X (130 words/minute) Font Size 30px Screen Setup Teleprompter Top Backgr…" at bounding box center [797, 178] width 279 height 557
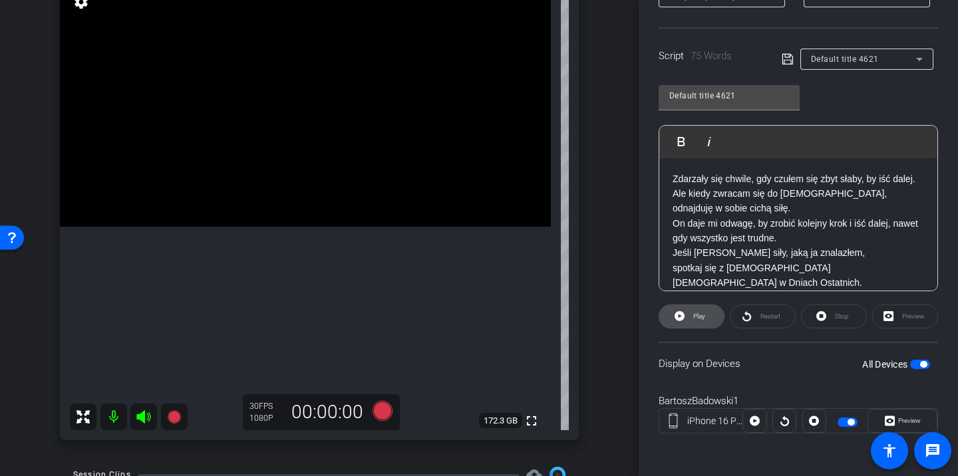
click at [703, 323] on span "Play" at bounding box center [697, 316] width 15 height 19
click at [704, 318] on span "Pause" at bounding box center [699, 316] width 18 height 7
click at [777, 319] on span "Restart" at bounding box center [770, 316] width 20 height 7
click at [682, 325] on span at bounding box center [691, 317] width 66 height 32
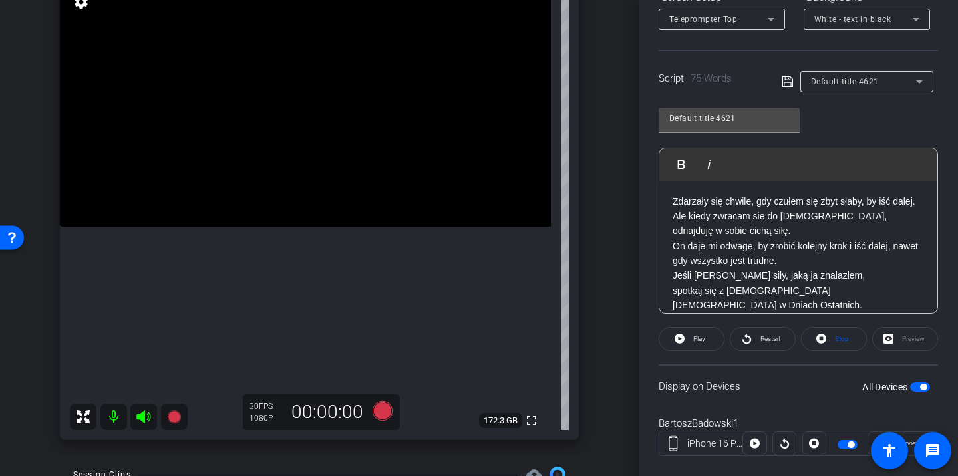
scroll to position [226, 0]
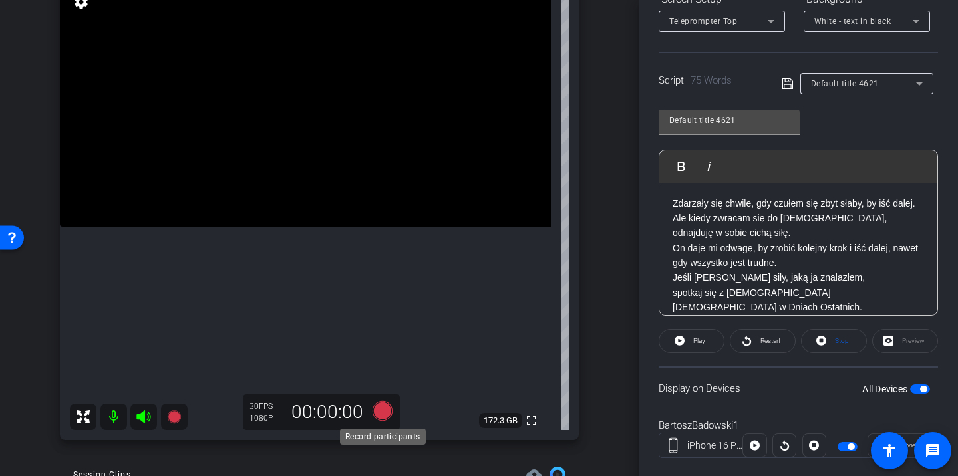
click at [380, 414] on icon at bounding box center [382, 411] width 20 height 20
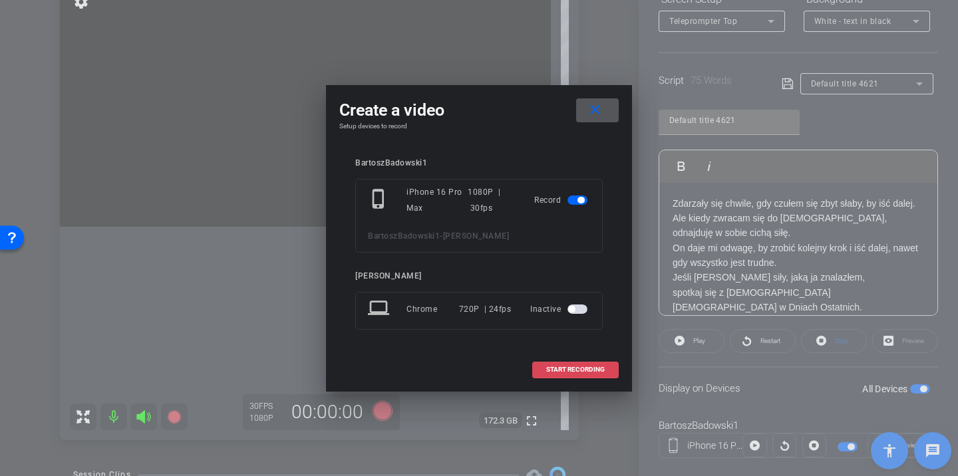
click at [576, 370] on span "START RECORDING" at bounding box center [575, 369] width 59 height 7
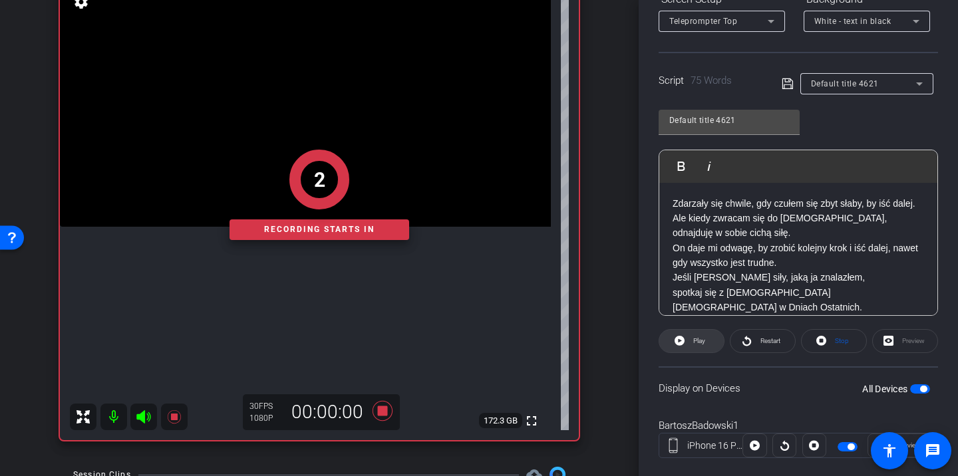
click at [720, 348] on span at bounding box center [691, 341] width 65 height 32
click at [760, 344] on span "Restart" at bounding box center [770, 340] width 20 height 7
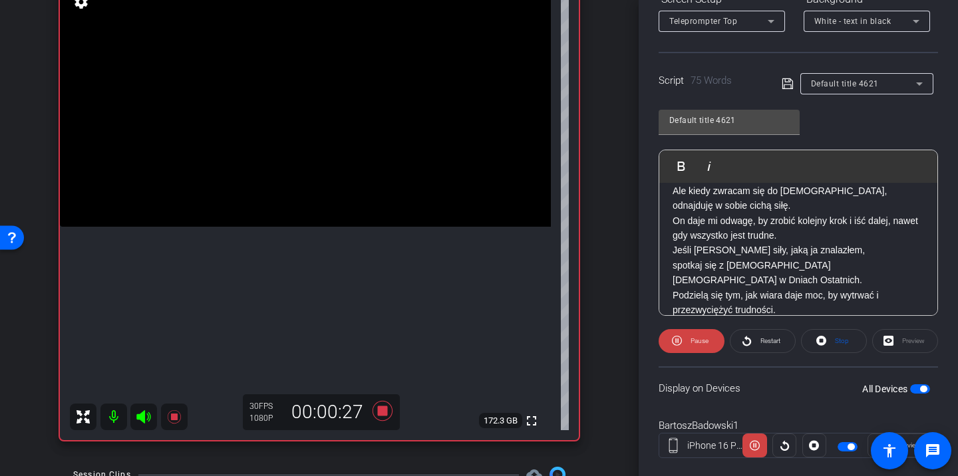
scroll to position [57, 0]
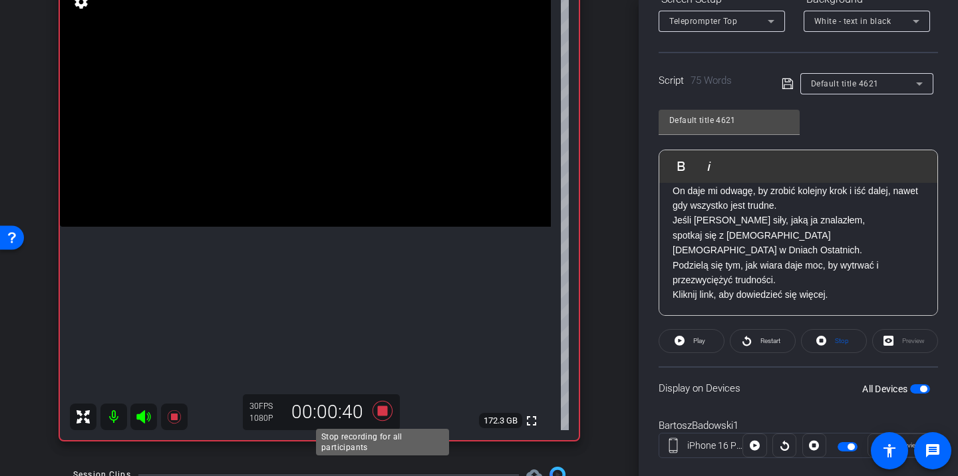
click at [391, 412] on icon at bounding box center [382, 411] width 32 height 24
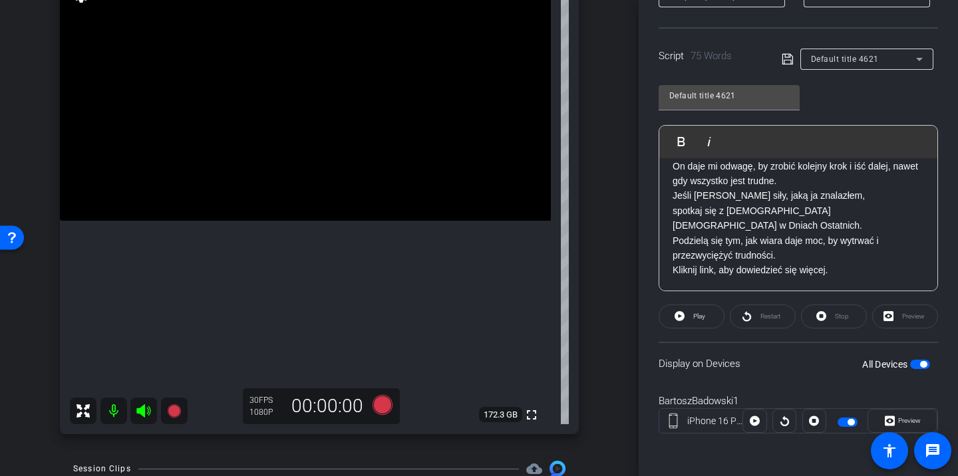
scroll to position [160, 0]
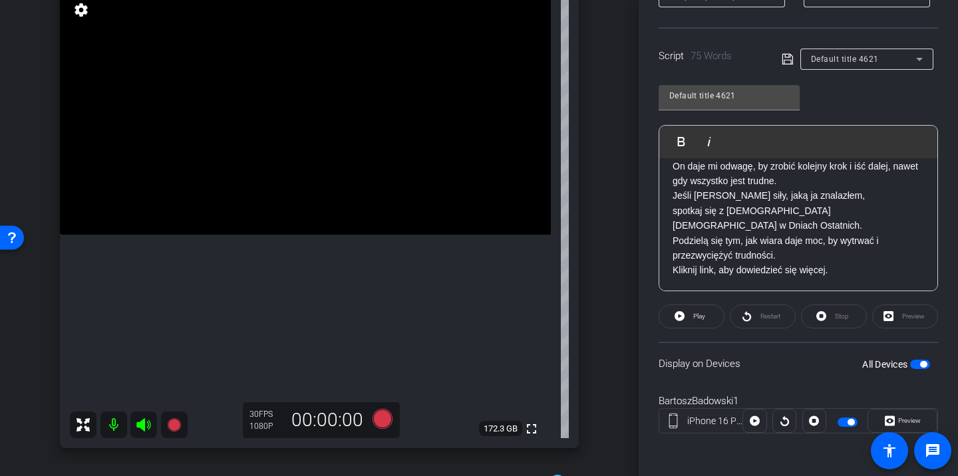
click at [850, 424] on span "button" at bounding box center [850, 422] width 7 height 7
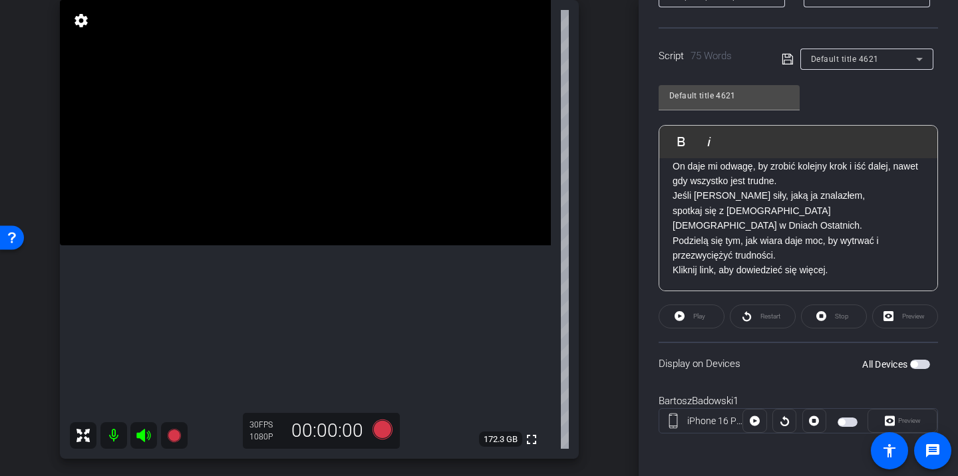
scroll to position [152, 0]
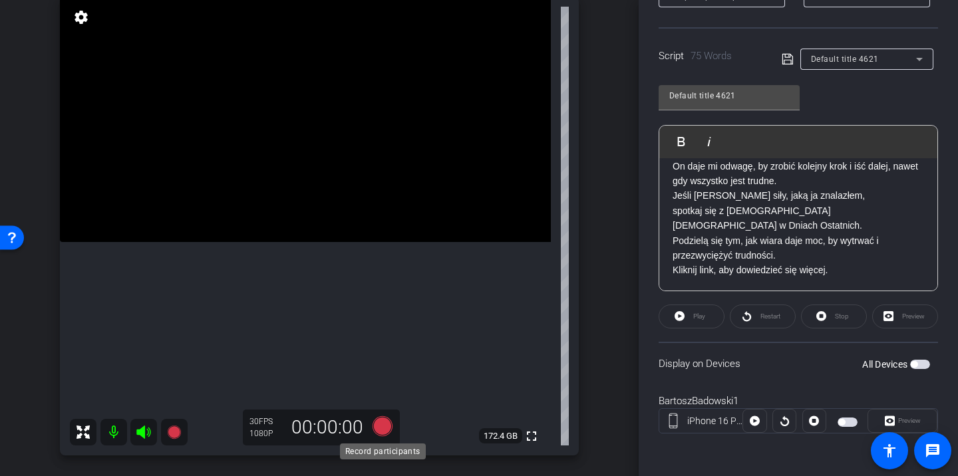
click at [390, 430] on icon at bounding box center [382, 426] width 32 height 24
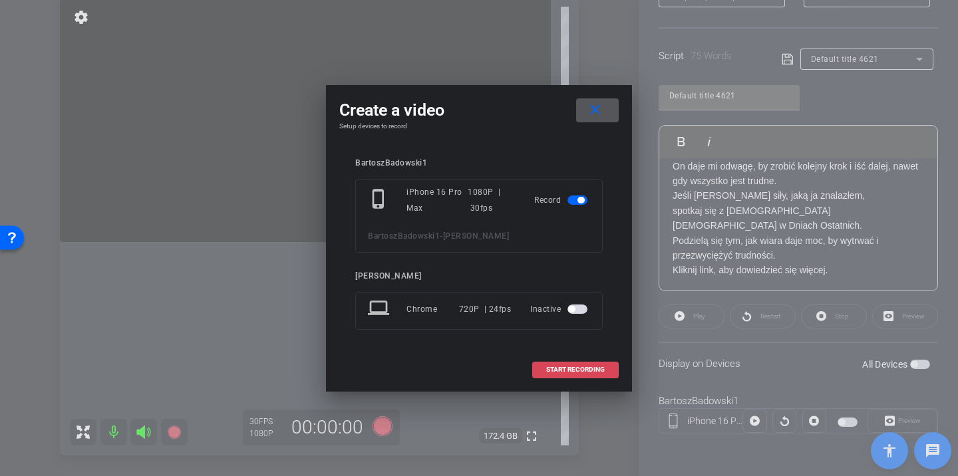
click at [582, 372] on span "START RECORDING" at bounding box center [575, 369] width 59 height 7
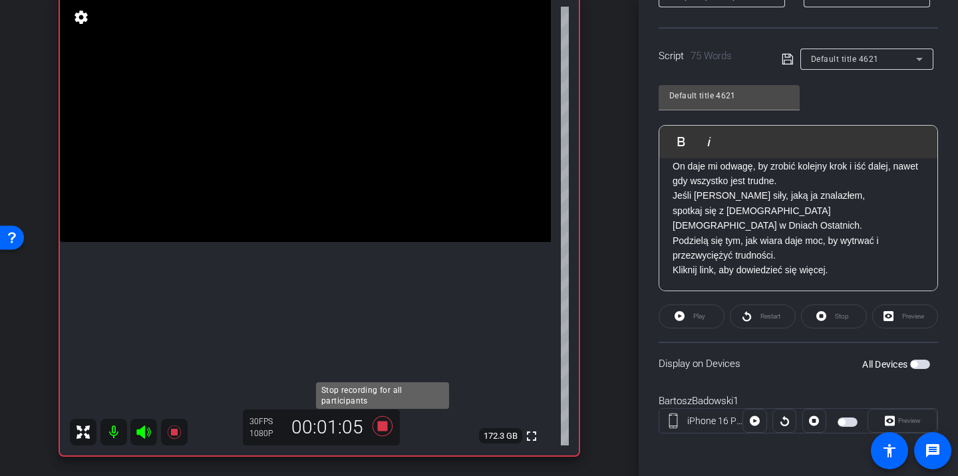
click at [384, 426] on icon at bounding box center [382, 426] width 20 height 20
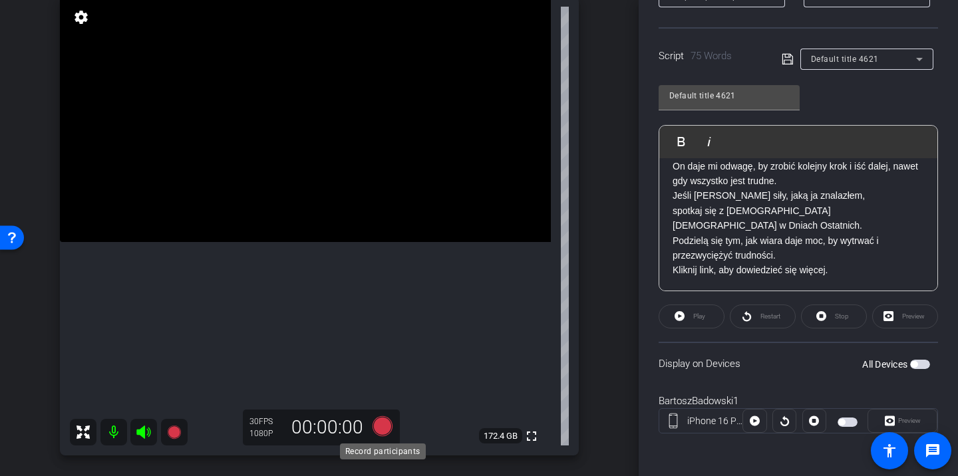
click at [383, 424] on icon at bounding box center [382, 426] width 20 height 20
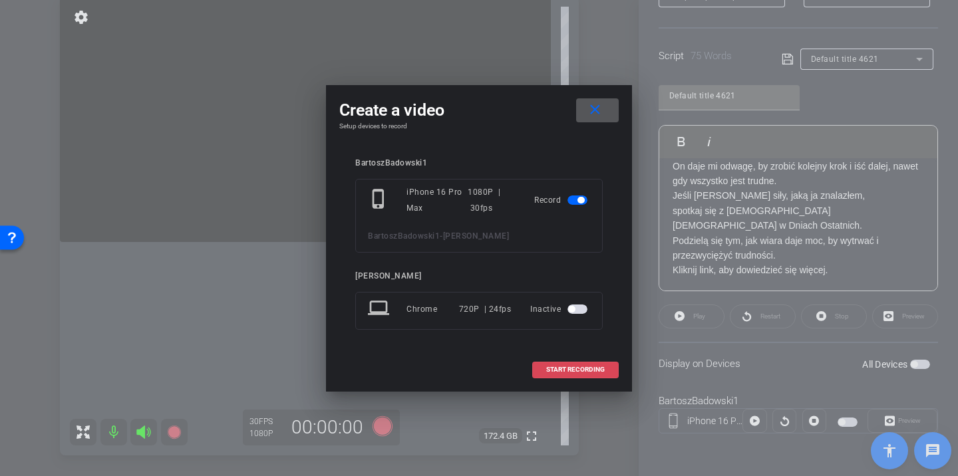
click at [581, 368] on span "START RECORDING" at bounding box center [575, 369] width 59 height 7
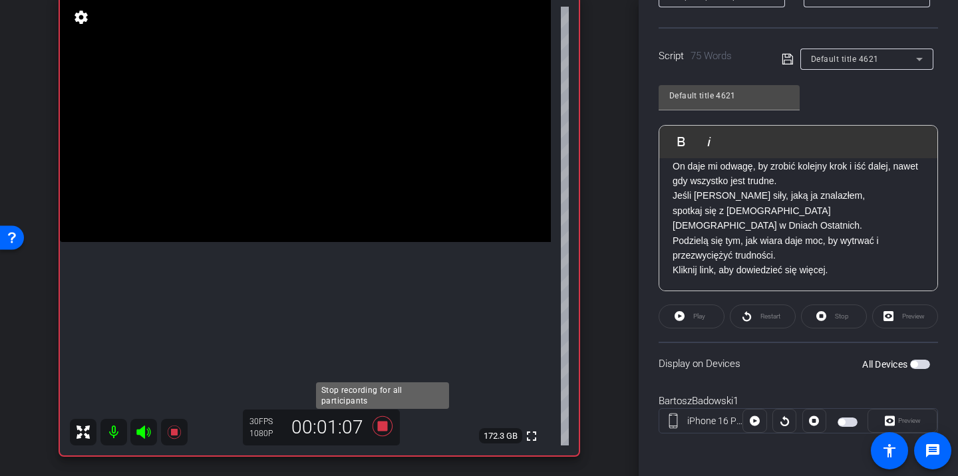
click at [380, 425] on icon at bounding box center [382, 426] width 20 height 20
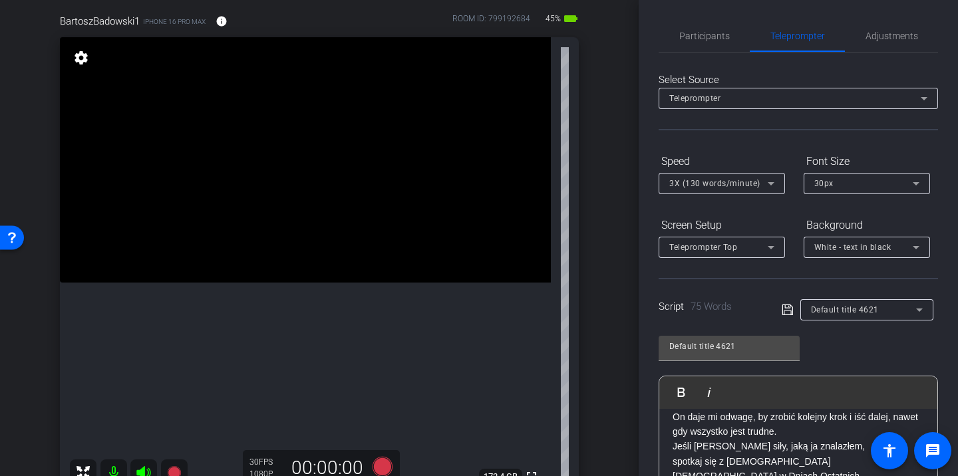
scroll to position [114, 0]
